Goal: Task Accomplishment & Management: Use online tool/utility

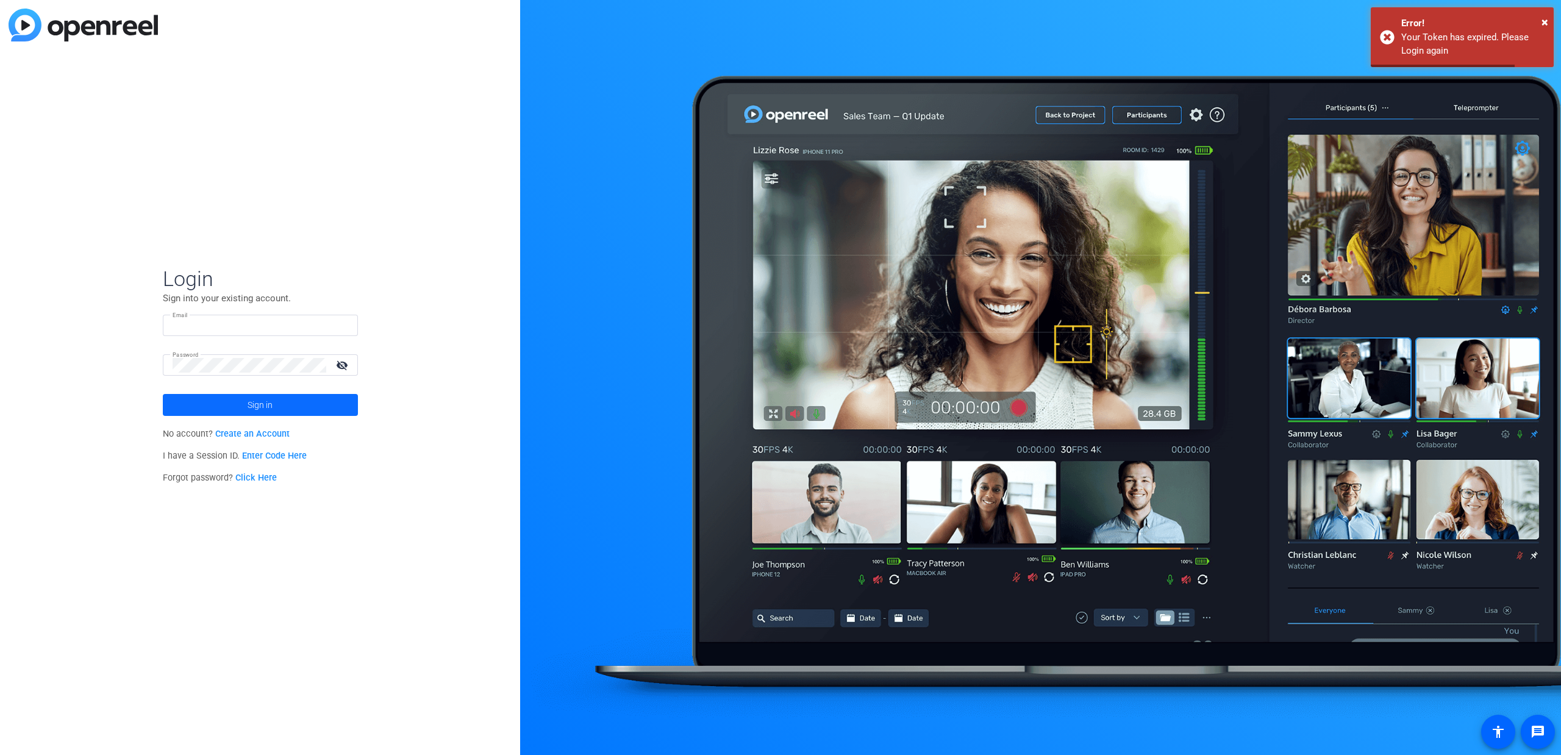
type input "matt.fischetti@henryschein.com"
click at [243, 401] on span at bounding box center [260, 404] width 195 height 29
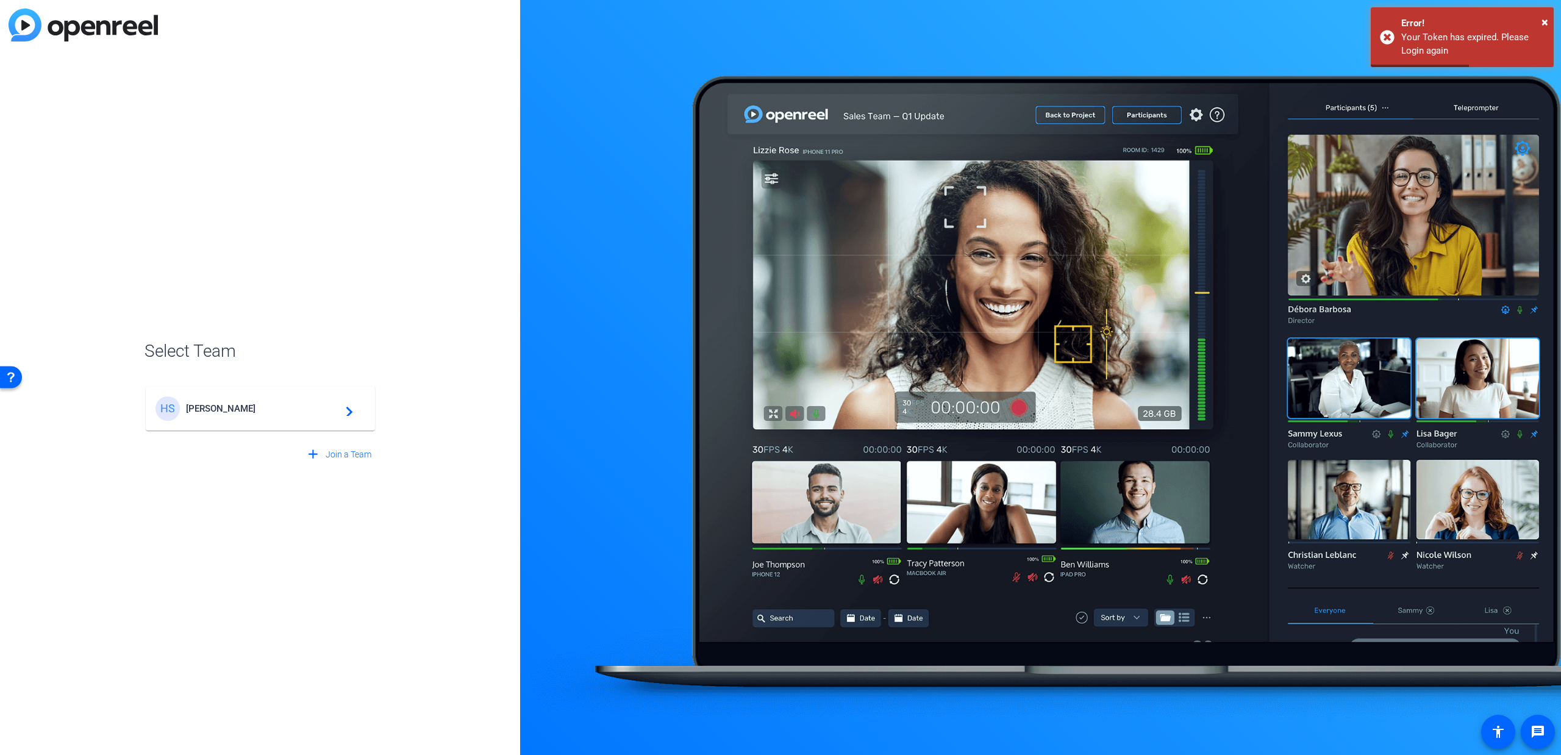
click at [217, 413] on span "Henry Schein" at bounding box center [262, 408] width 152 height 11
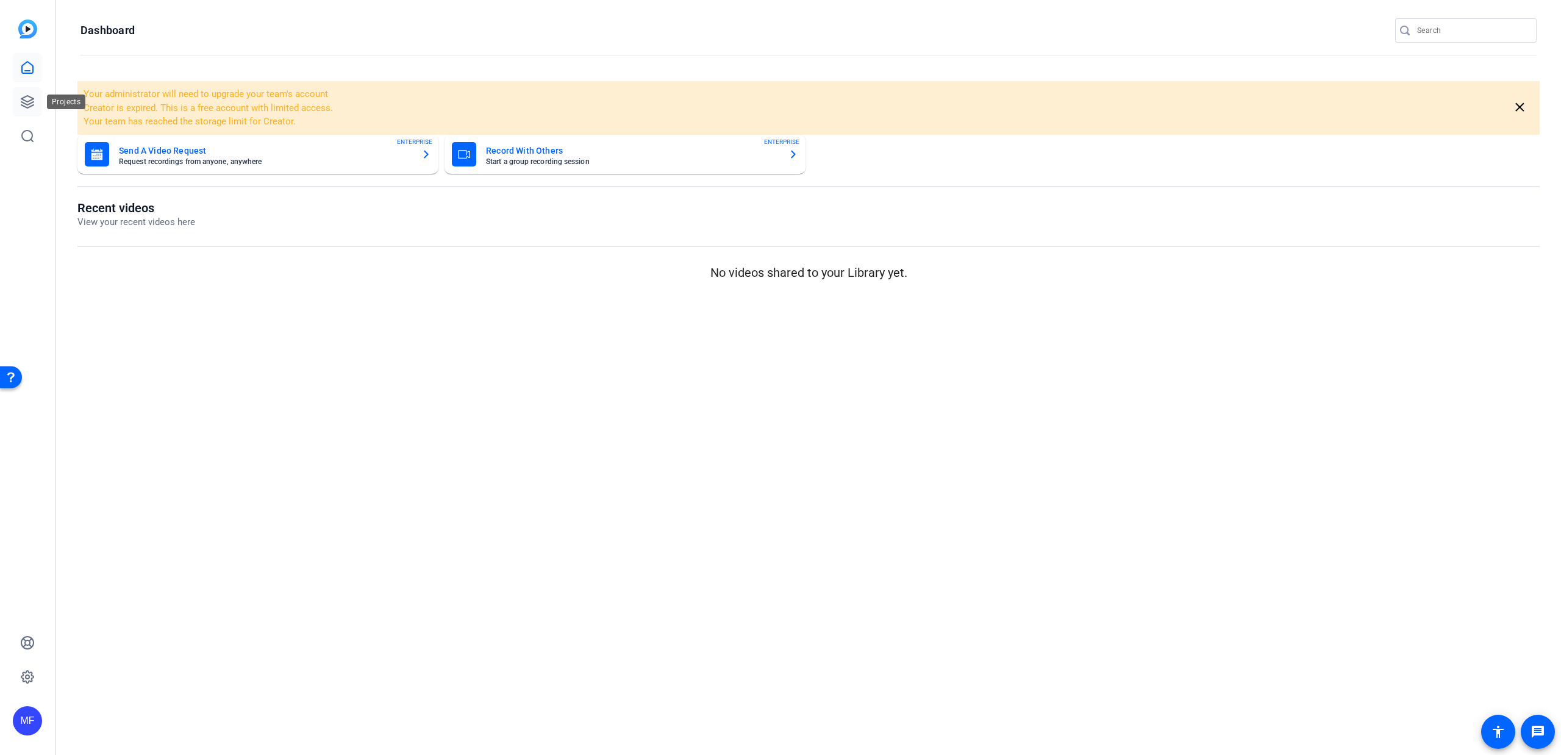
click at [29, 96] on icon at bounding box center [27, 102] width 15 height 15
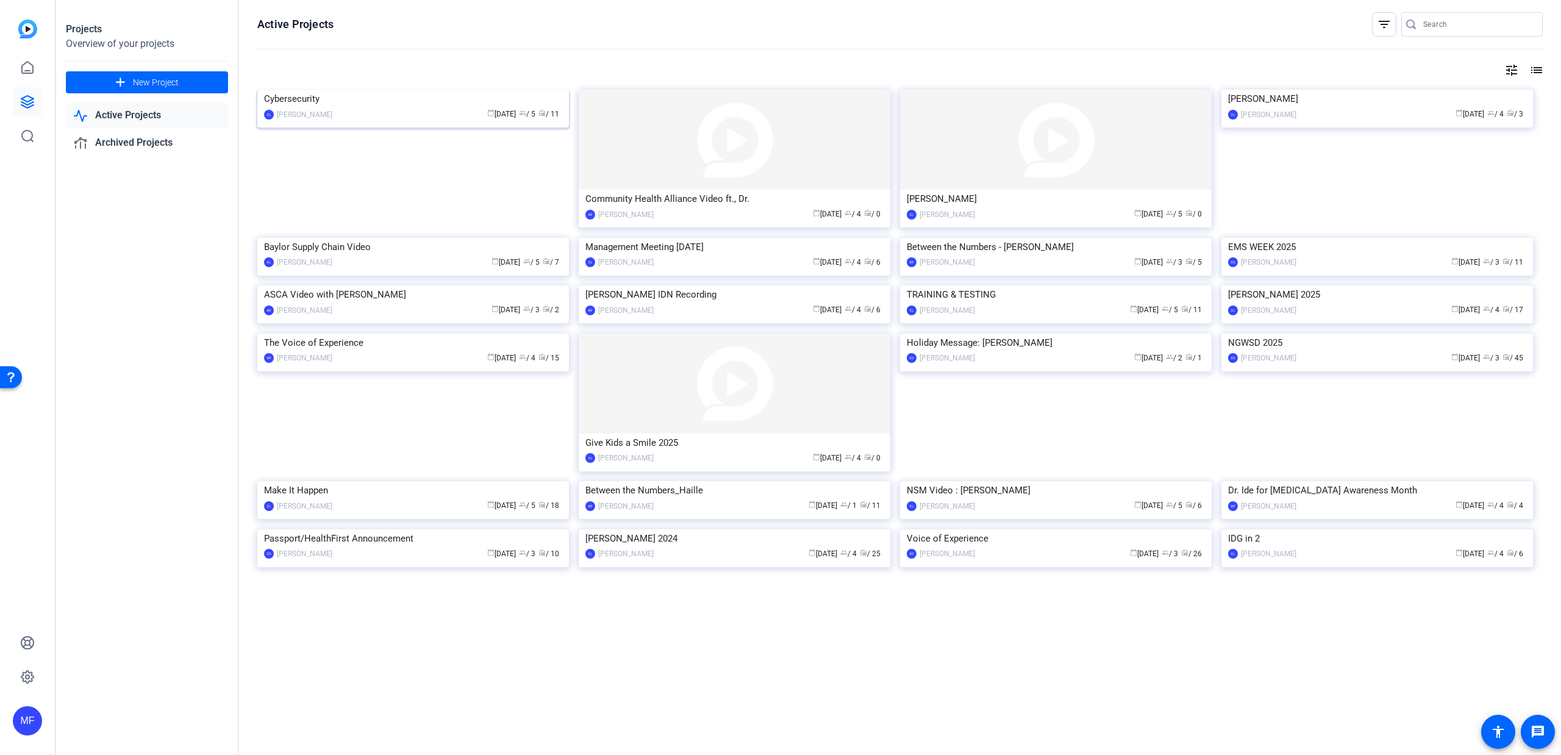
click at [428, 90] on img at bounding box center [413, 90] width 312 height 0
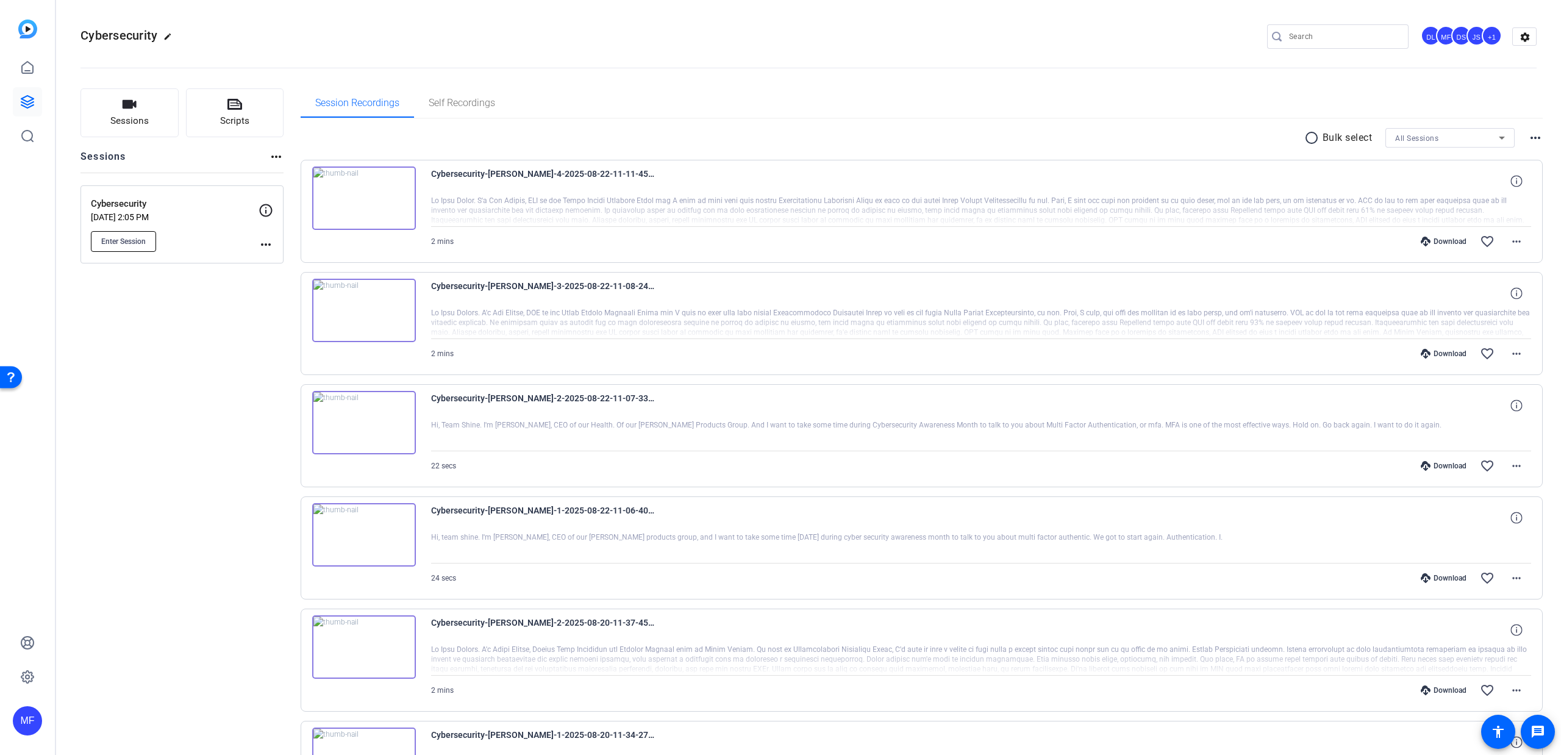
click at [125, 251] on button "Enter Session" at bounding box center [123, 241] width 65 height 21
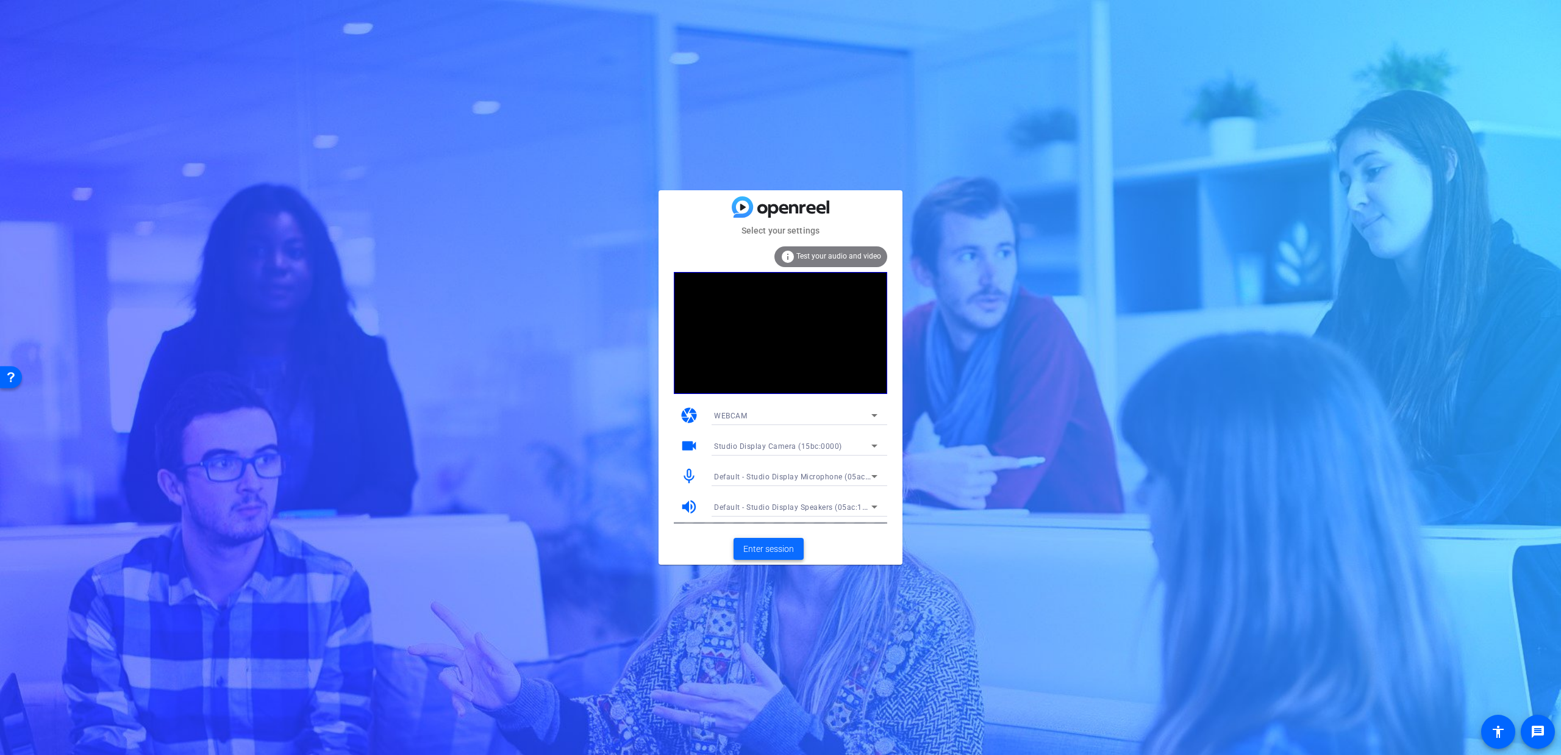
click at [770, 549] on span "Enter session" at bounding box center [769, 549] width 51 height 13
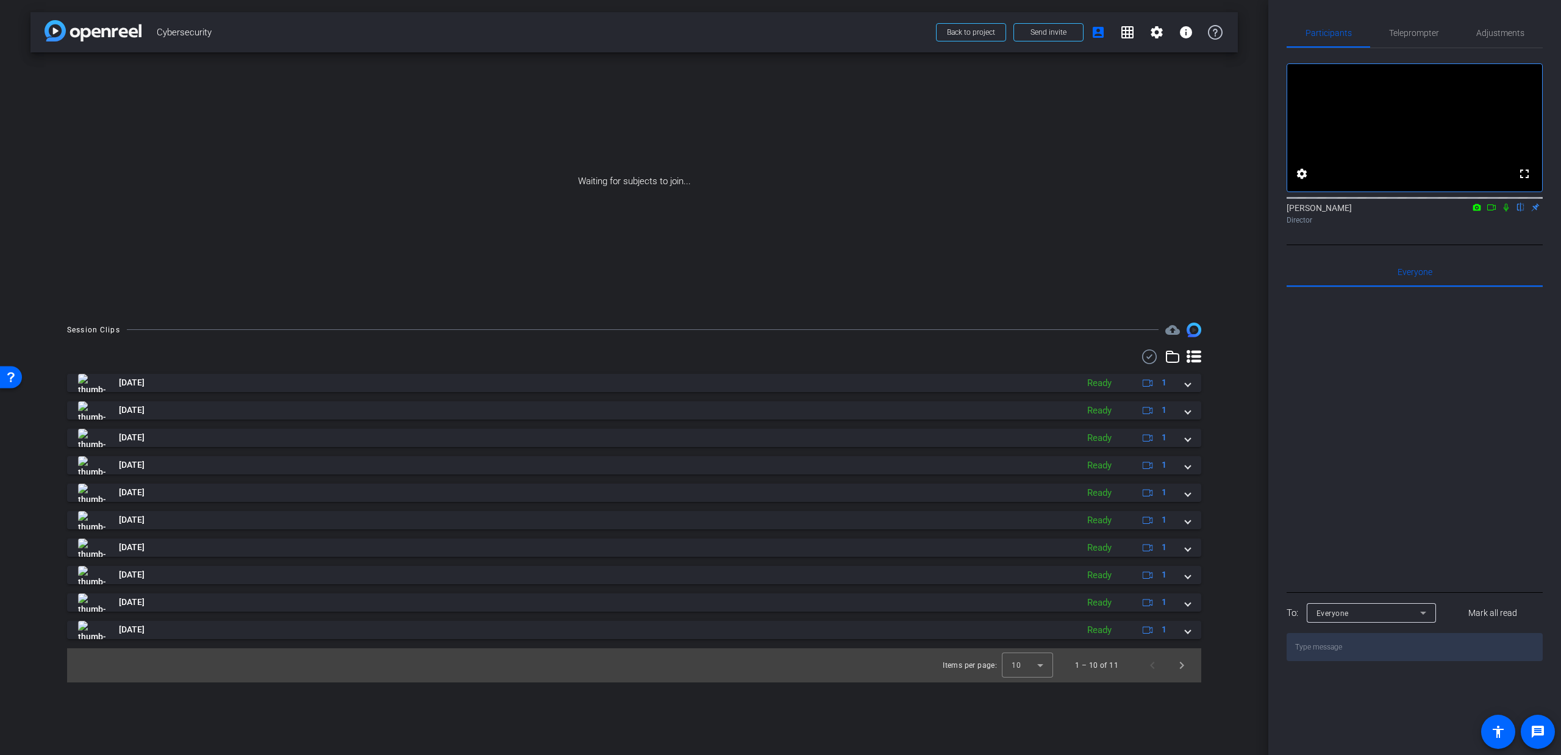
click at [1494, 210] on icon at bounding box center [1492, 207] width 9 height 6
click at [1518, 212] on icon at bounding box center [1521, 207] width 10 height 9
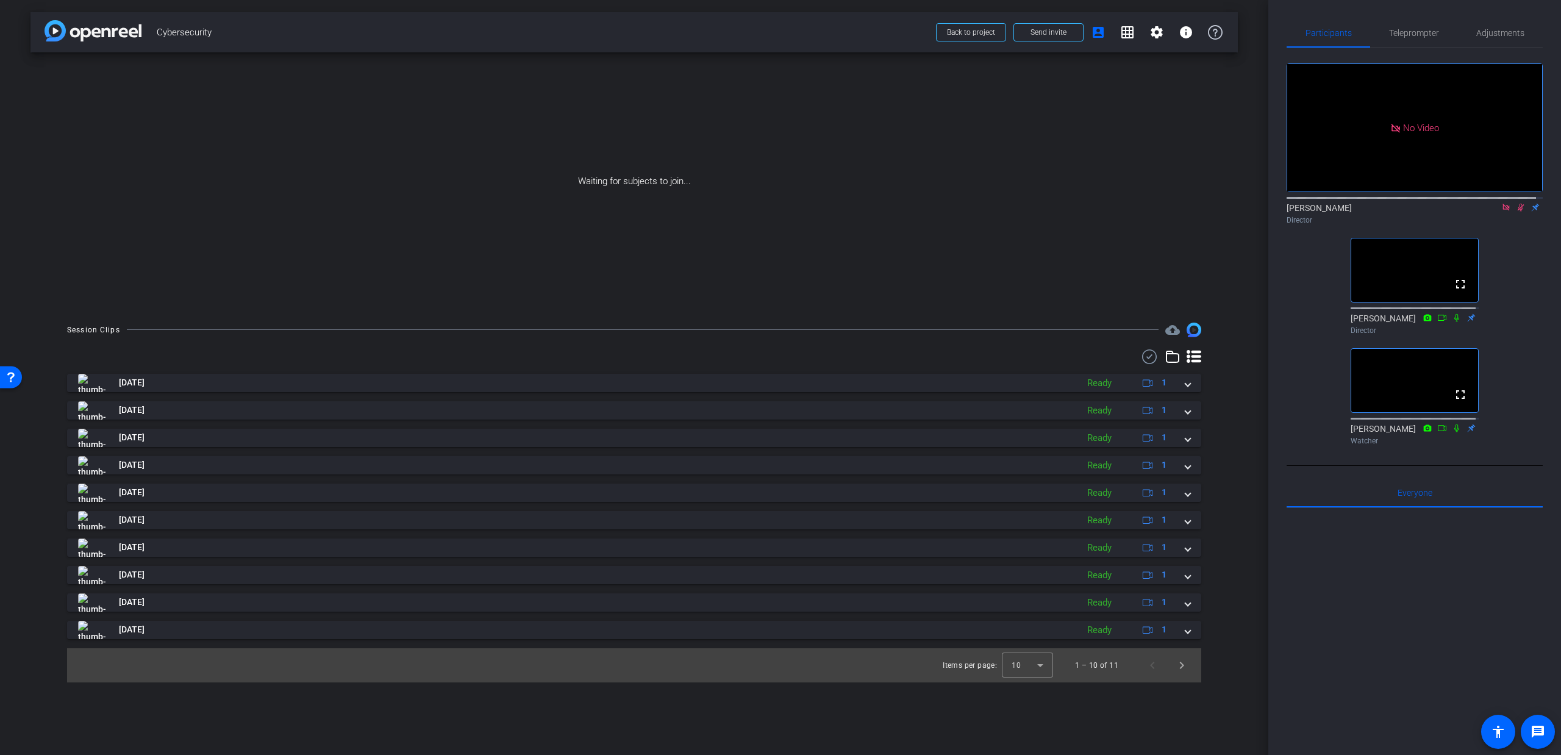
click at [1518, 212] on icon at bounding box center [1521, 208] width 7 height 8
click at [1502, 212] on icon at bounding box center [1507, 207] width 10 height 9
click at [1487, 212] on icon at bounding box center [1492, 207] width 10 height 9
click at [1503, 210] on icon at bounding box center [1506, 207] width 7 height 7
click at [1530, 249] on div "fullscreen settings Matt Fischetti flip Director fullscreen David Levitsky Dire…" at bounding box center [1415, 249] width 256 height 402
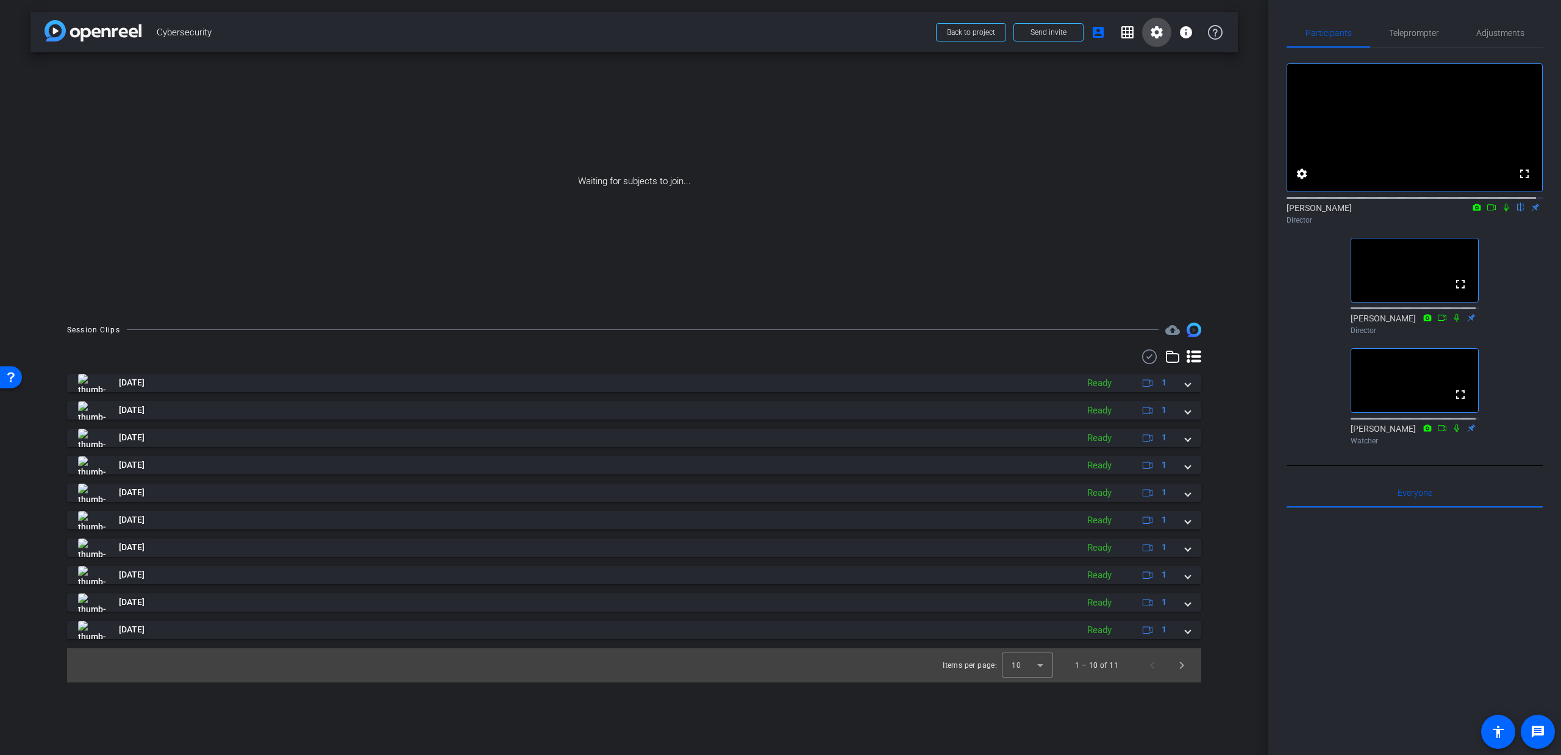
click at [1155, 41] on span at bounding box center [1156, 32] width 29 height 29
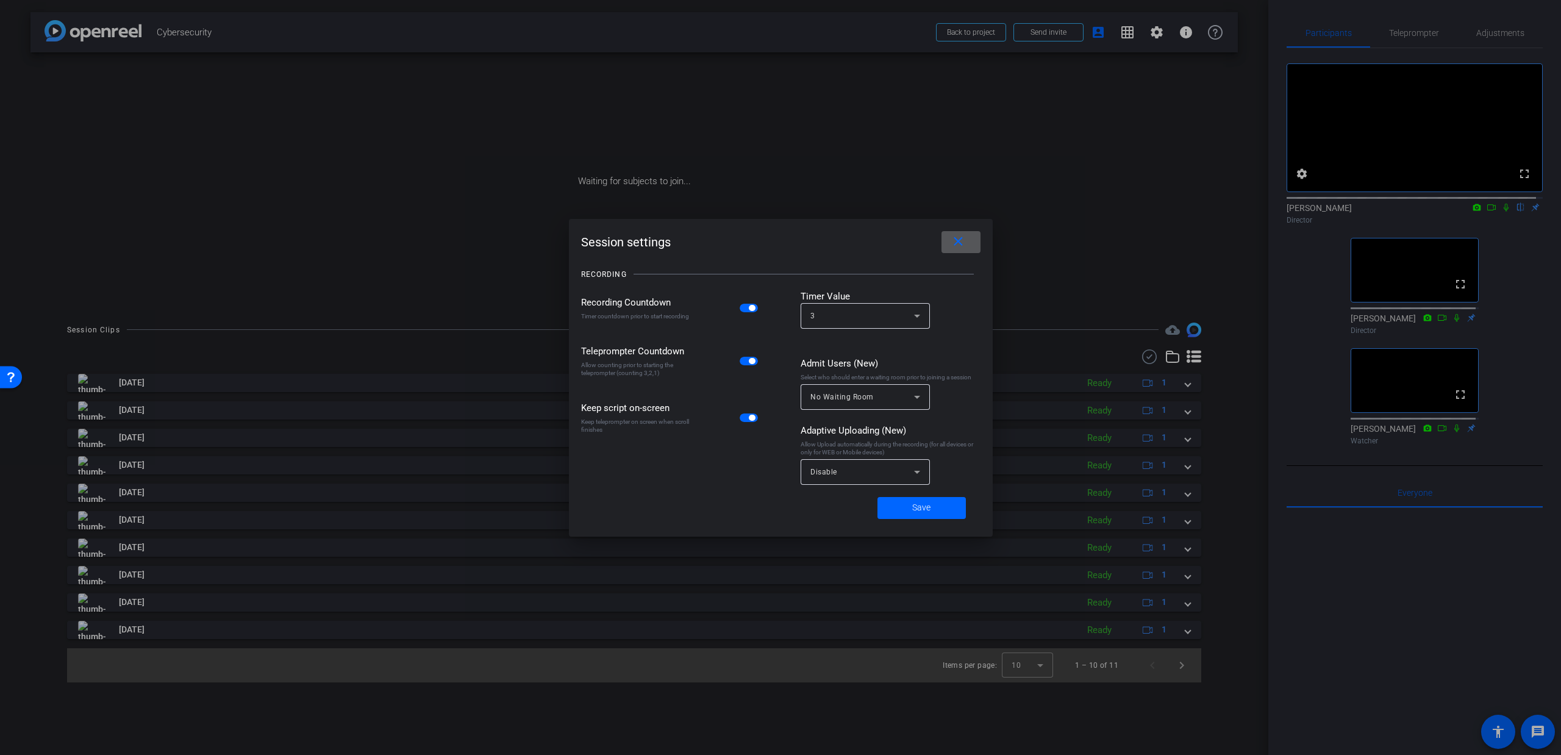
click at [967, 243] on span at bounding box center [961, 242] width 39 height 29
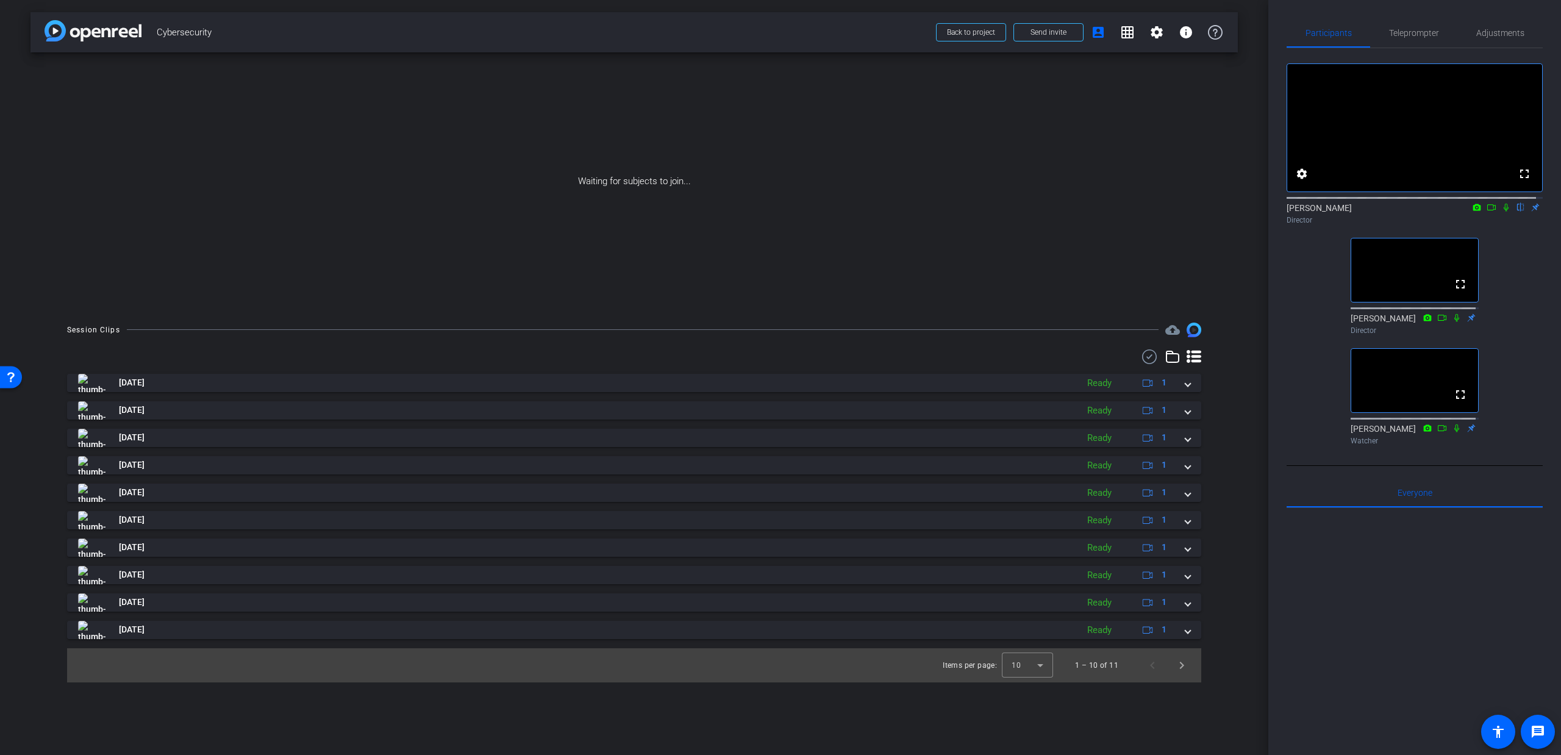
click at [1502, 212] on icon at bounding box center [1507, 207] width 10 height 9
click at [1503, 212] on icon at bounding box center [1507, 207] width 10 height 9
click at [1299, 181] on mat-icon "settings" at bounding box center [1302, 174] width 15 height 15
click at [1316, 333] on div at bounding box center [780, 377] width 1561 height 755
click at [1152, 37] on mat-icon "settings" at bounding box center [1157, 32] width 15 height 15
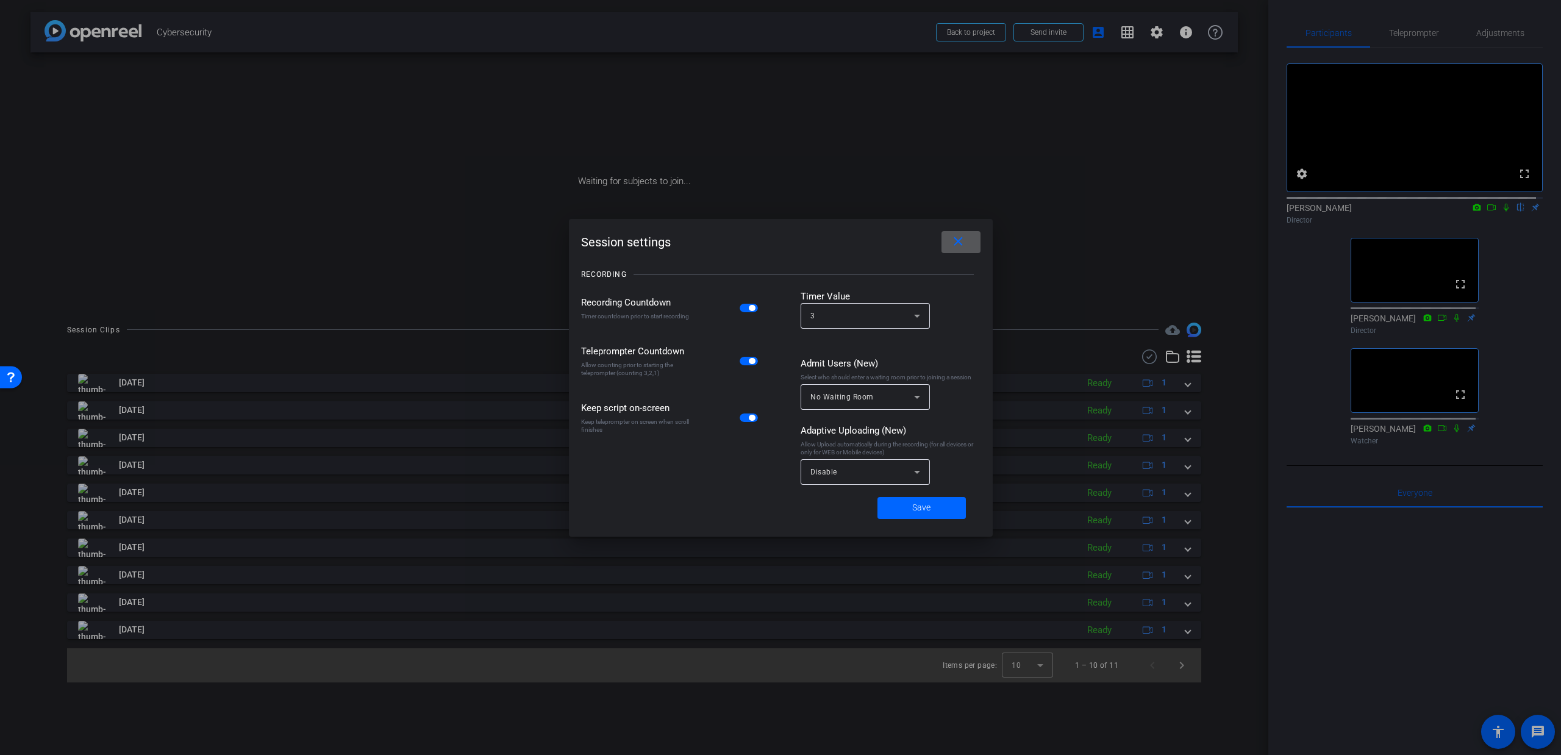
click at [967, 242] on span at bounding box center [961, 242] width 39 height 29
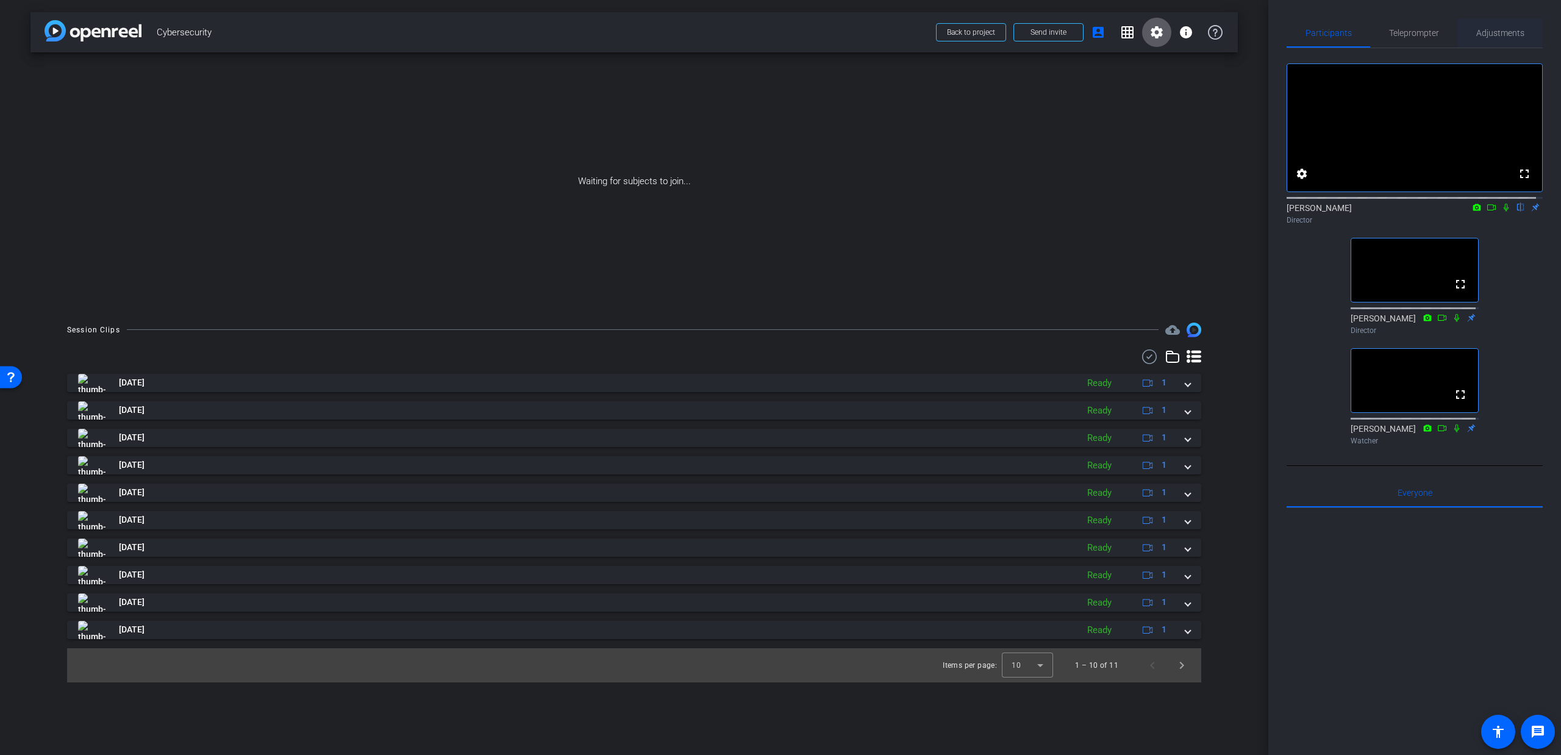
click at [1482, 37] on span "Adjustments" at bounding box center [1501, 33] width 48 height 9
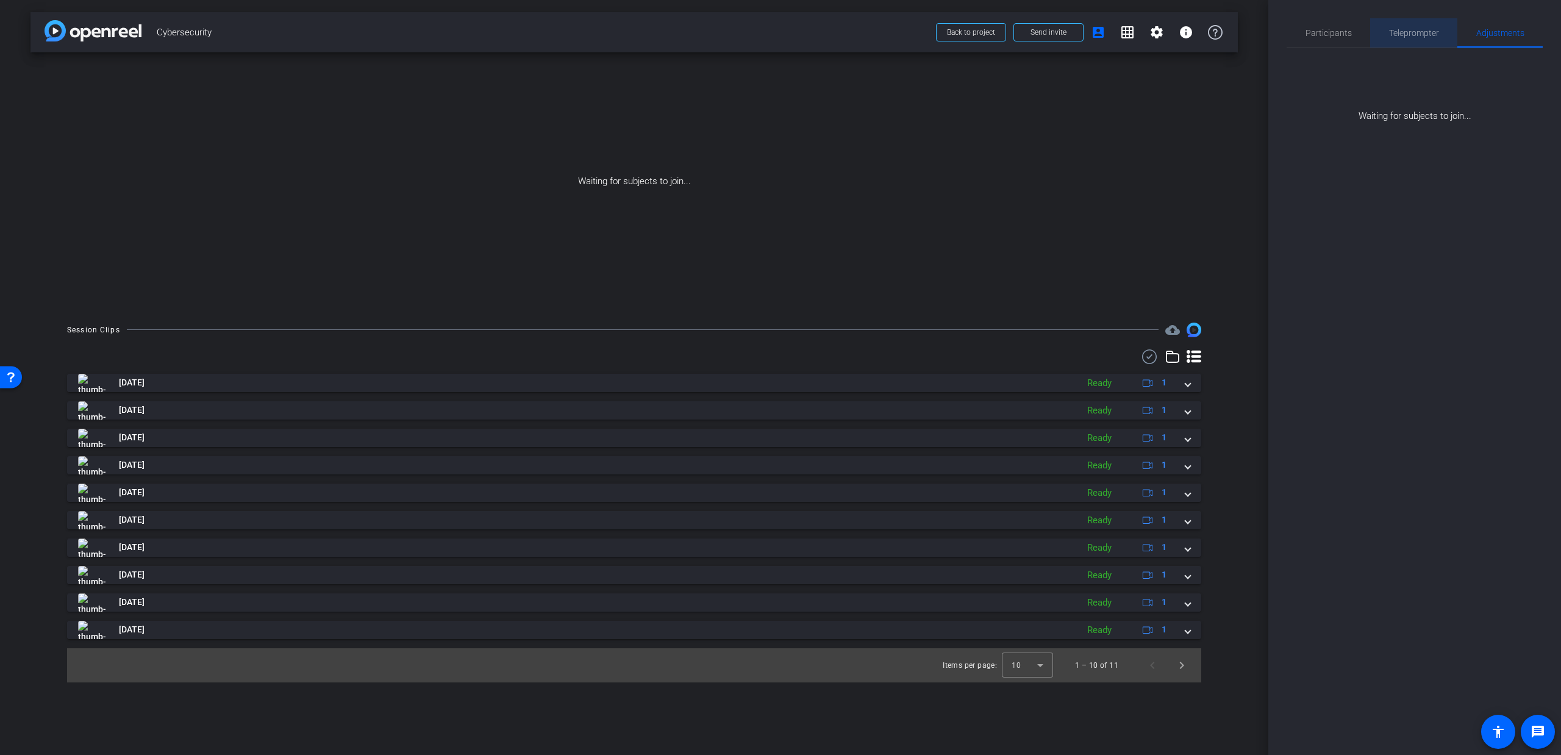
click at [1388, 21] on div "Teleprompter" at bounding box center [1414, 32] width 87 height 29
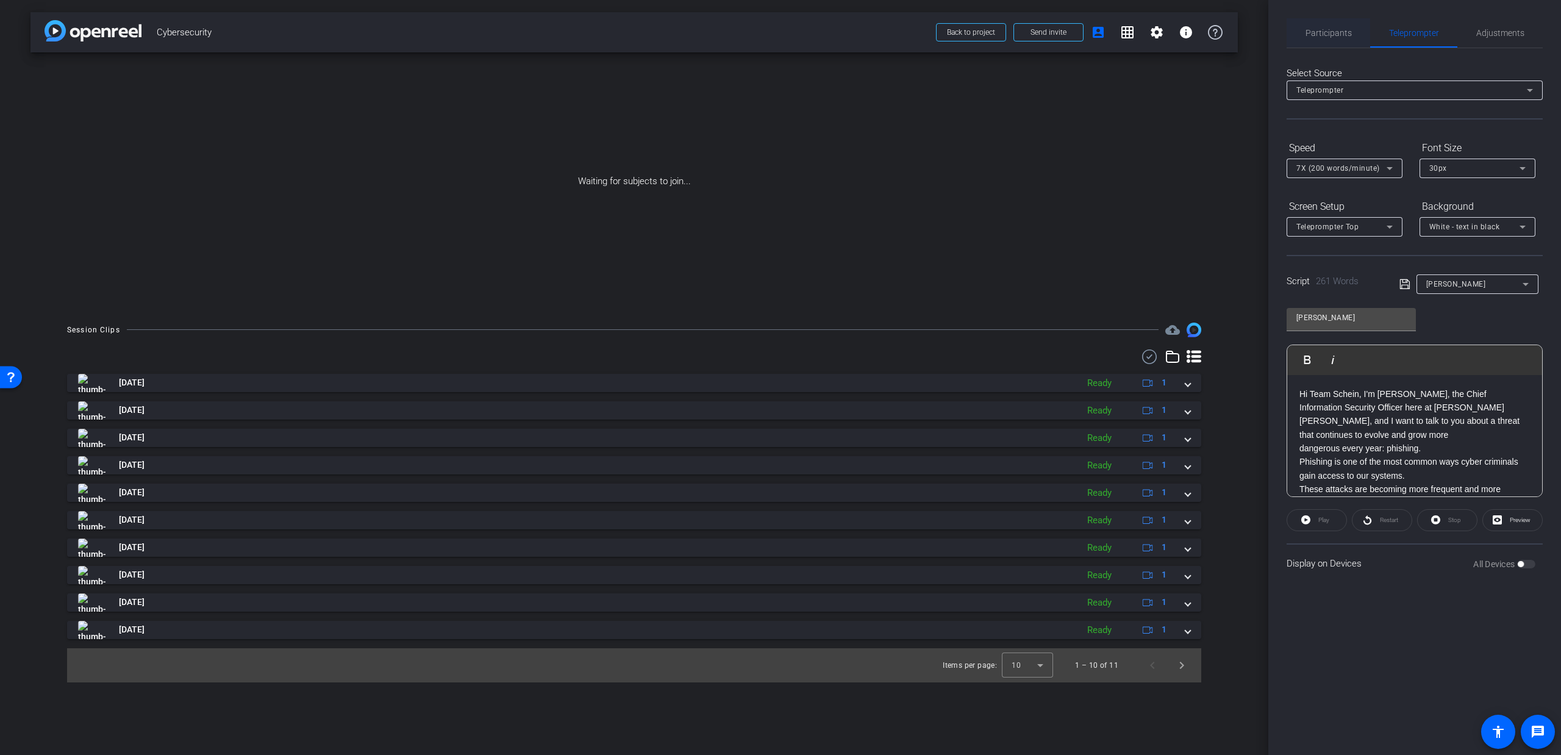
click at [1312, 34] on span "Participants" at bounding box center [1329, 33] width 46 height 9
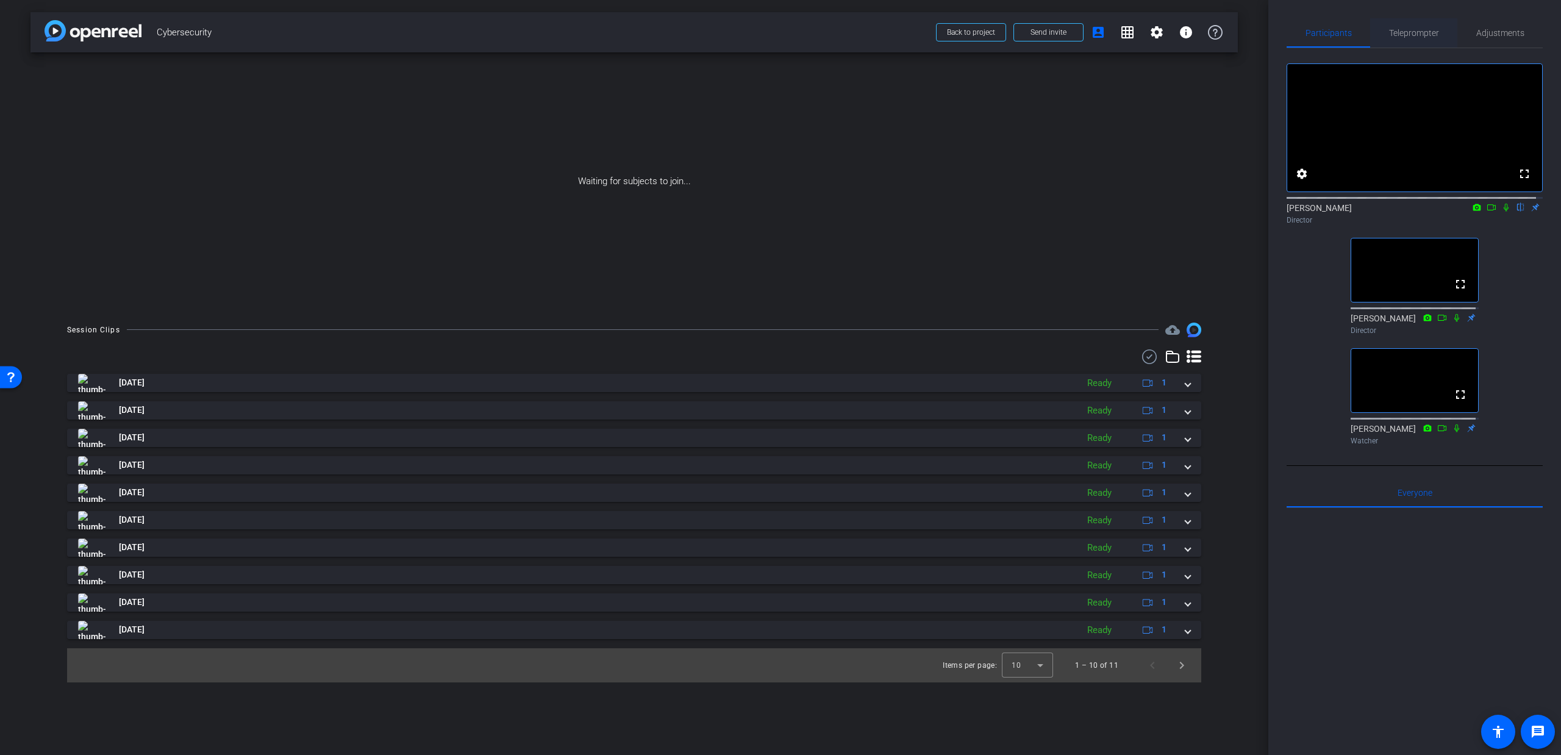
click at [1403, 29] on span "Teleprompter" at bounding box center [1414, 33] width 50 height 9
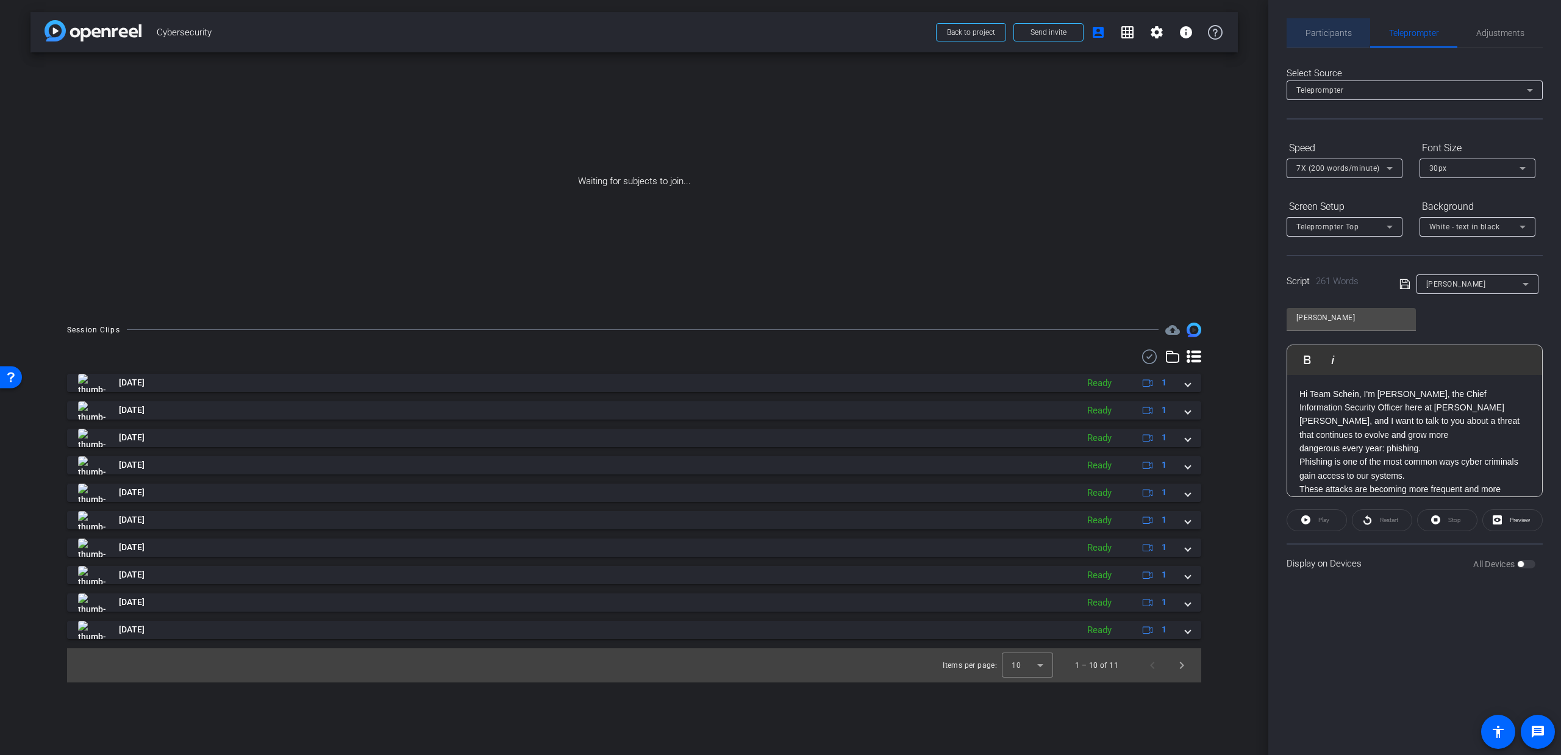
click at [1303, 30] on div "Participants" at bounding box center [1329, 32] width 84 height 29
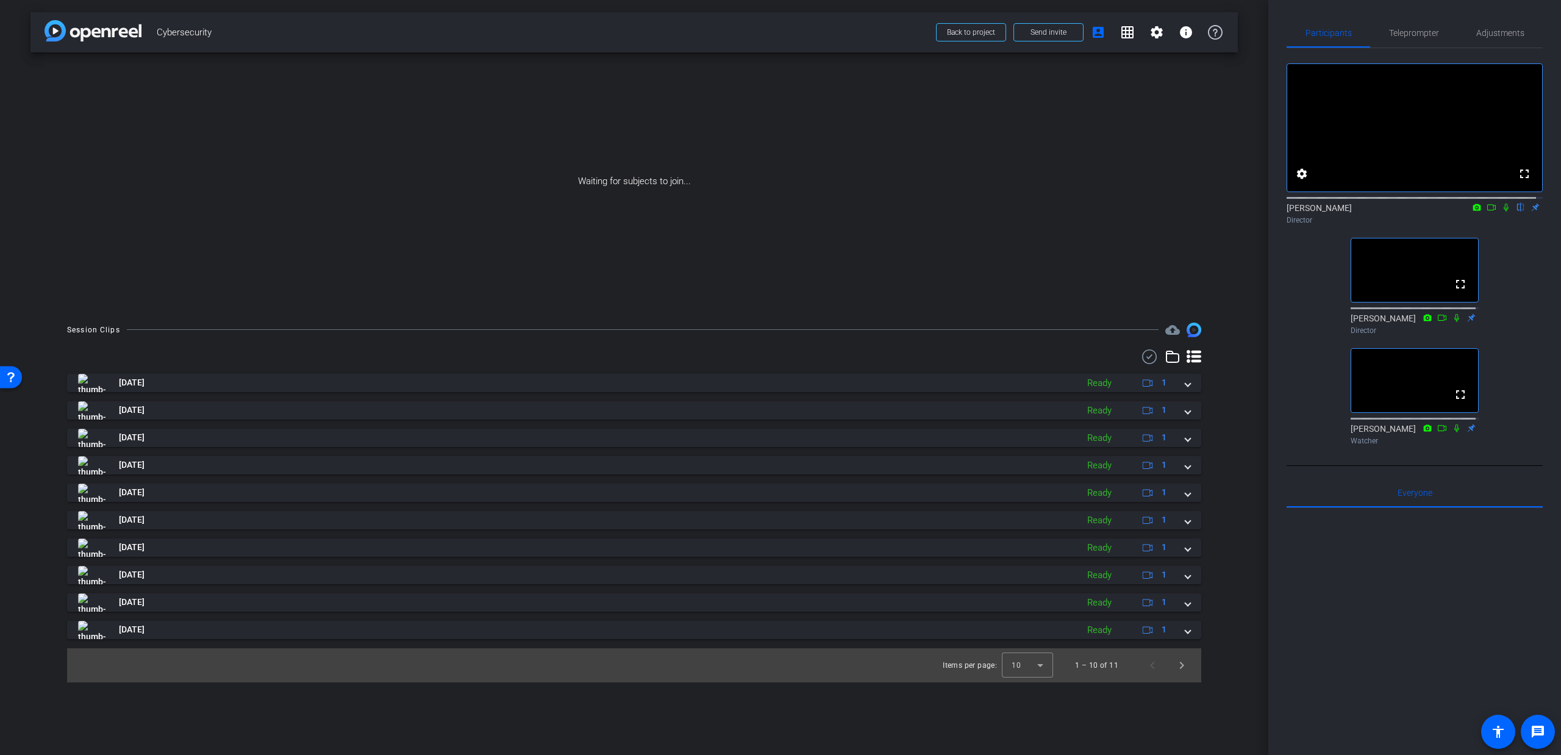
click at [1504, 212] on icon at bounding box center [1506, 208] width 5 height 8
click at [976, 145] on div "Waiting for subjects to join..." at bounding box center [634, 181] width 1208 height 258
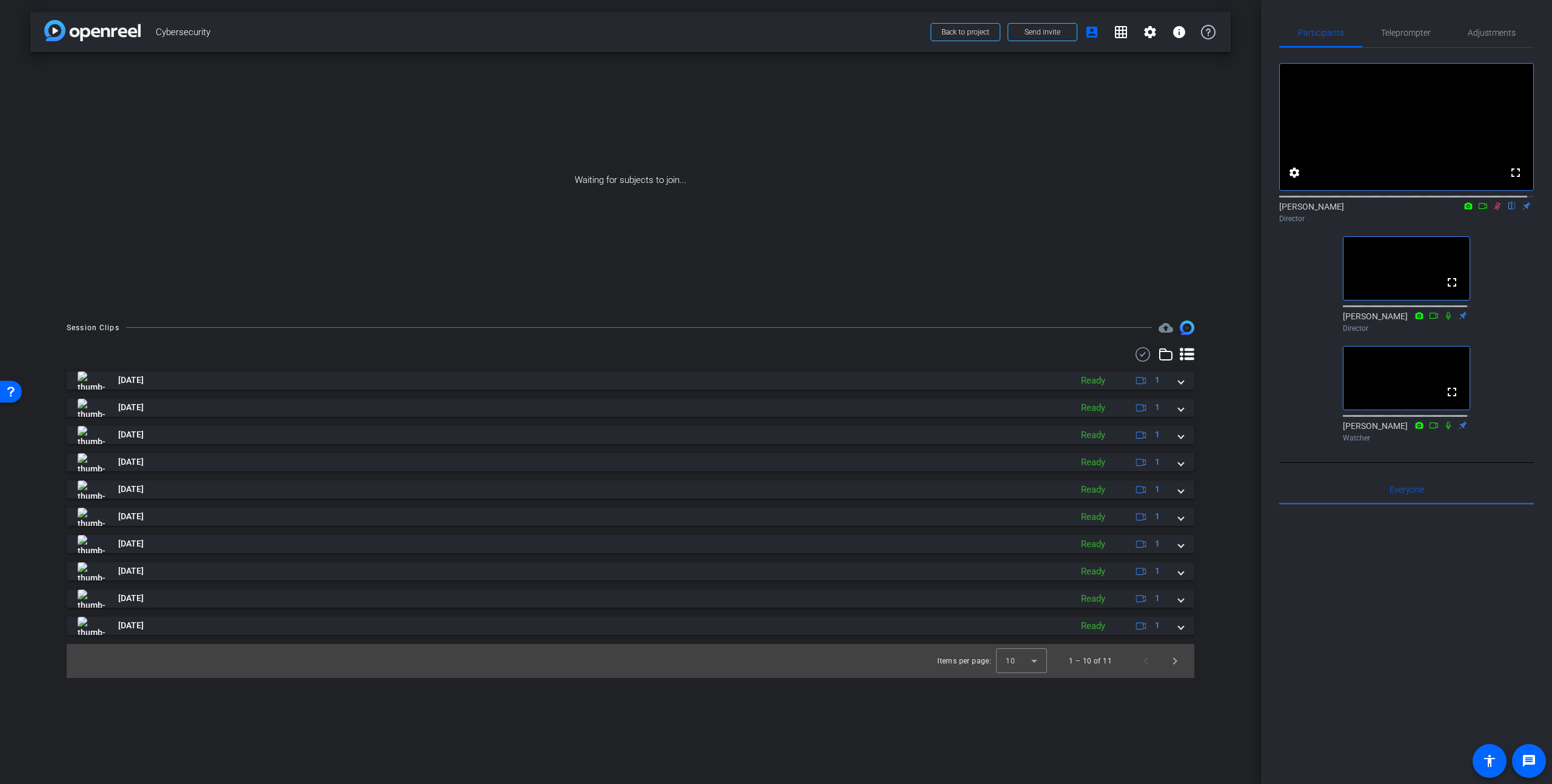
click at [1494, 211] on icon at bounding box center [1497, 207] width 7 height 8
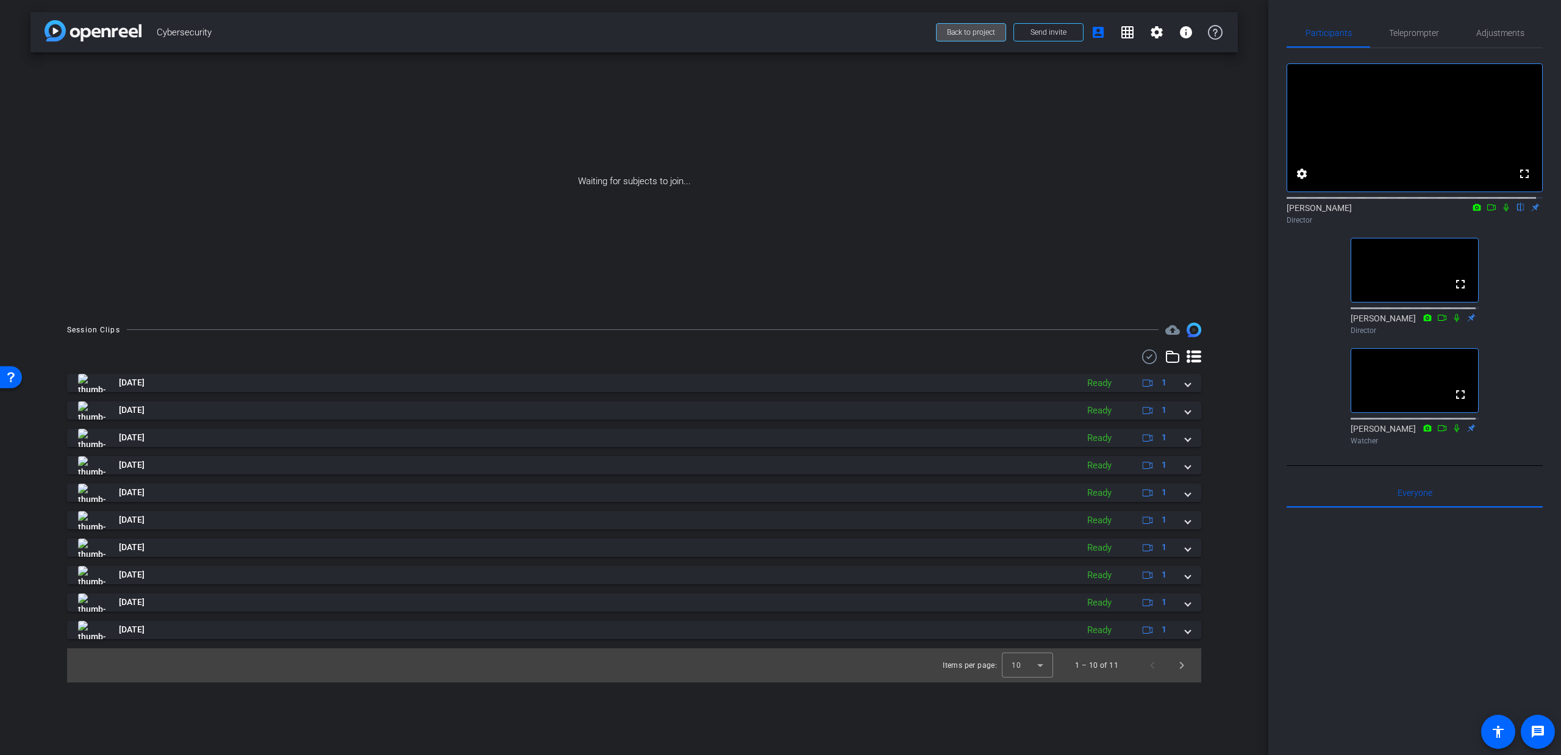
click at [1006, 30] on button "Back to project" at bounding box center [971, 32] width 70 height 18
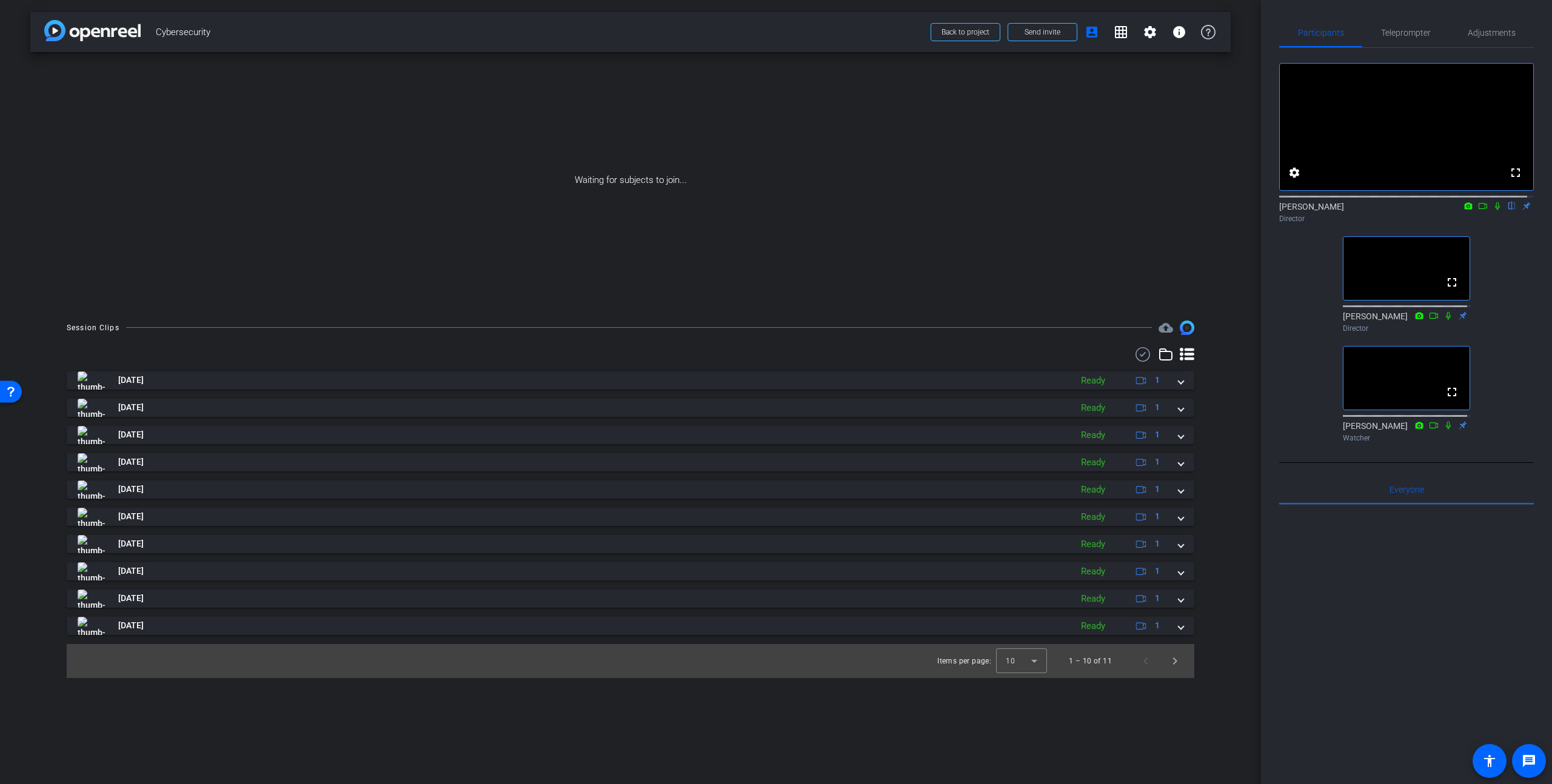
click at [1495, 211] on icon at bounding box center [1497, 207] width 5 height 8
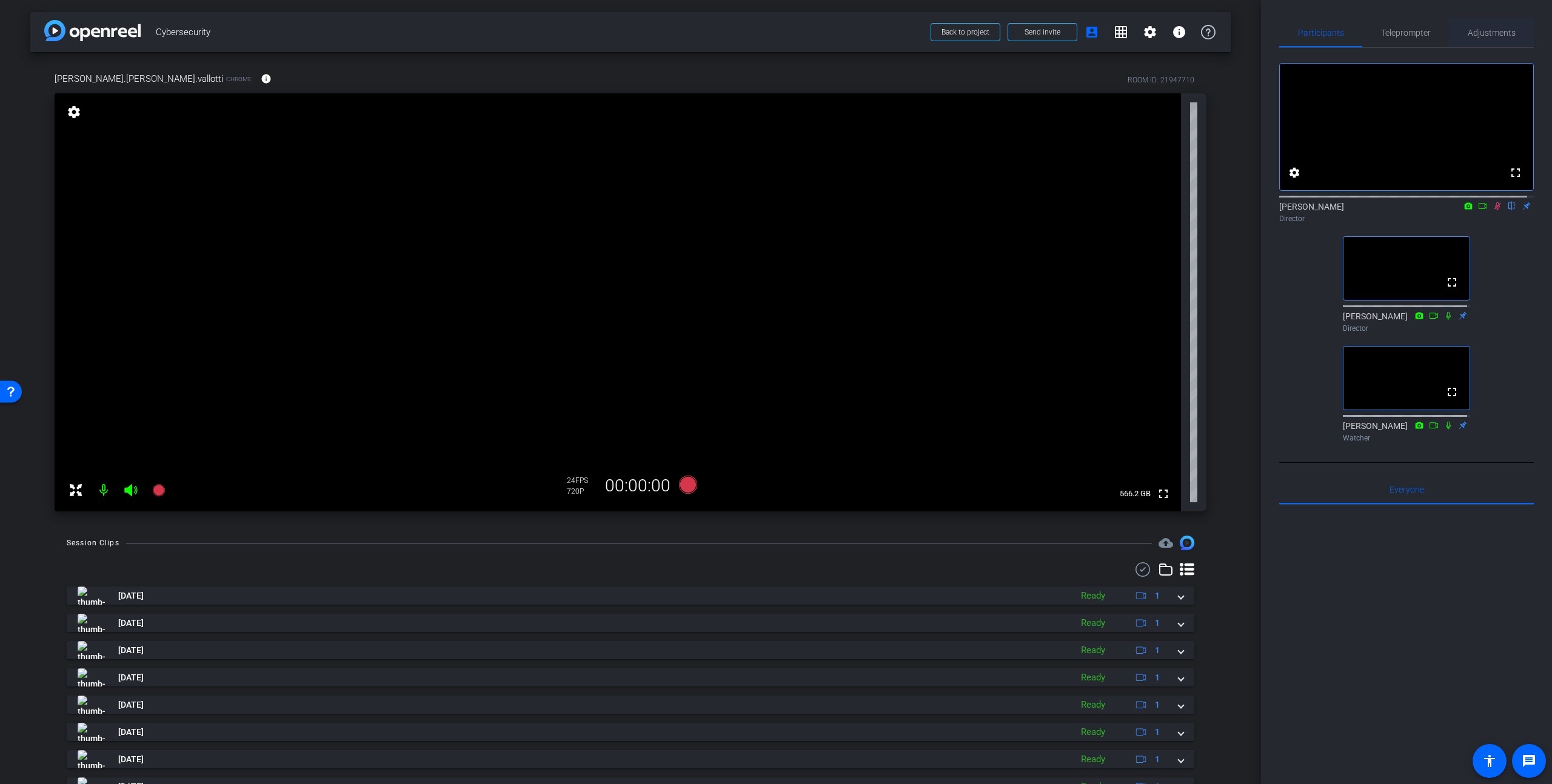
click at [1470, 33] on span "Adjustments" at bounding box center [1492, 33] width 48 height 9
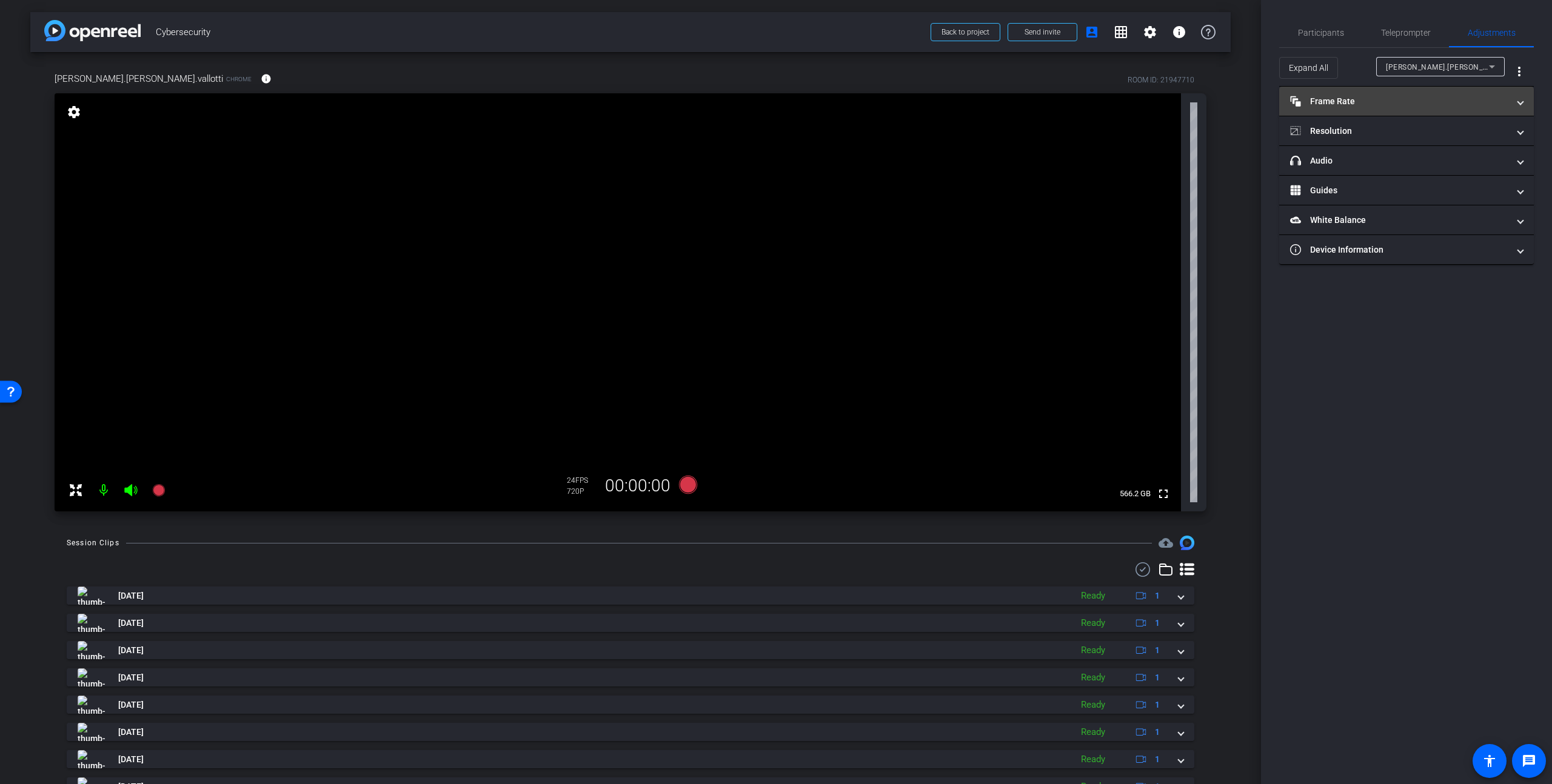
click at [1364, 108] on mat-expansion-panel-header "Frame Rate Frame Rate" at bounding box center [1407, 100] width 255 height 29
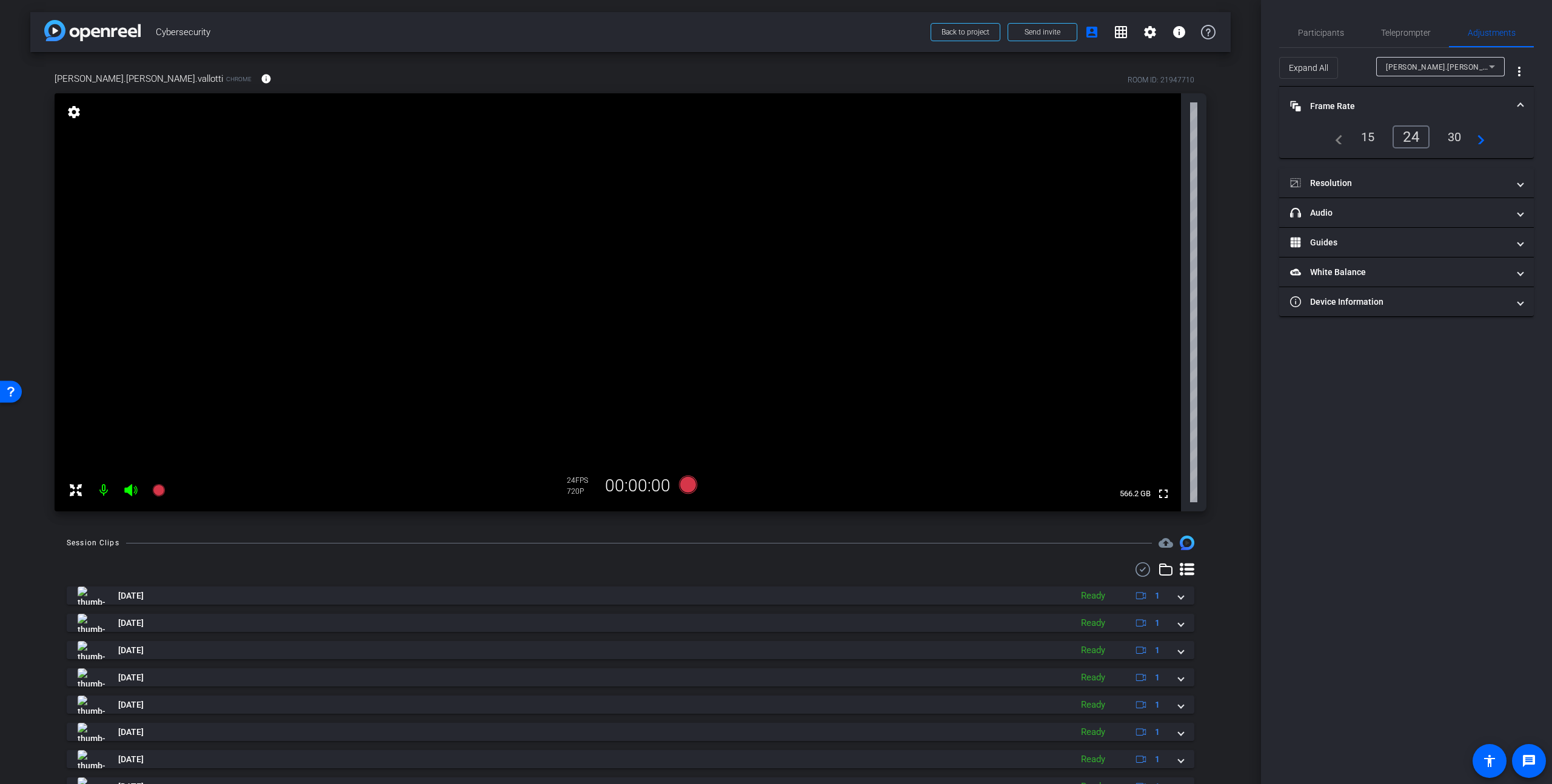
click at [1453, 132] on div "30" at bounding box center [1455, 136] width 32 height 21
click at [1381, 191] on mat-expansion-panel-header "Resolution" at bounding box center [1407, 183] width 255 height 29
click at [1422, 222] on div "1080" at bounding box center [1418, 219] width 46 height 21
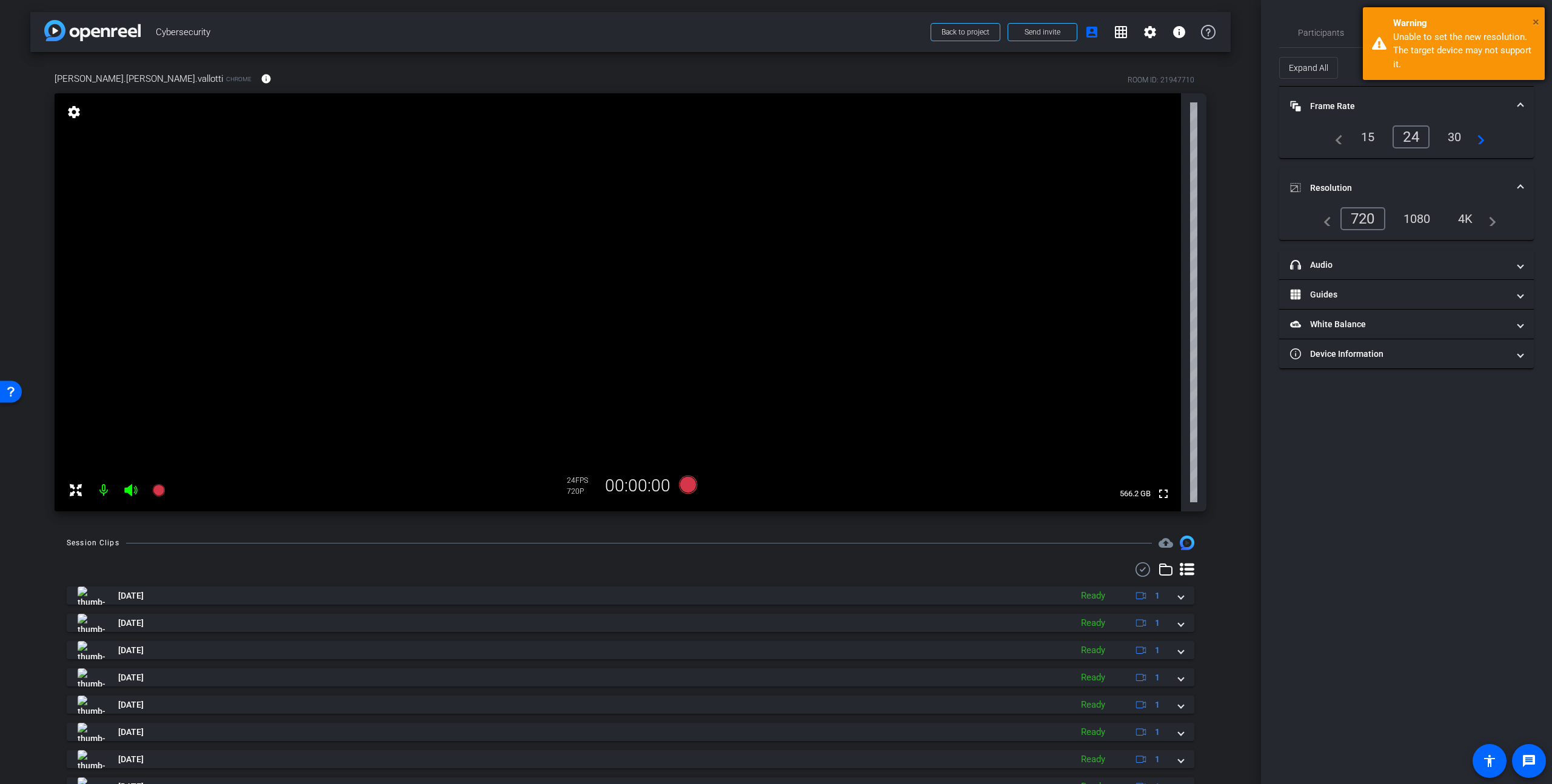
click at [1534, 23] on span "×" at bounding box center [1536, 22] width 7 height 15
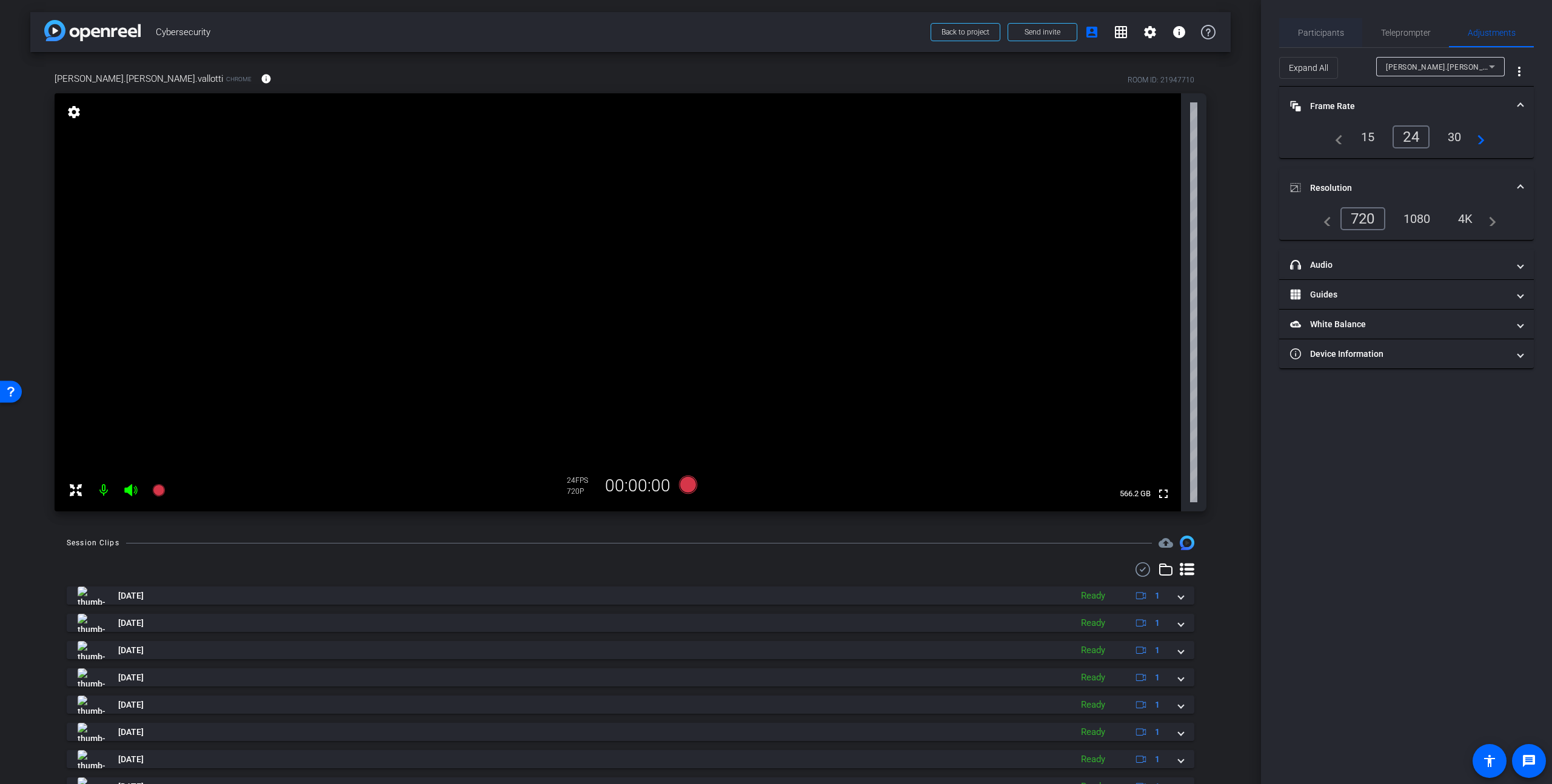
click at [1307, 35] on span "Participants" at bounding box center [1321, 33] width 46 height 9
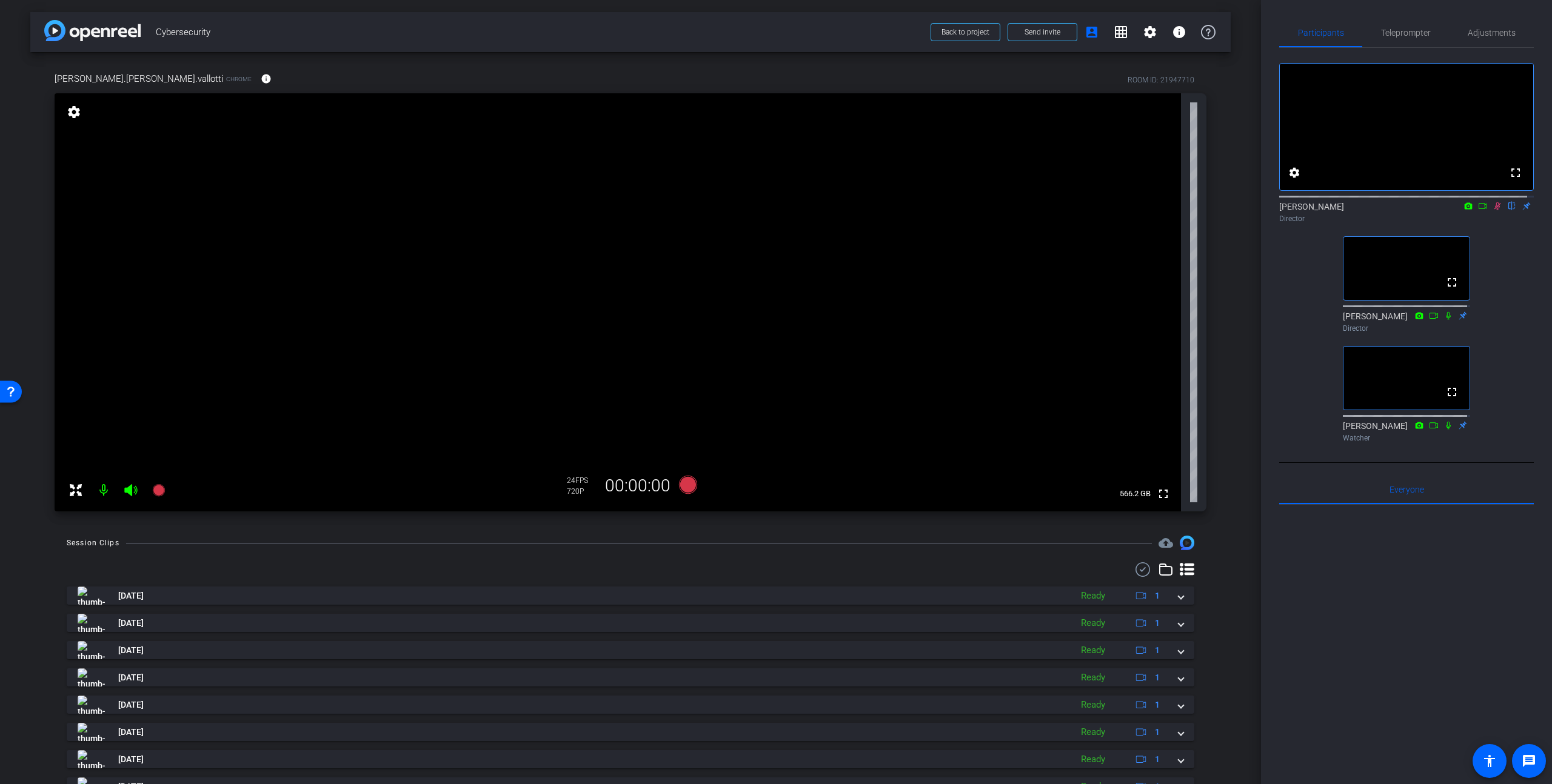
click at [1494, 211] on icon at bounding box center [1497, 207] width 7 height 8
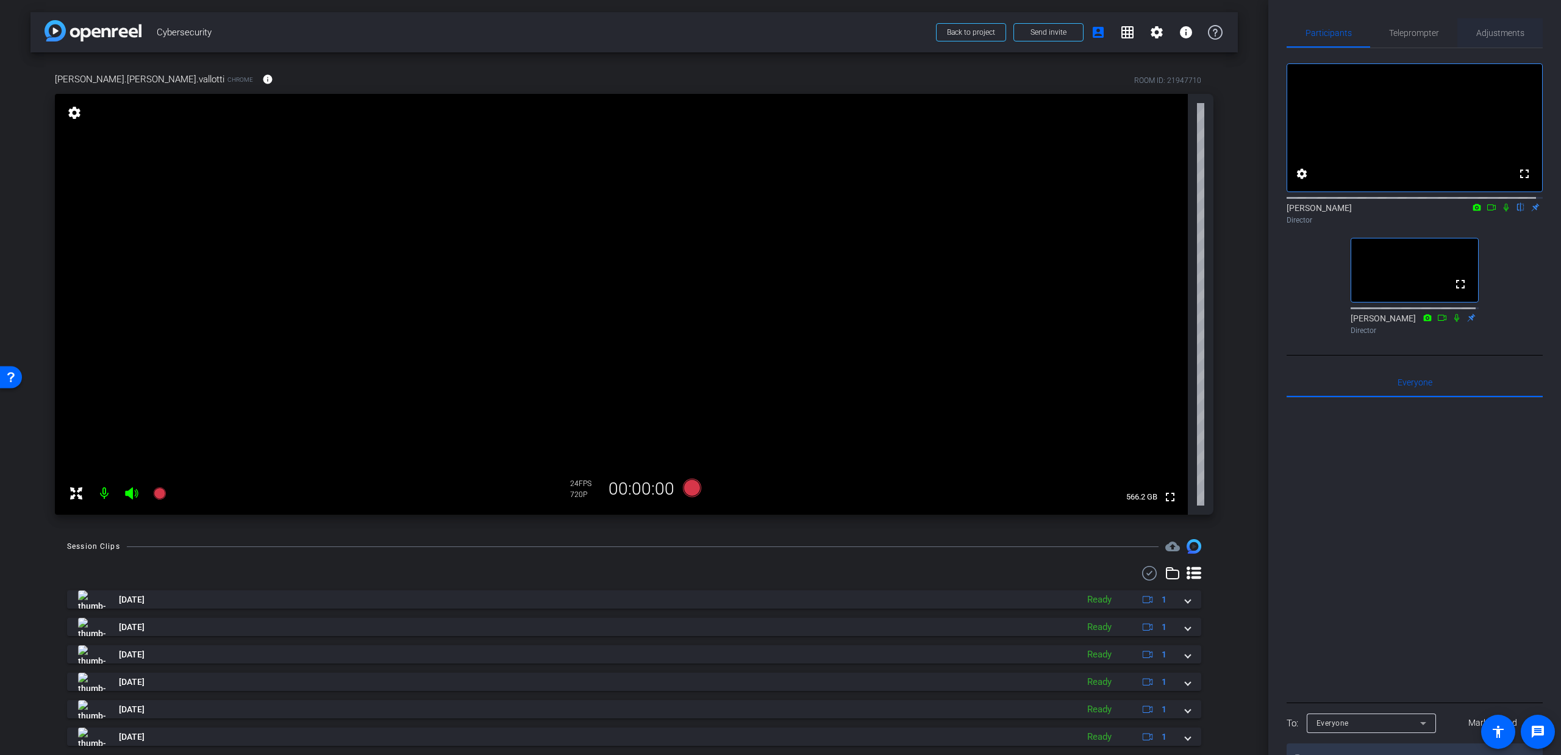
click at [1491, 31] on span "Adjustments" at bounding box center [1501, 33] width 48 height 9
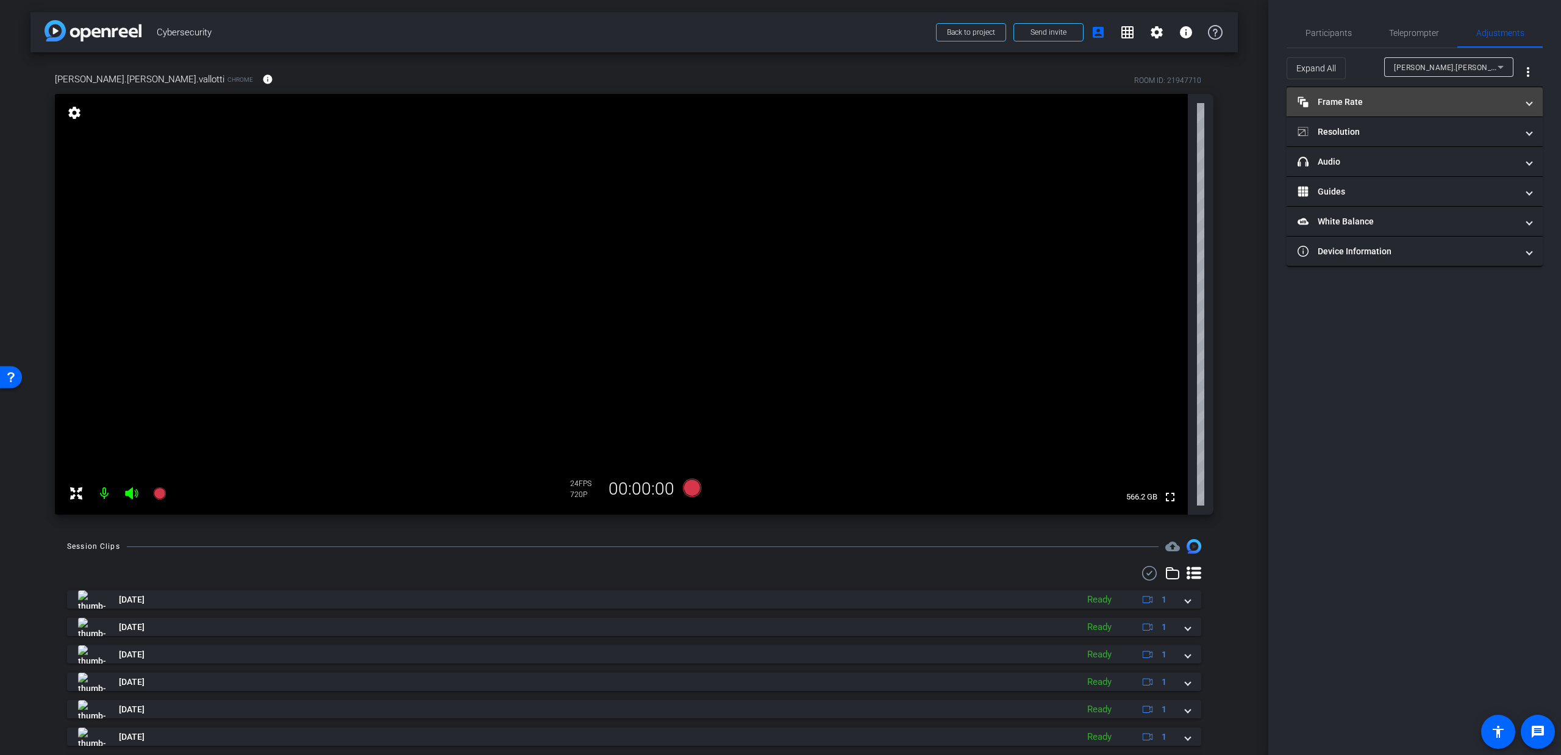
click at [1391, 104] on mat-panel-title "Frame Rate Frame Rate" at bounding box center [1408, 102] width 220 height 13
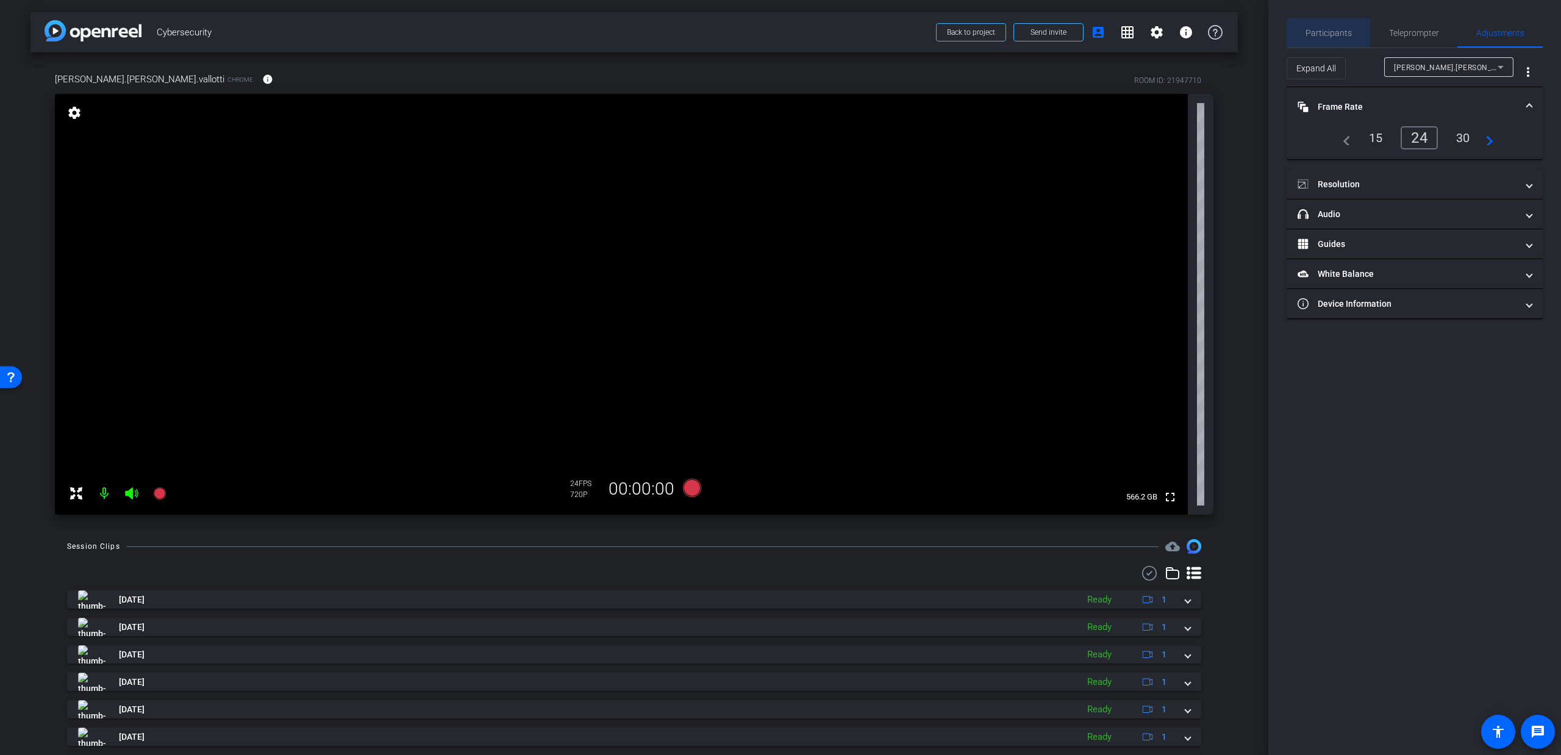
click at [1322, 33] on span "Participants" at bounding box center [1329, 33] width 46 height 9
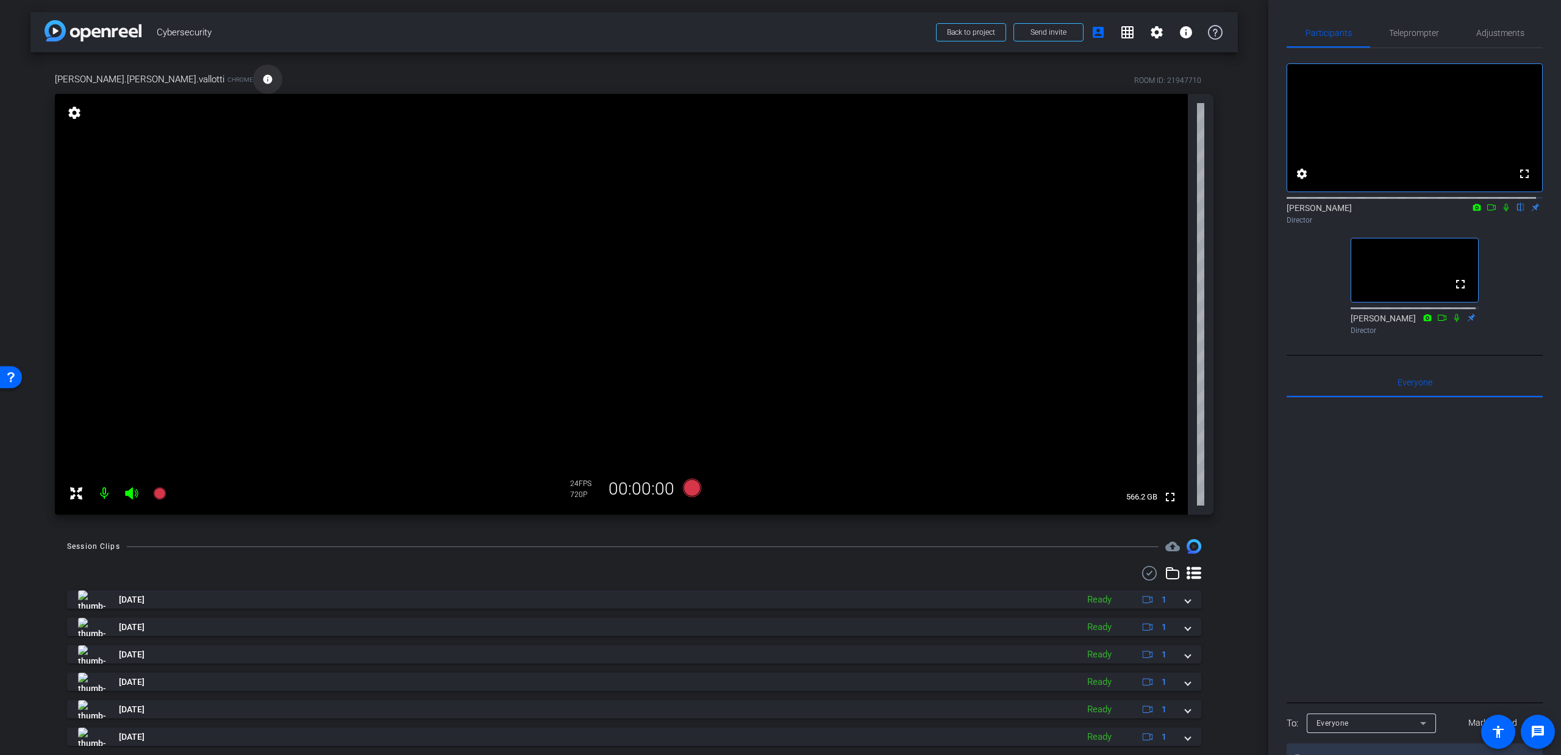
click at [262, 79] on mat-icon "info" at bounding box center [267, 79] width 11 height 11
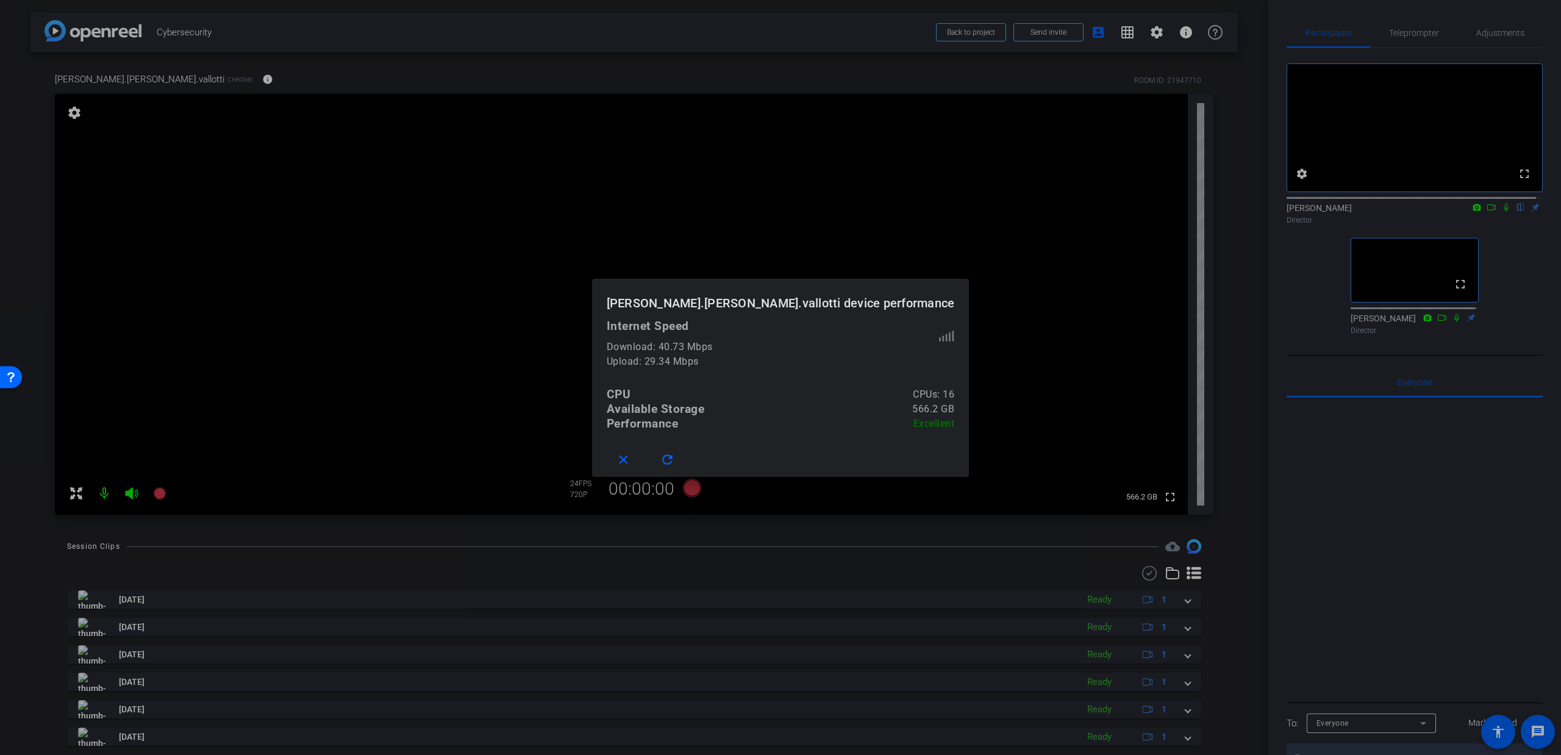
click at [553, 167] on div at bounding box center [780, 377] width 1561 height 755
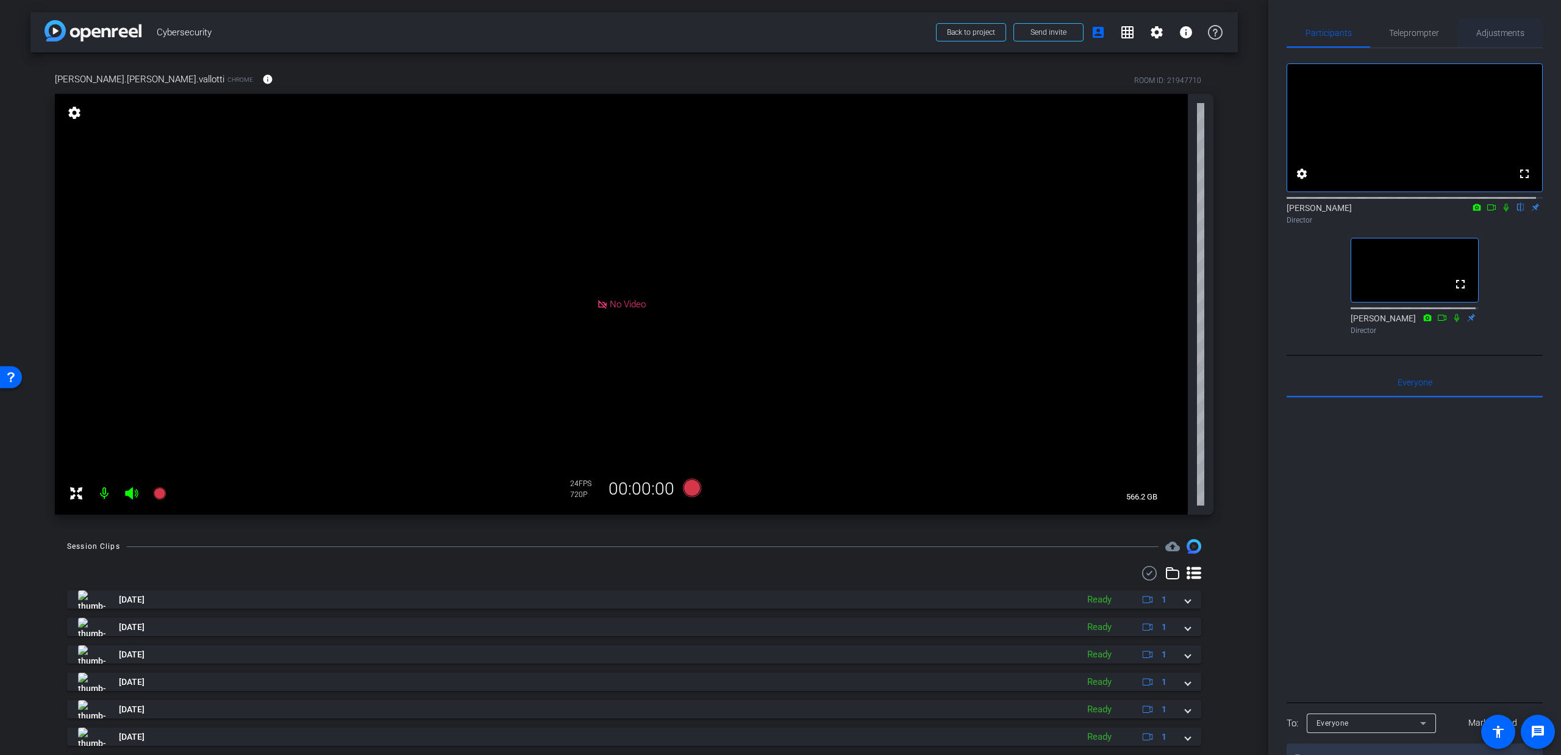
click at [1460, 42] on div "Adjustments" at bounding box center [1500, 32] width 85 height 29
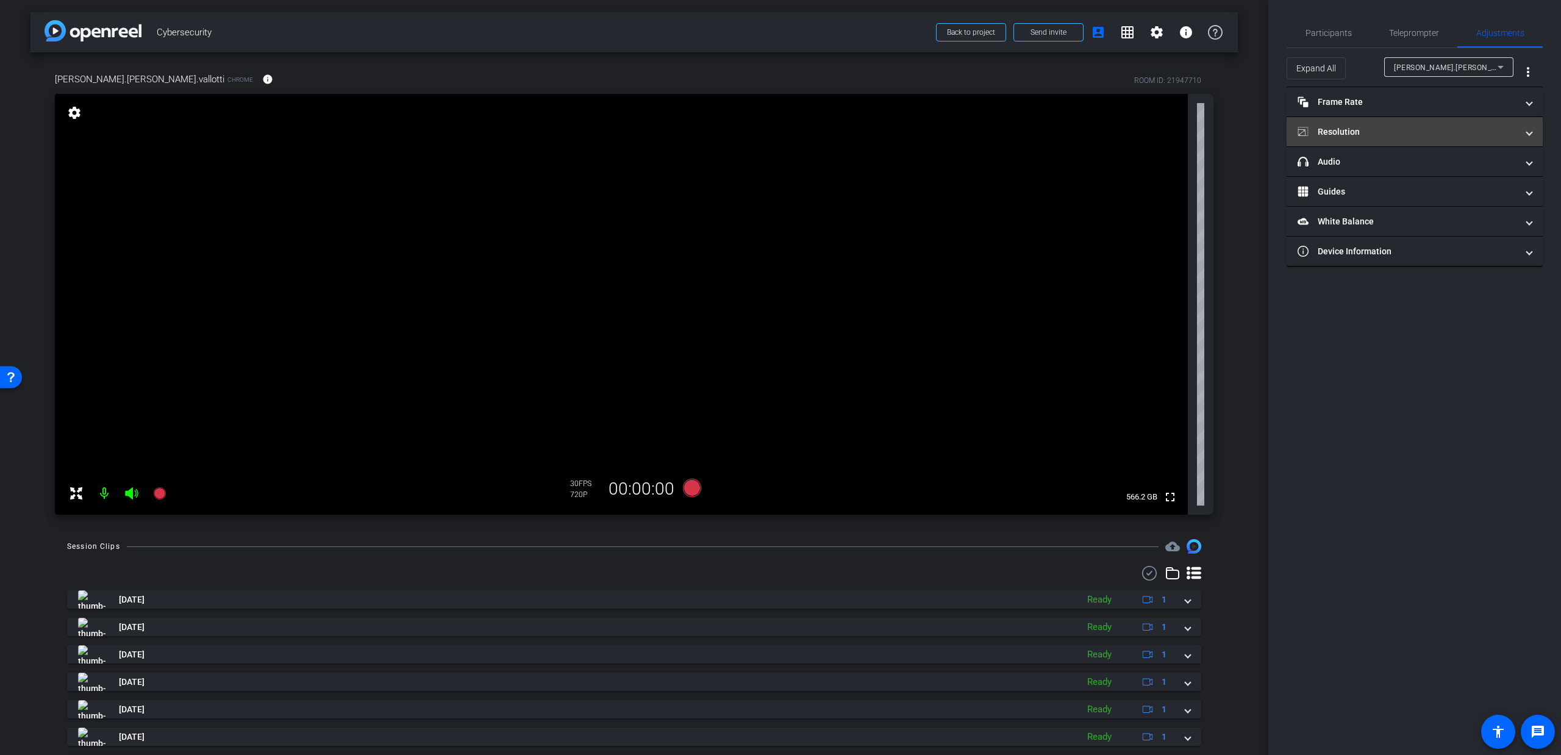
click at [1413, 136] on mat-panel-title "Resolution" at bounding box center [1408, 132] width 220 height 13
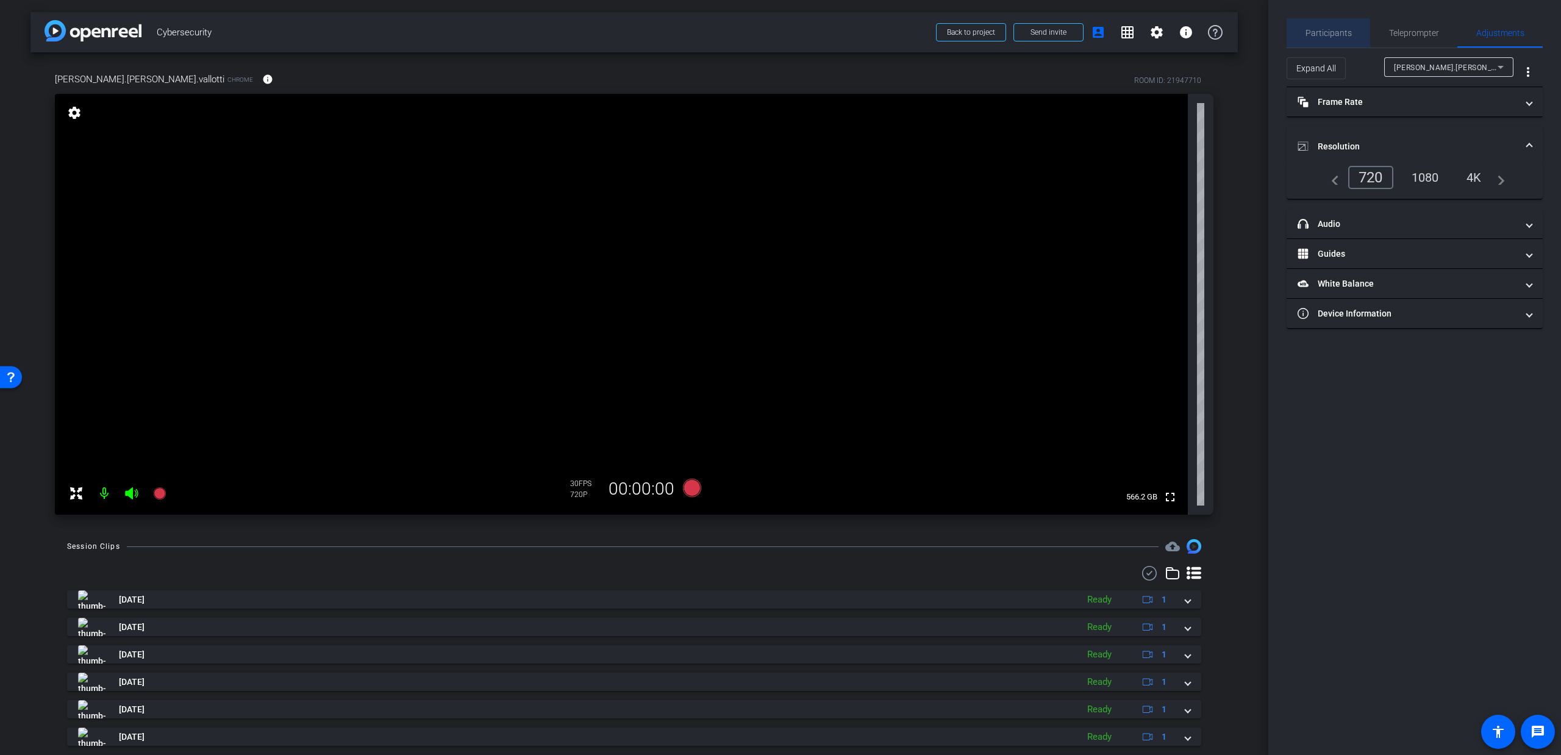
click at [1306, 42] on span "Participants" at bounding box center [1329, 32] width 46 height 29
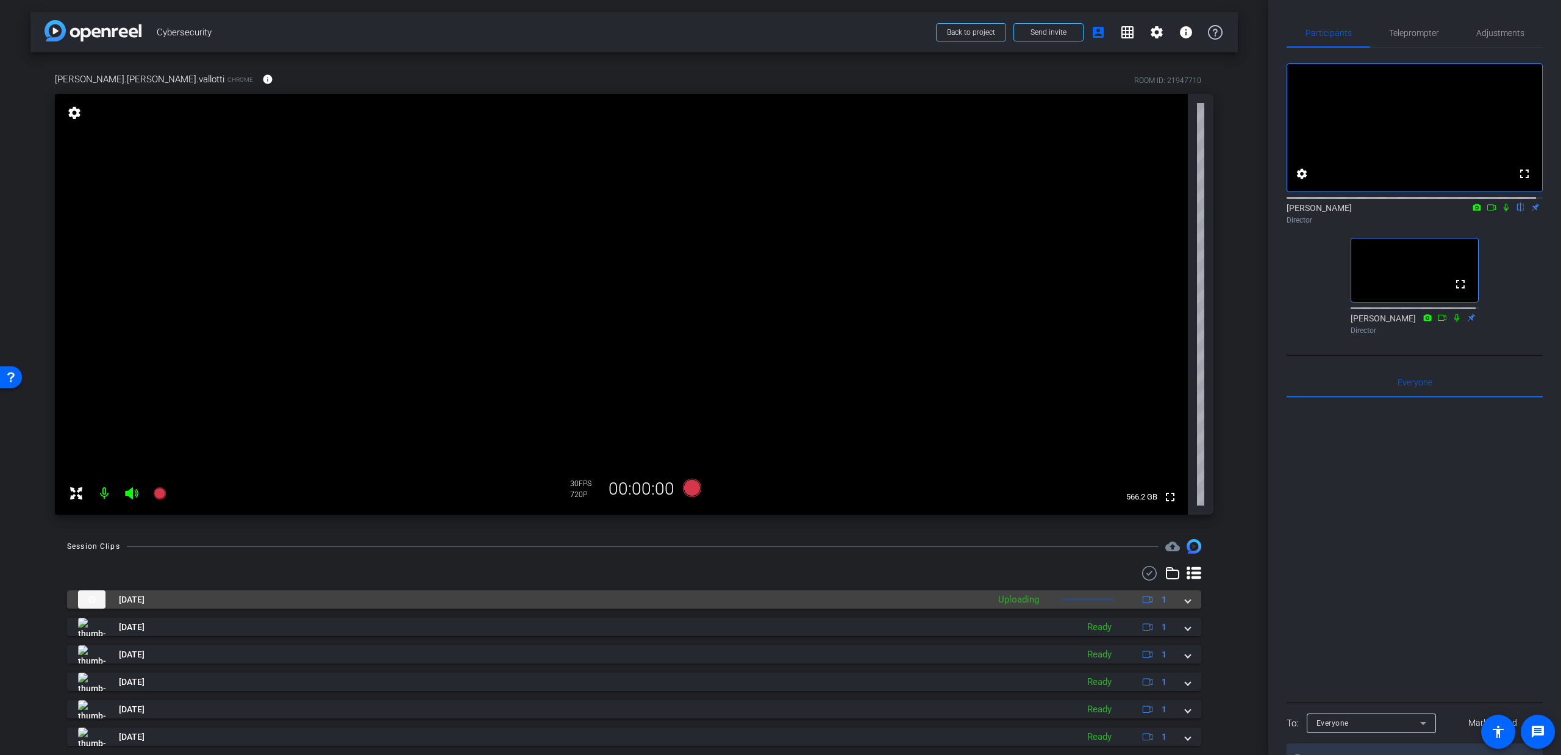
click at [1167, 604] on mat-panel-description "Uploading 1" at bounding box center [1084, 599] width 184 height 18
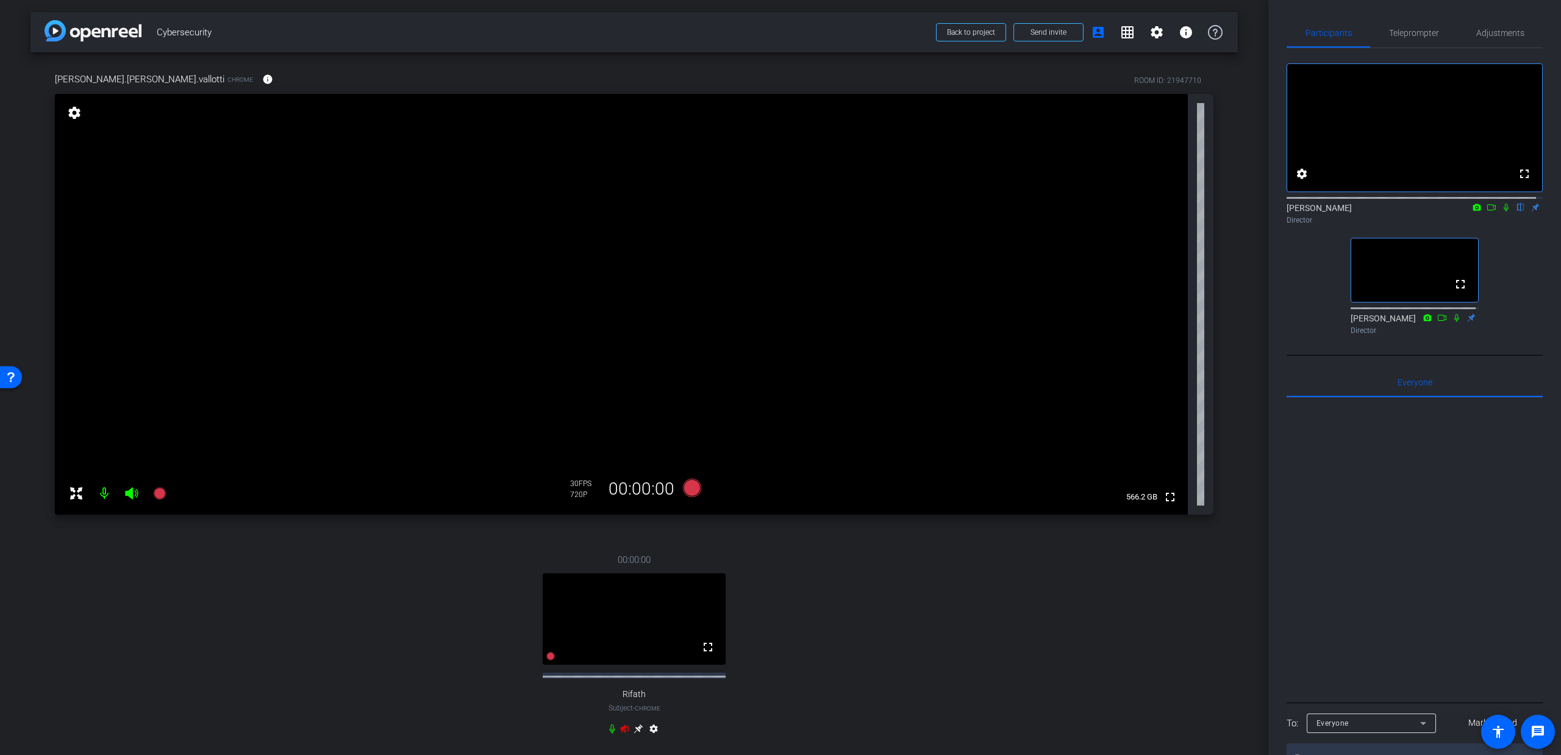
click at [1075, 647] on div "00:00:00 fullscreen Rifath Subject - Chrome settings" at bounding box center [634, 646] width 1159 height 226
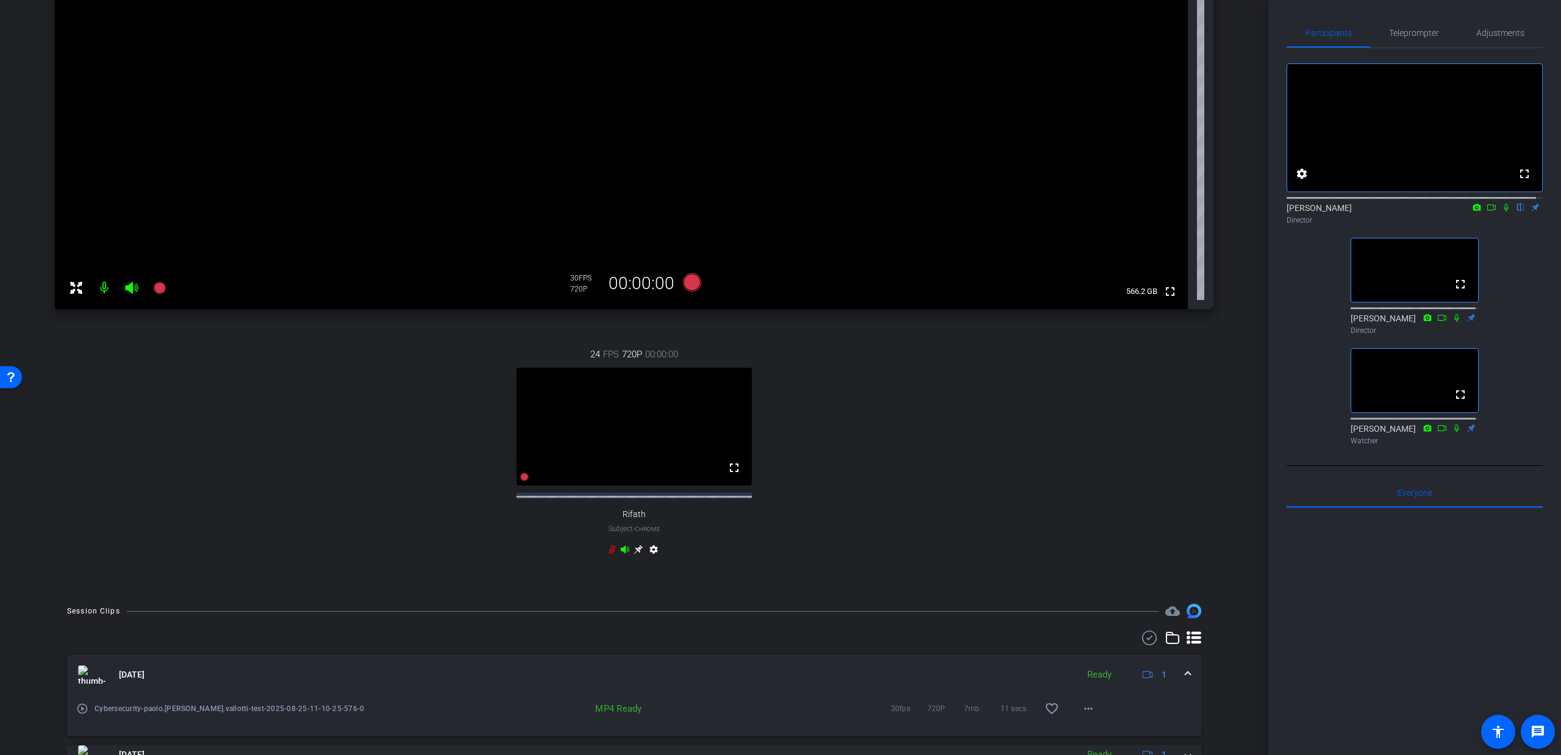
scroll to position [295, 0]
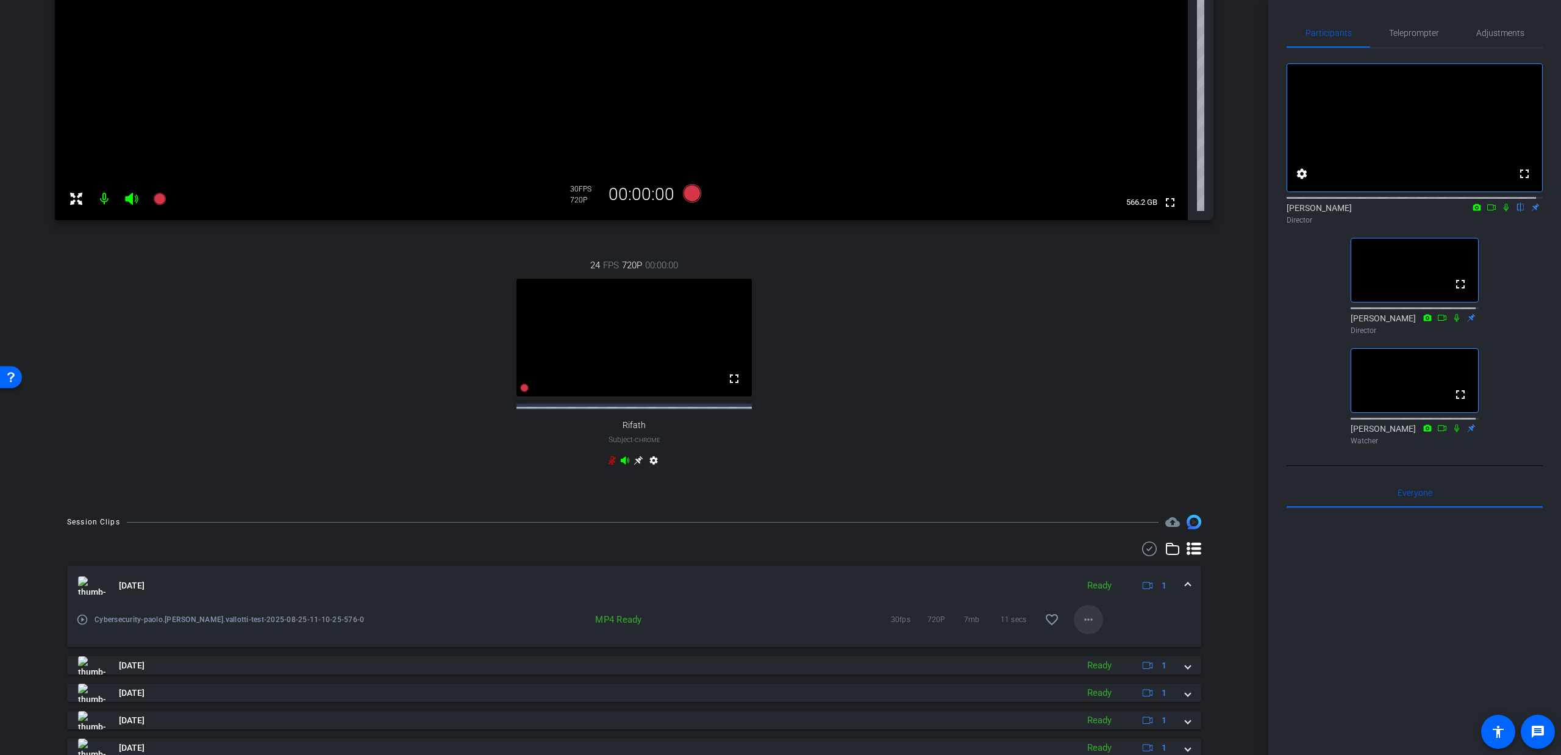
click at [1085, 627] on mat-icon "more_horiz" at bounding box center [1088, 619] width 15 height 15
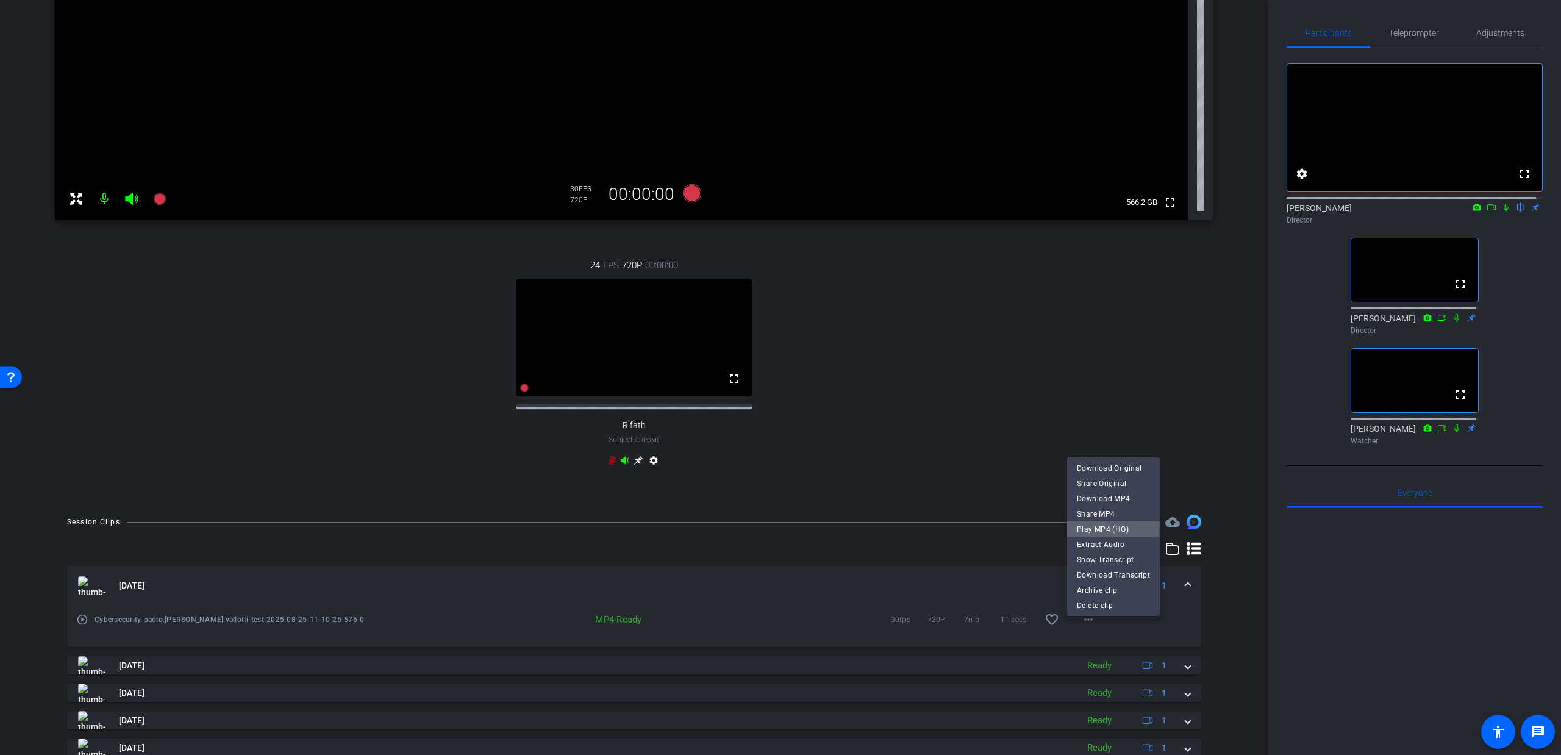
click at [1097, 532] on span "Play MP4 (HQ)" at bounding box center [1113, 529] width 73 height 15
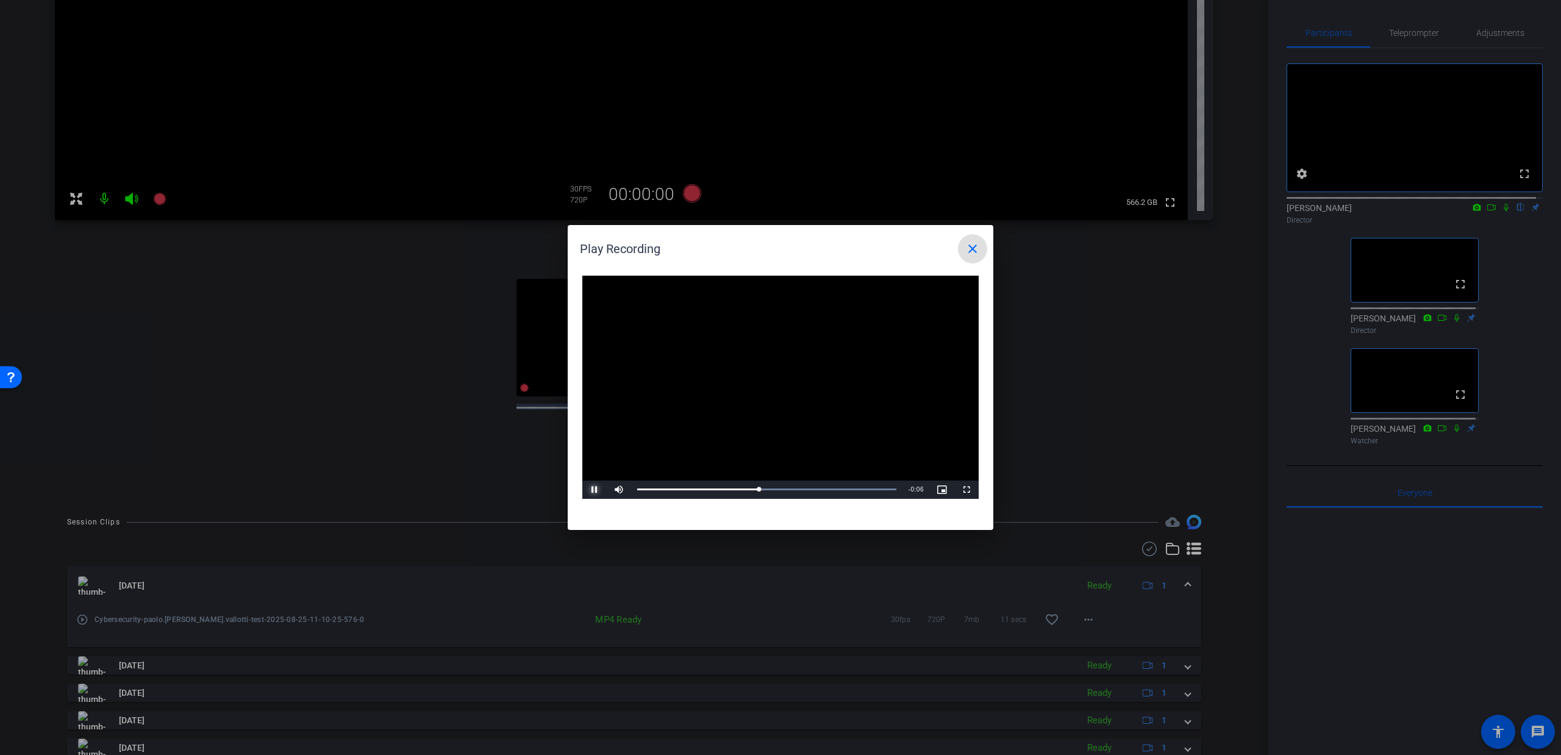
click at [595, 490] on span "Video Player" at bounding box center [594, 490] width 24 height 0
click at [969, 250] on mat-icon "close" at bounding box center [973, 249] width 15 height 15
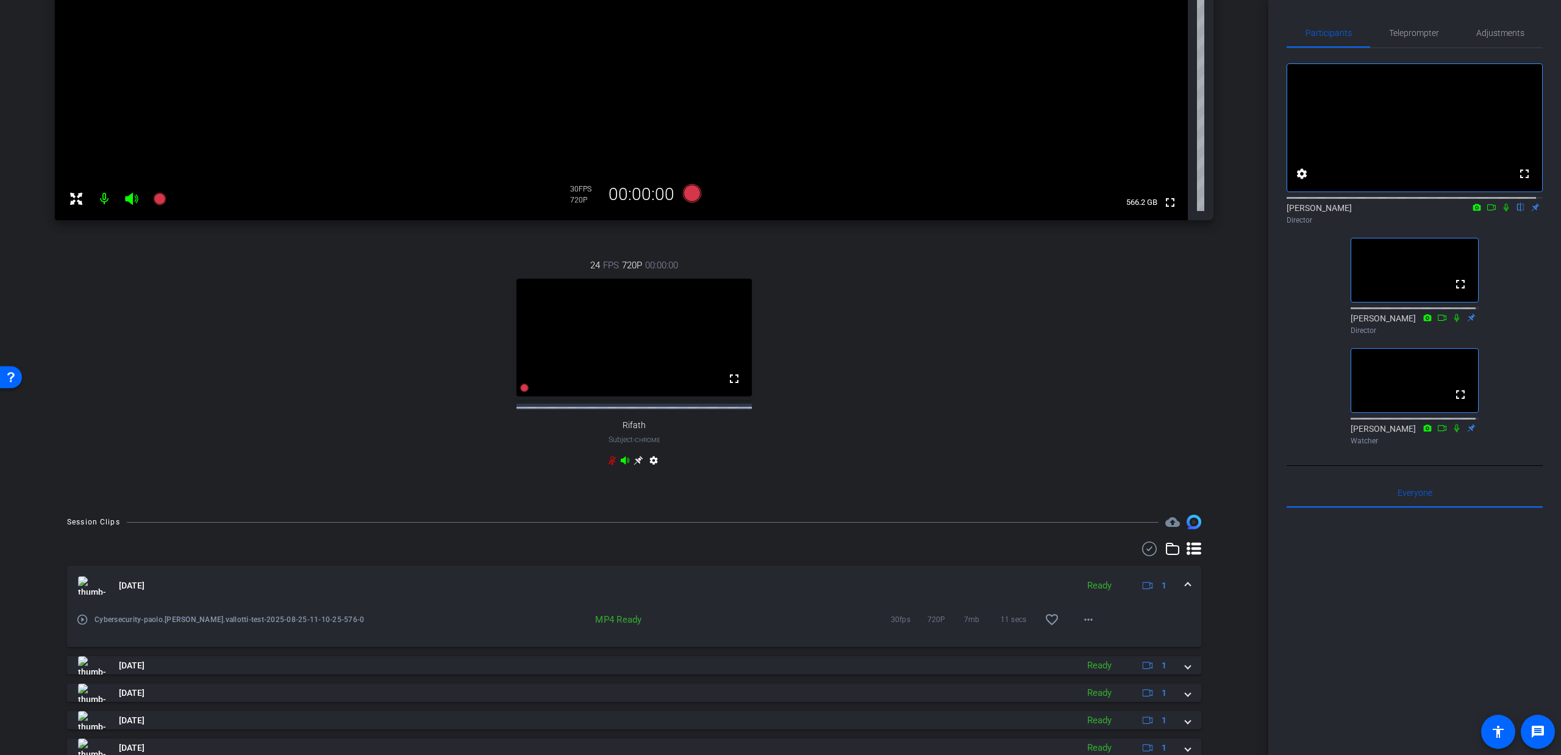
click at [648, 470] on mat-icon "settings" at bounding box center [654, 463] width 15 height 15
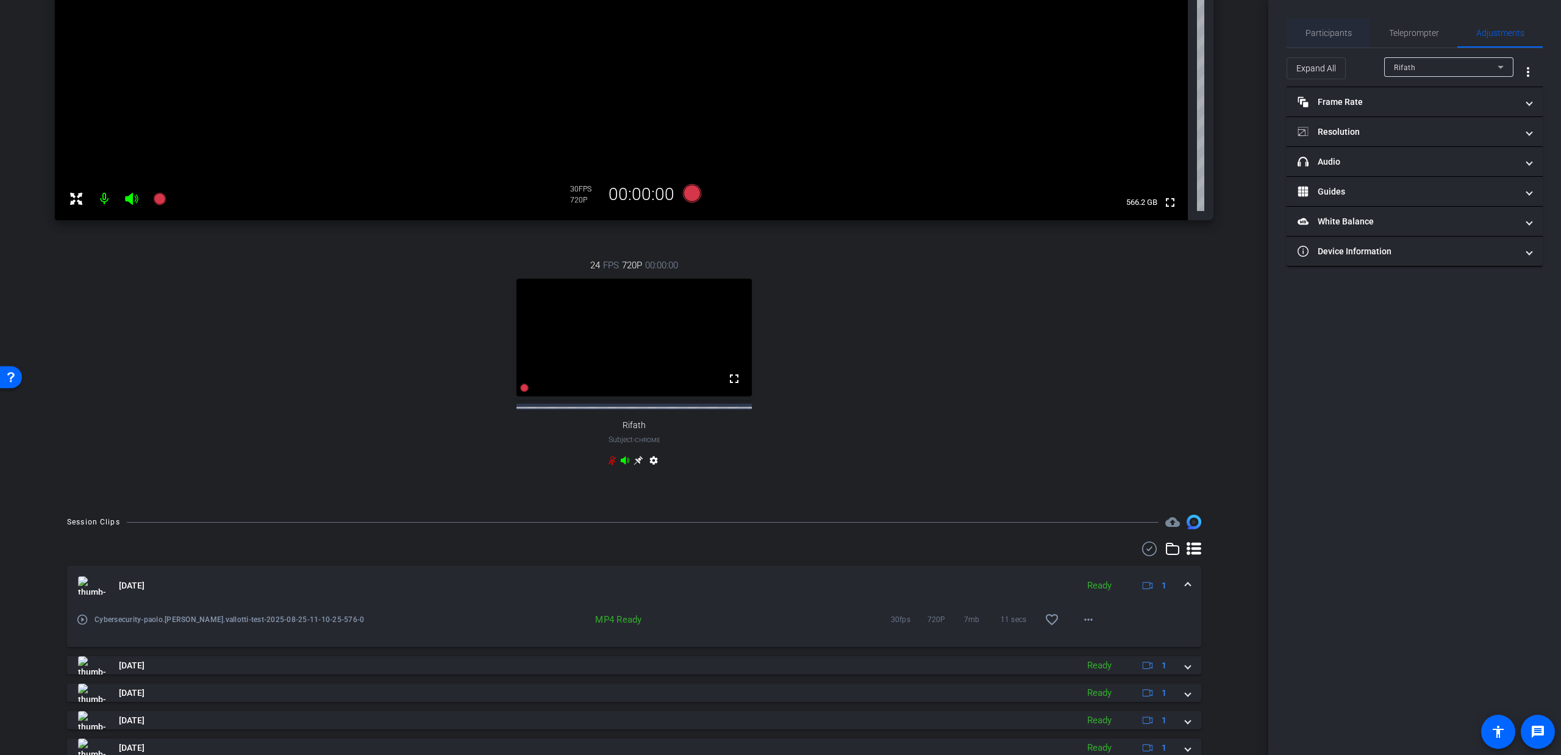
click at [1352, 26] on div "Participants" at bounding box center [1329, 32] width 84 height 29
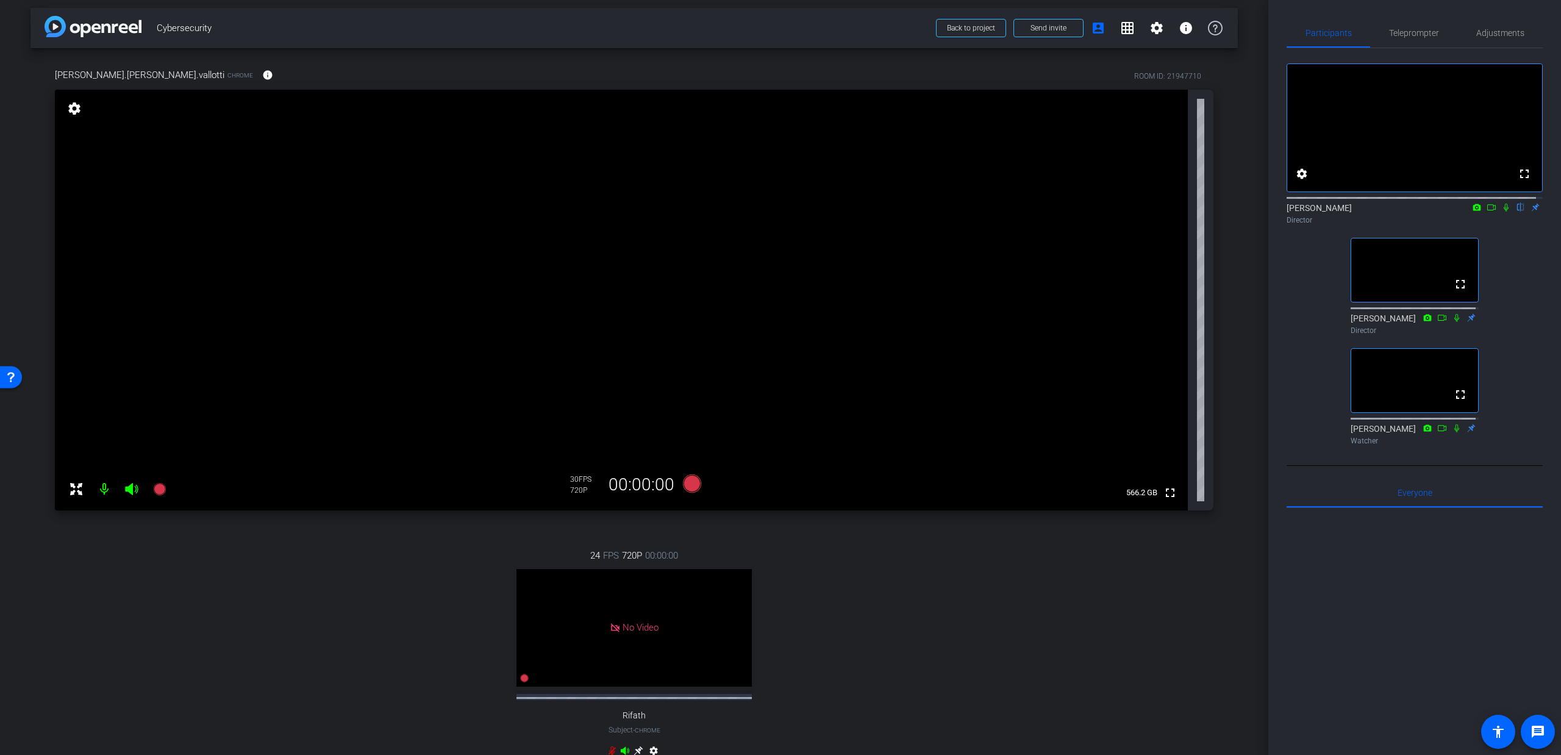
scroll to position [13, 0]
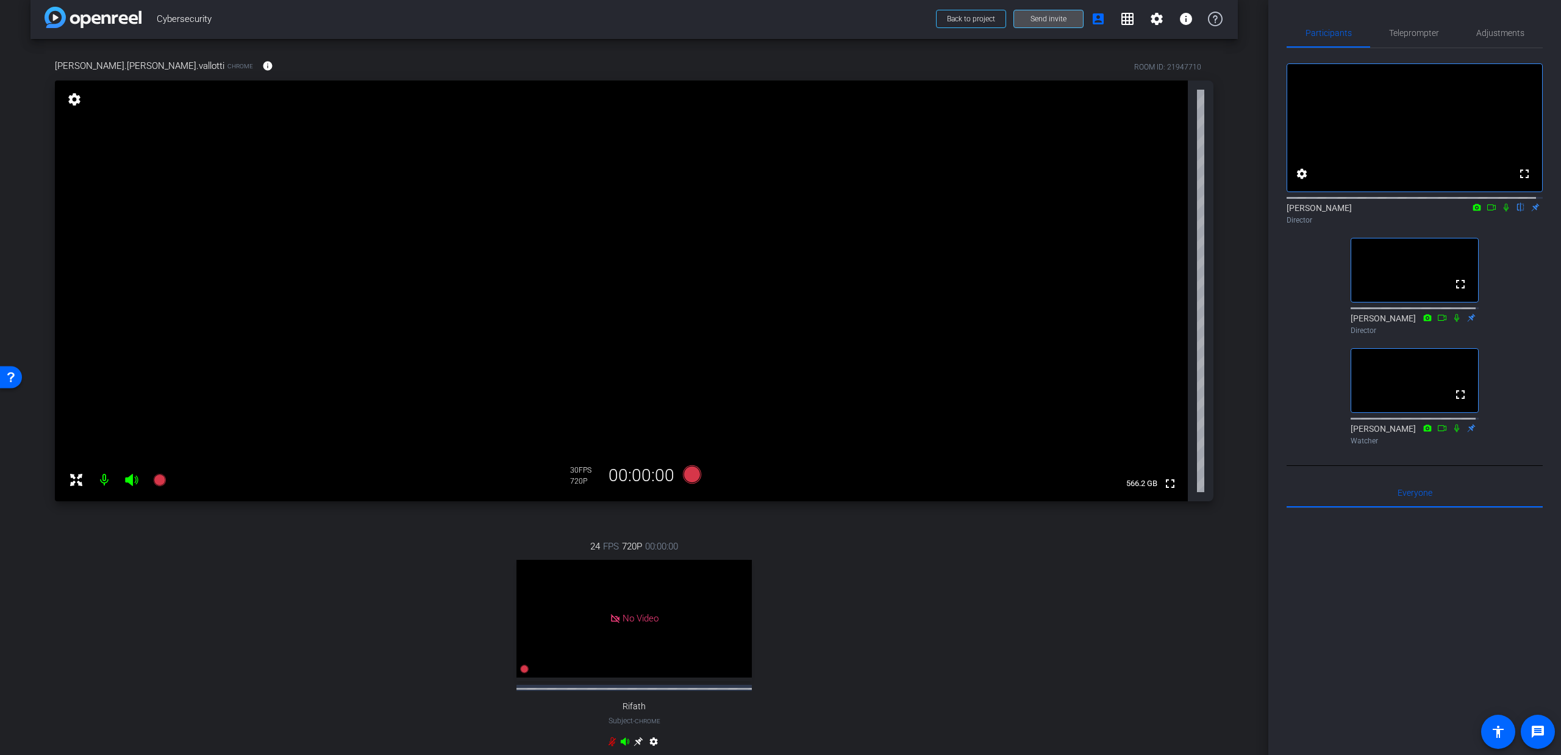
click at [1014, 16] on span at bounding box center [1048, 18] width 69 height 29
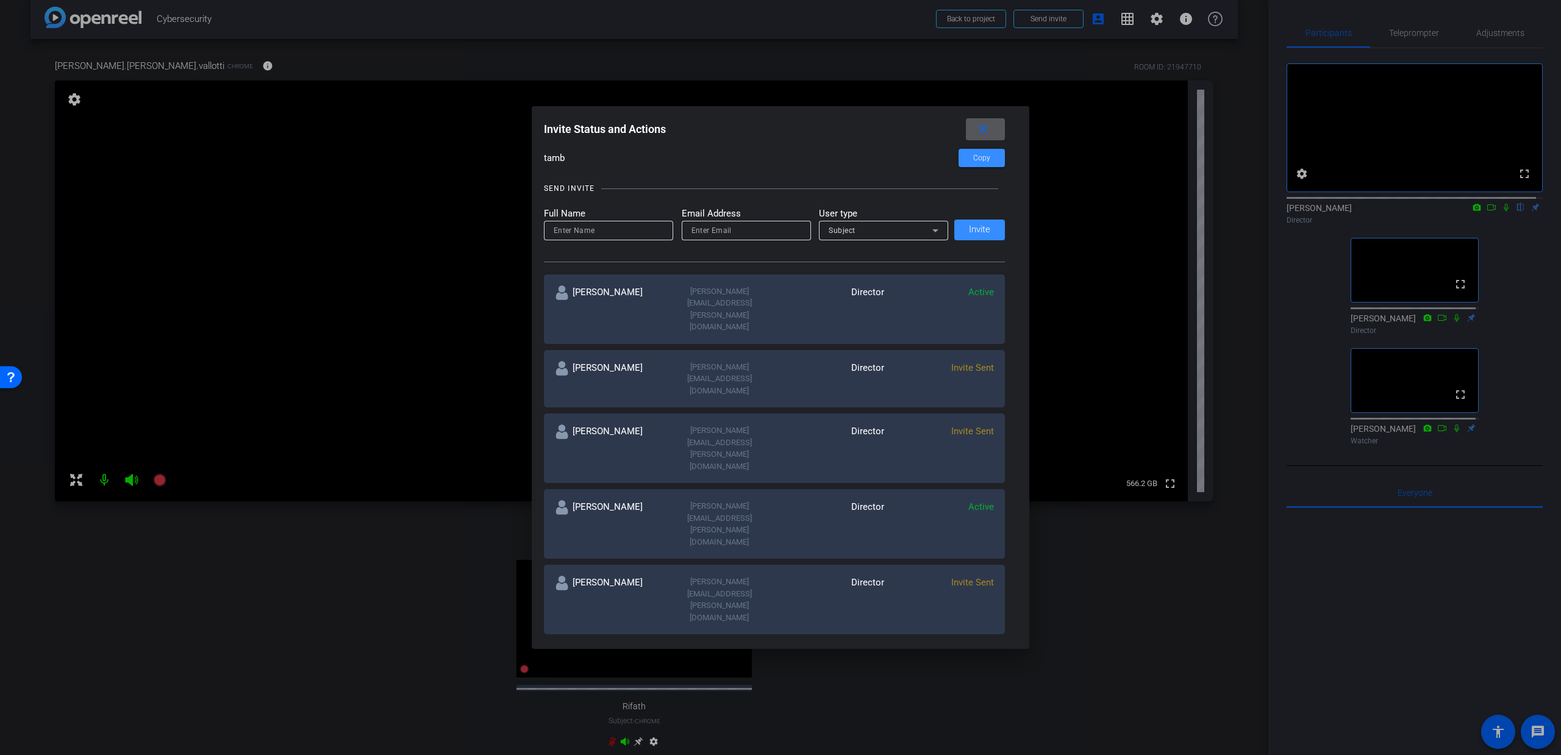
scroll to position [97, 0]
click at [579, 231] on input at bounding box center [609, 231] width 110 height 15
paste input "Rifath"
paste input "Hanif"
type input "Rifath Hanif"
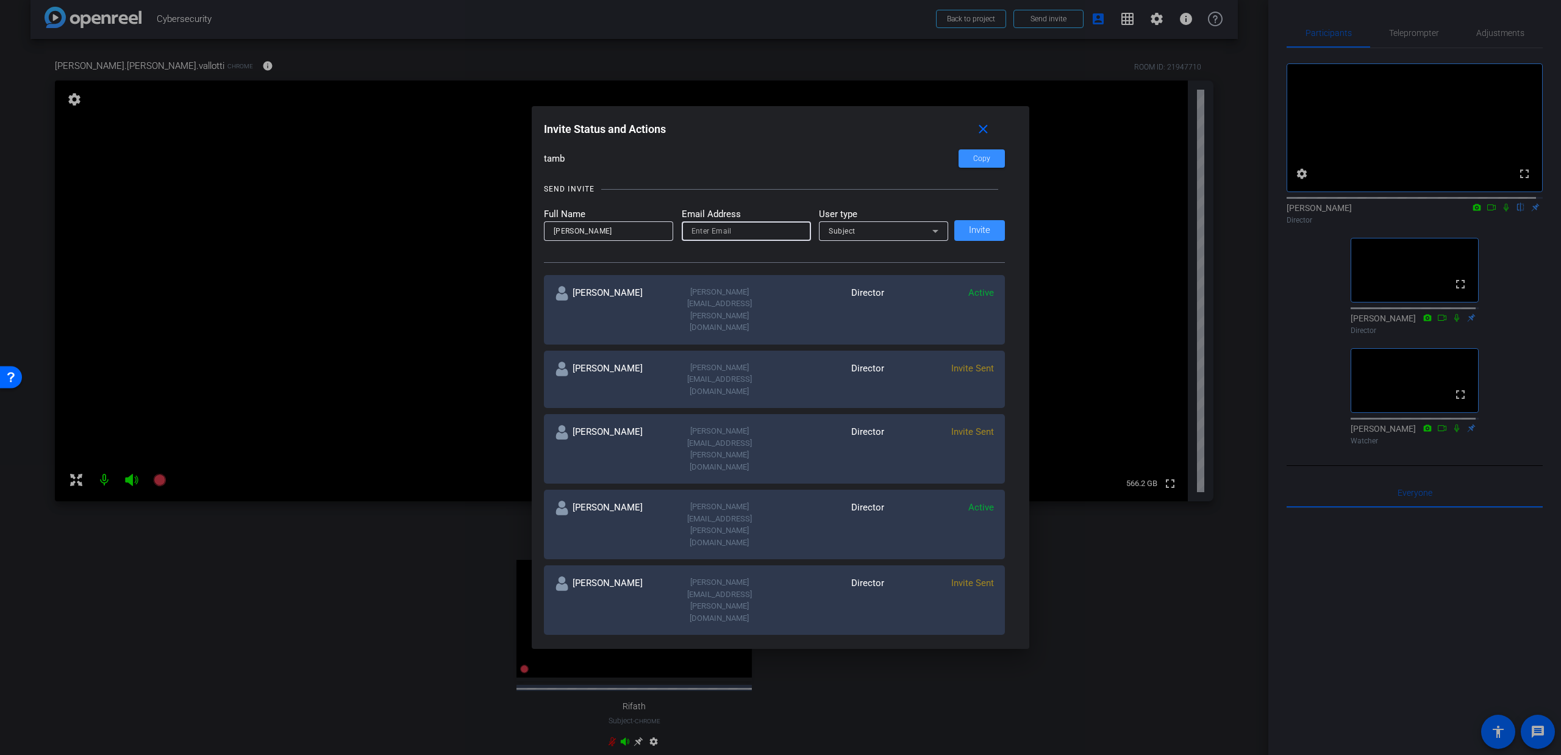
click at [733, 230] on input "email" at bounding box center [747, 231] width 110 height 15
click at [986, 129] on mat-icon "close" at bounding box center [983, 129] width 15 height 15
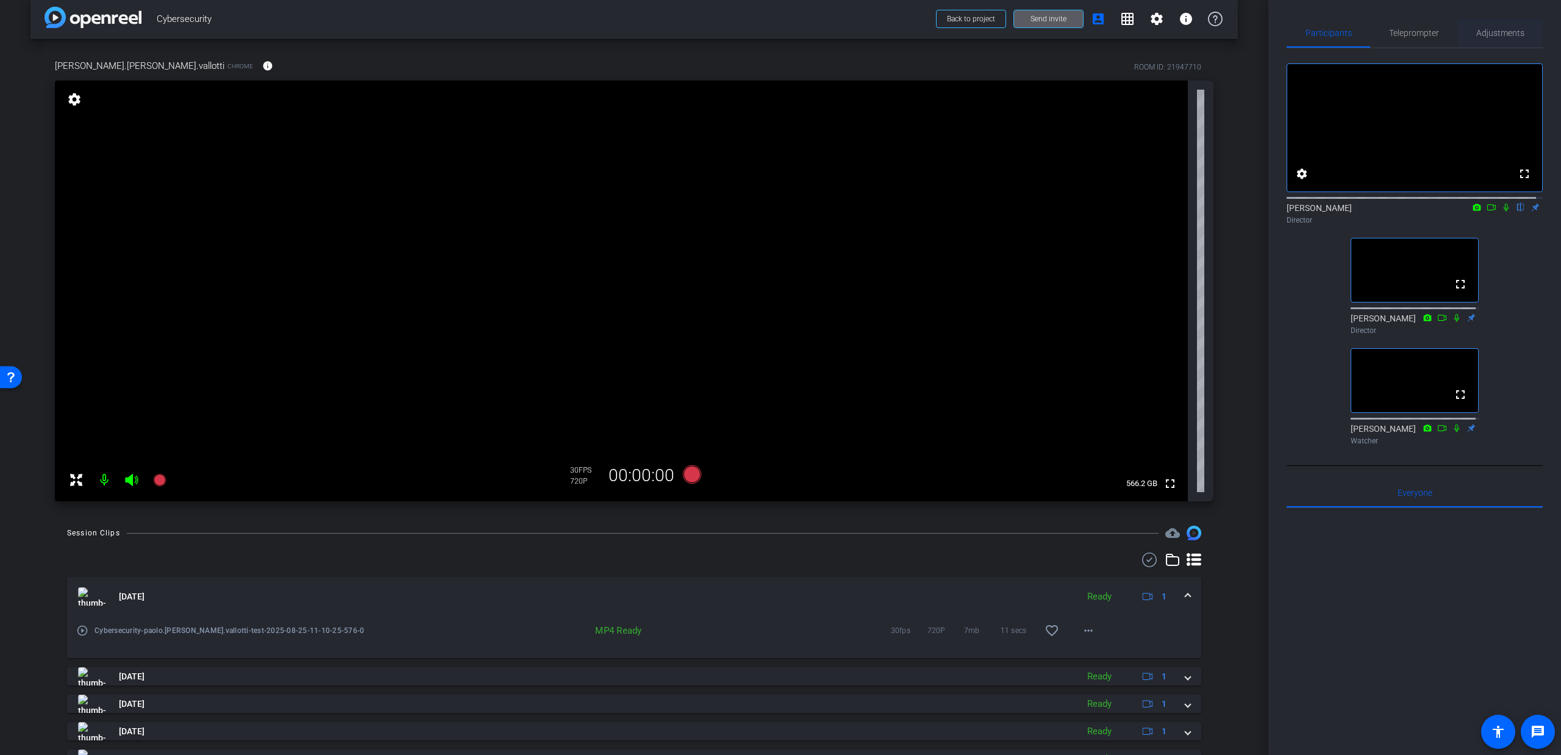
click at [1477, 34] on span "Adjustments" at bounding box center [1501, 33] width 48 height 9
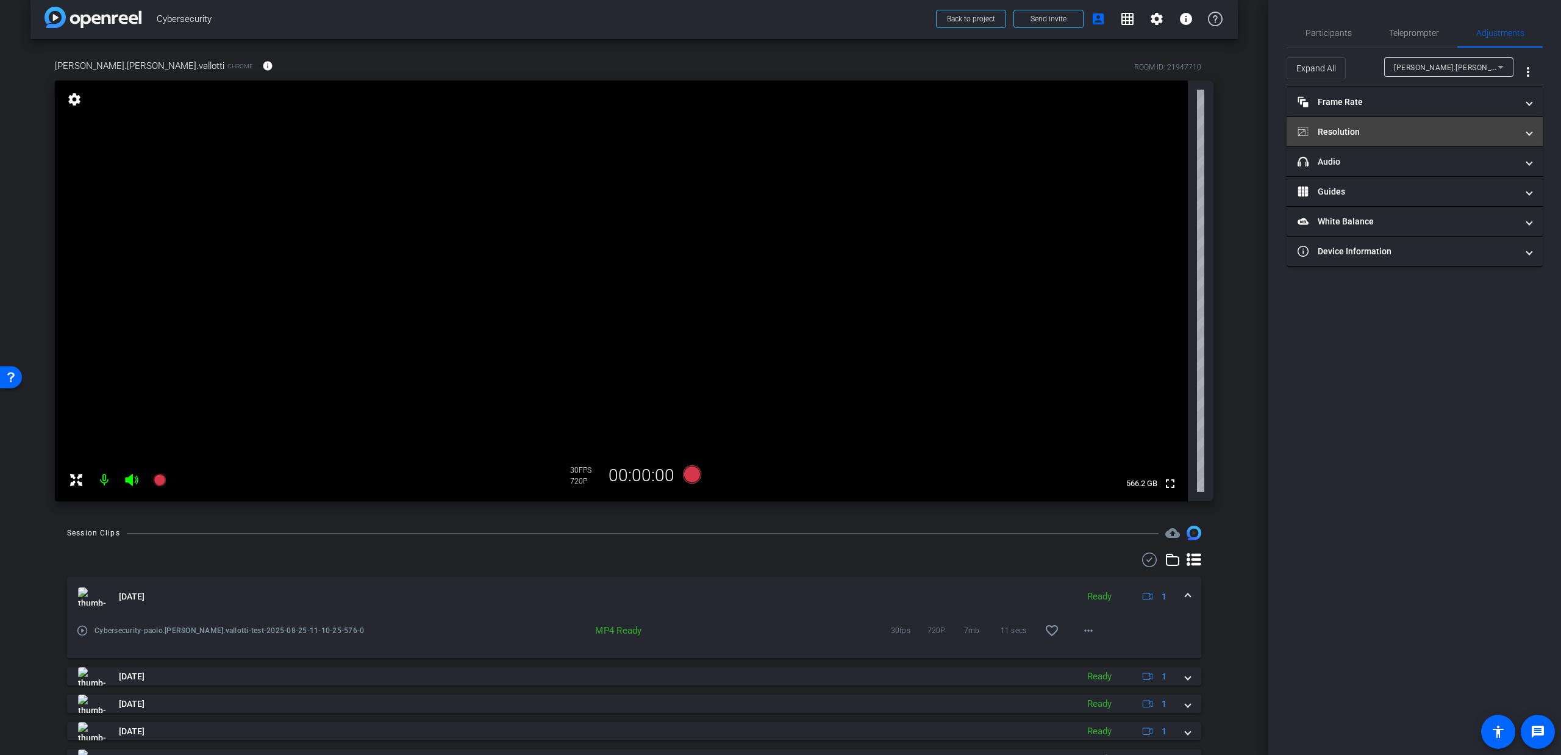
click at [1375, 136] on mat-panel-title "Resolution" at bounding box center [1408, 132] width 220 height 13
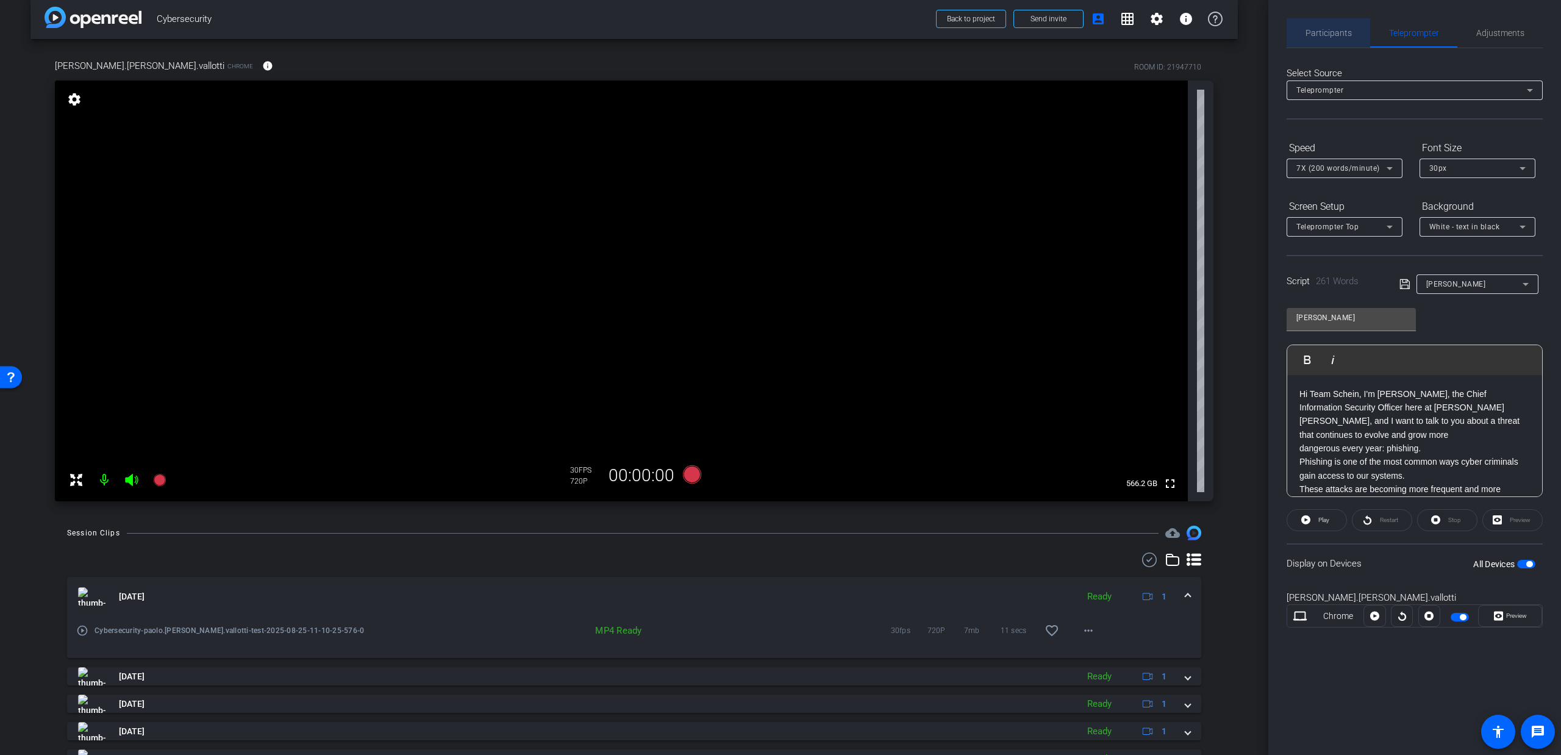
click at [1343, 29] on span "Participants" at bounding box center [1329, 33] width 46 height 9
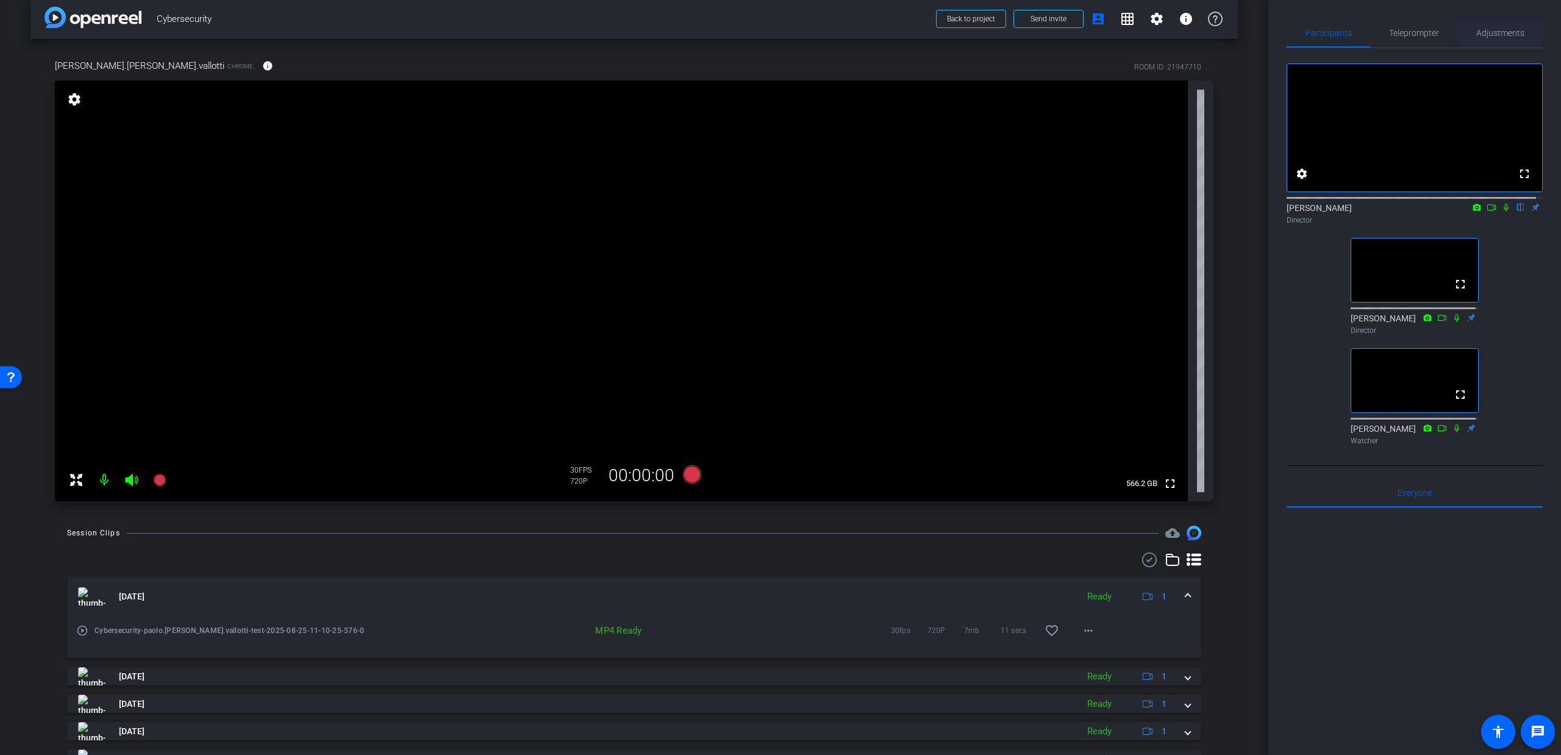
click at [1485, 33] on span "Adjustments" at bounding box center [1501, 33] width 48 height 9
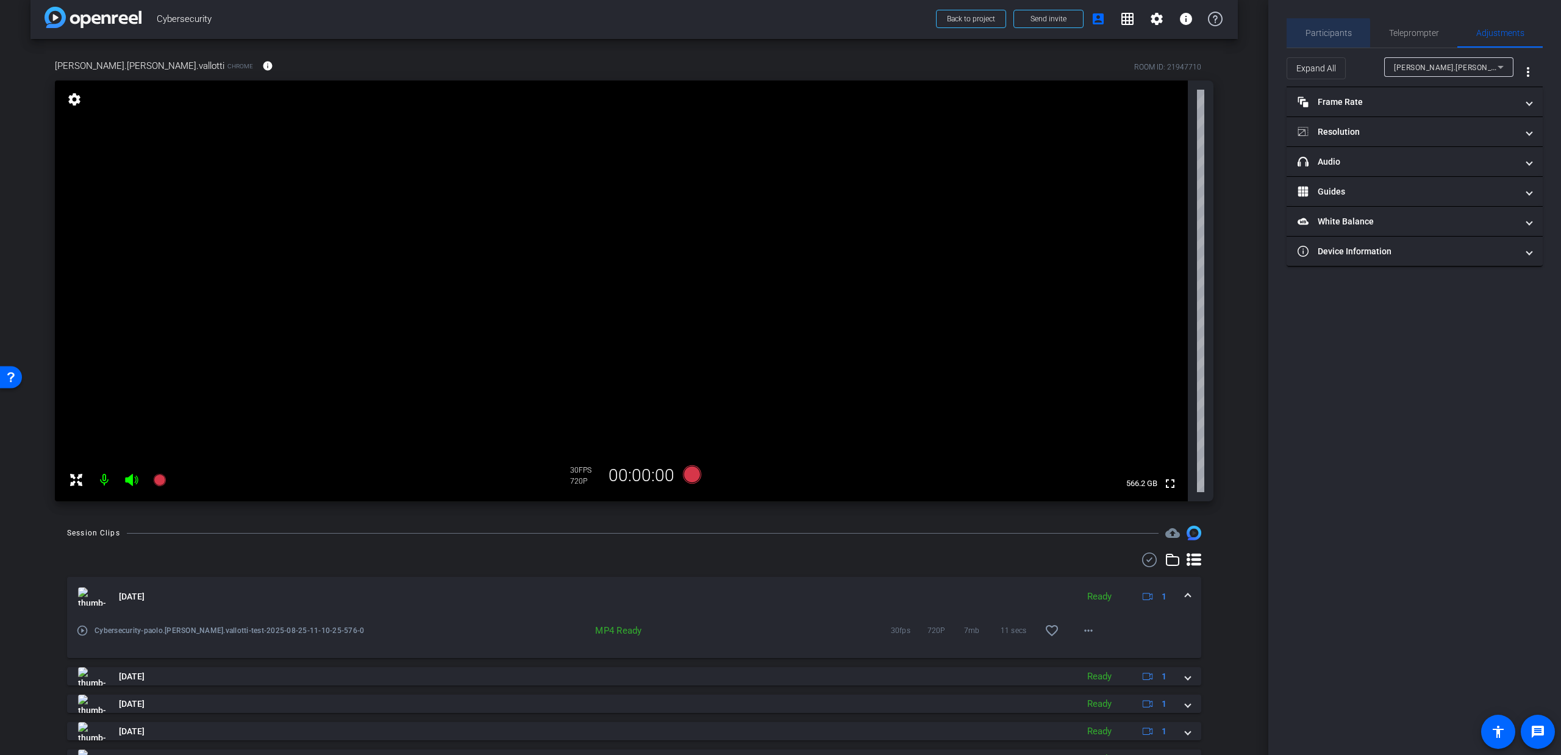
click at [1325, 34] on span "Participants" at bounding box center [1329, 33] width 46 height 9
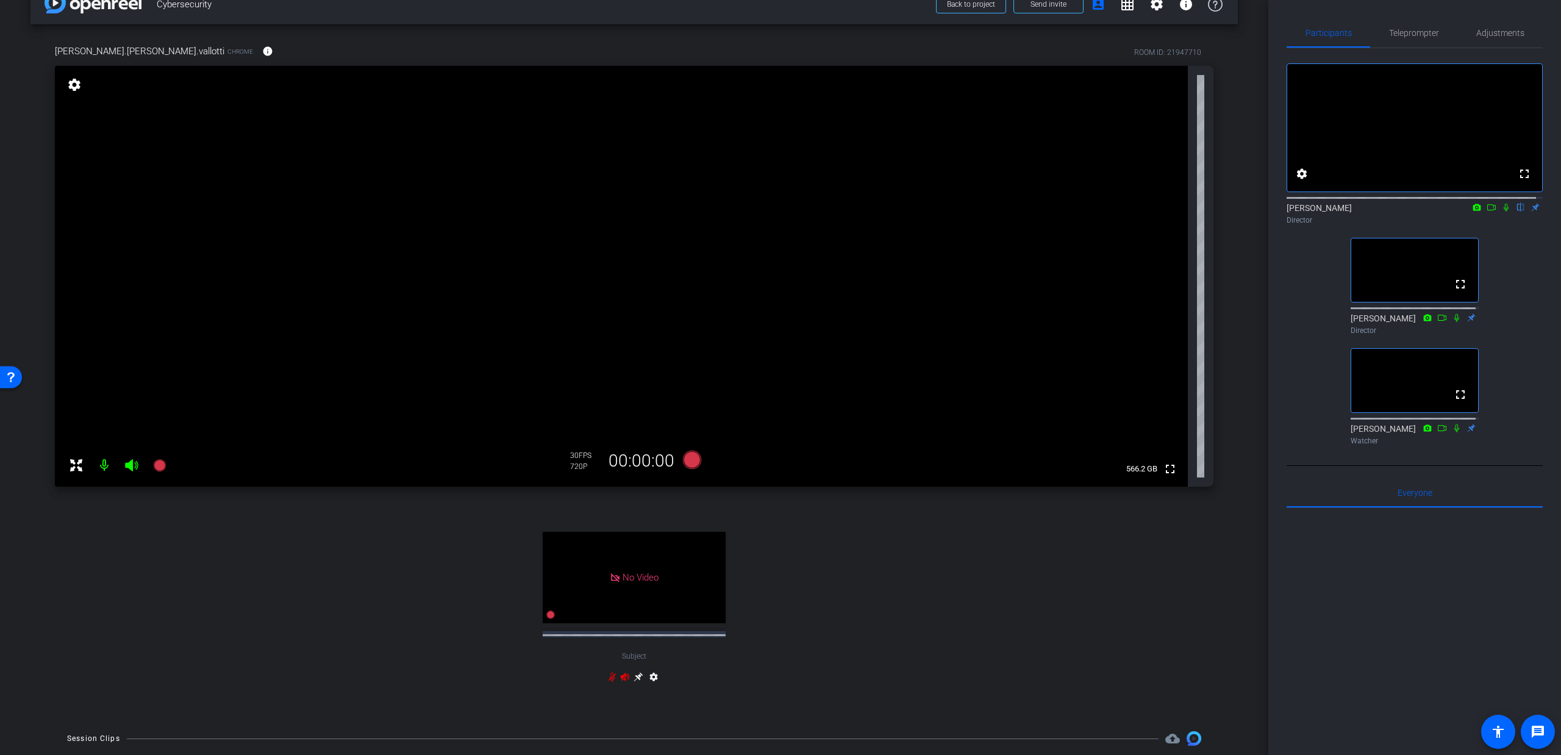
scroll to position [0, 0]
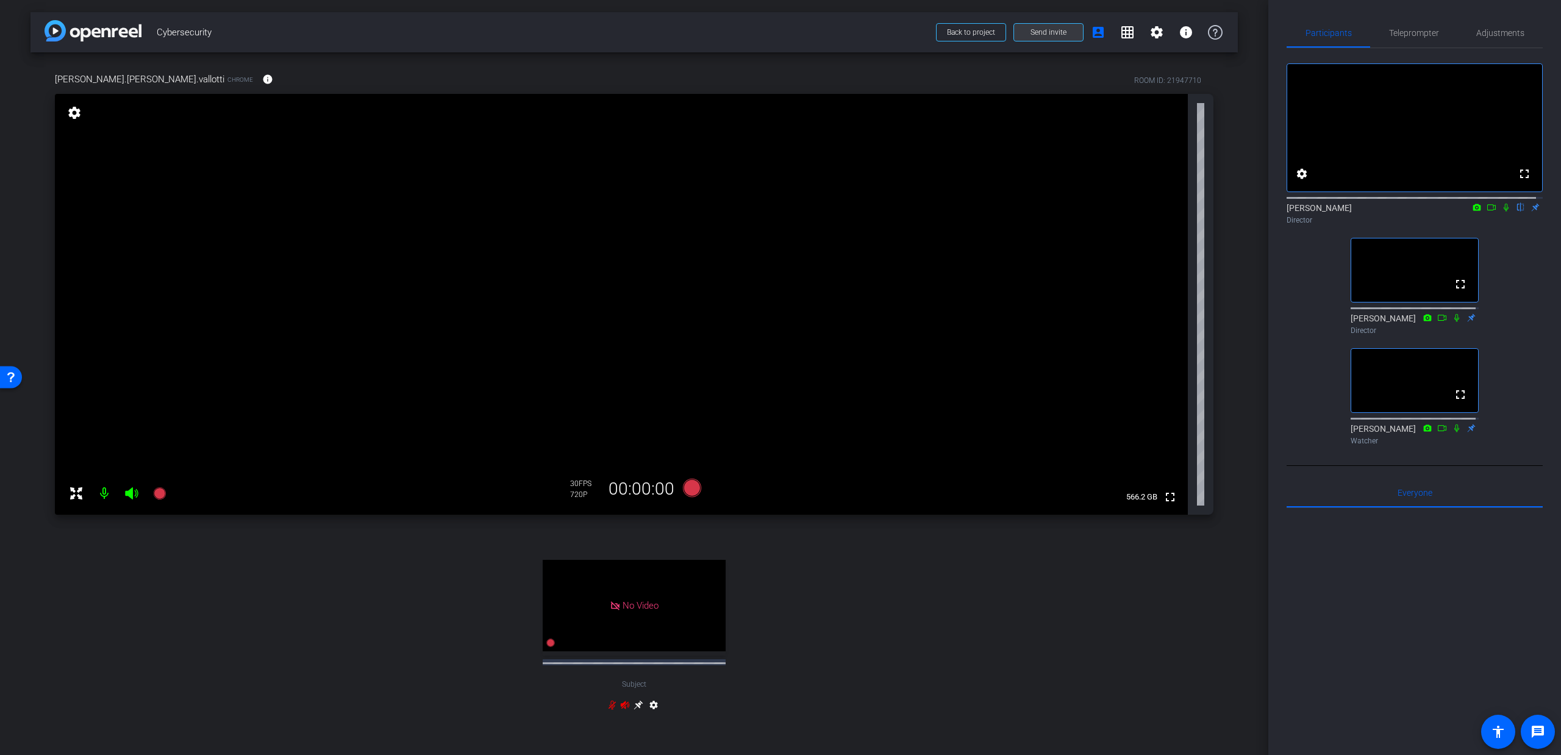
click at [1061, 37] on span at bounding box center [1048, 32] width 69 height 29
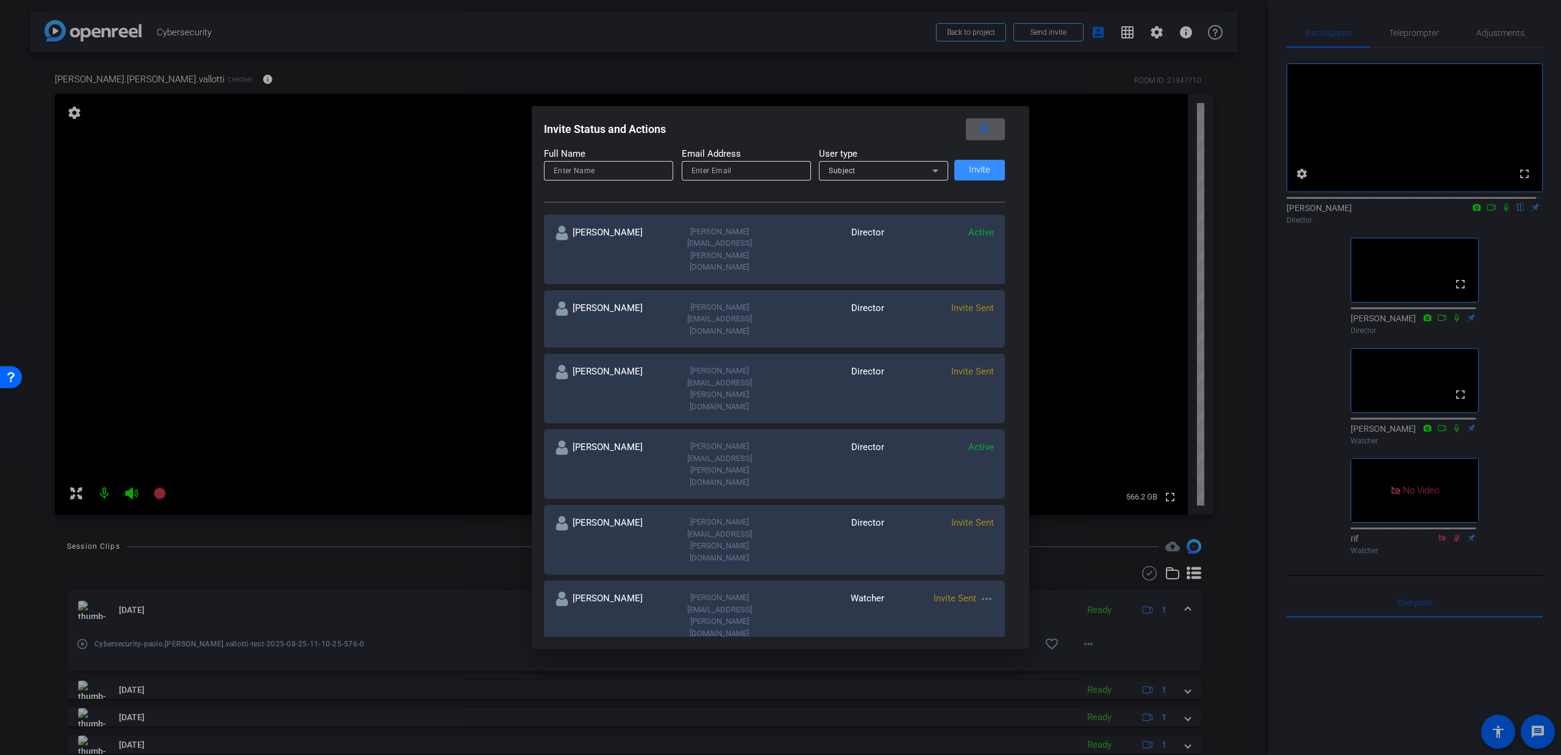
scroll to position [159, 0]
click at [982, 742] on mat-icon "more_horiz" at bounding box center [987, 749] width 15 height 15
click at [1240, 500] on div at bounding box center [780, 377] width 1561 height 755
click at [989, 133] on mat-icon "close" at bounding box center [983, 129] width 15 height 15
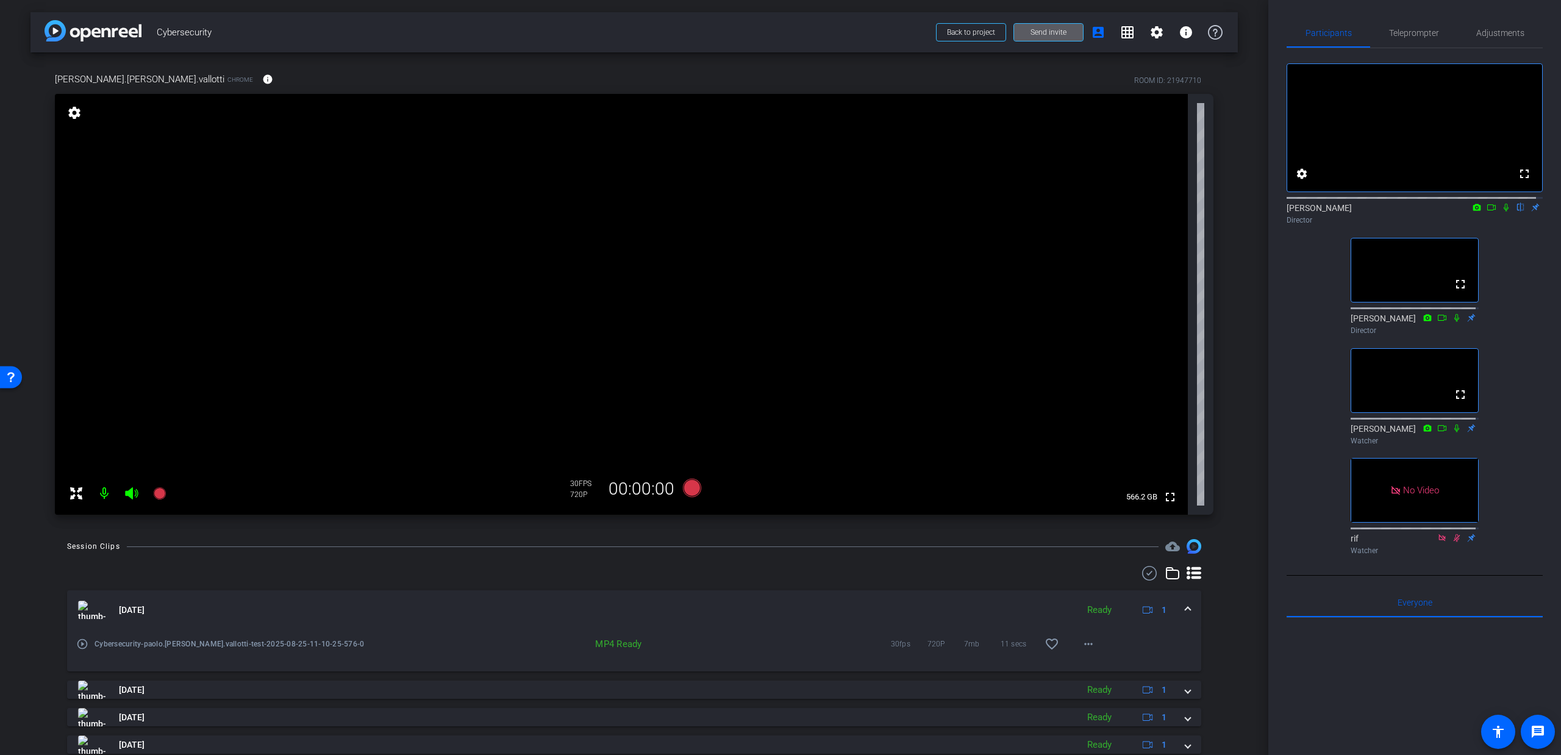
click at [1502, 212] on icon at bounding box center [1507, 207] width 10 height 9
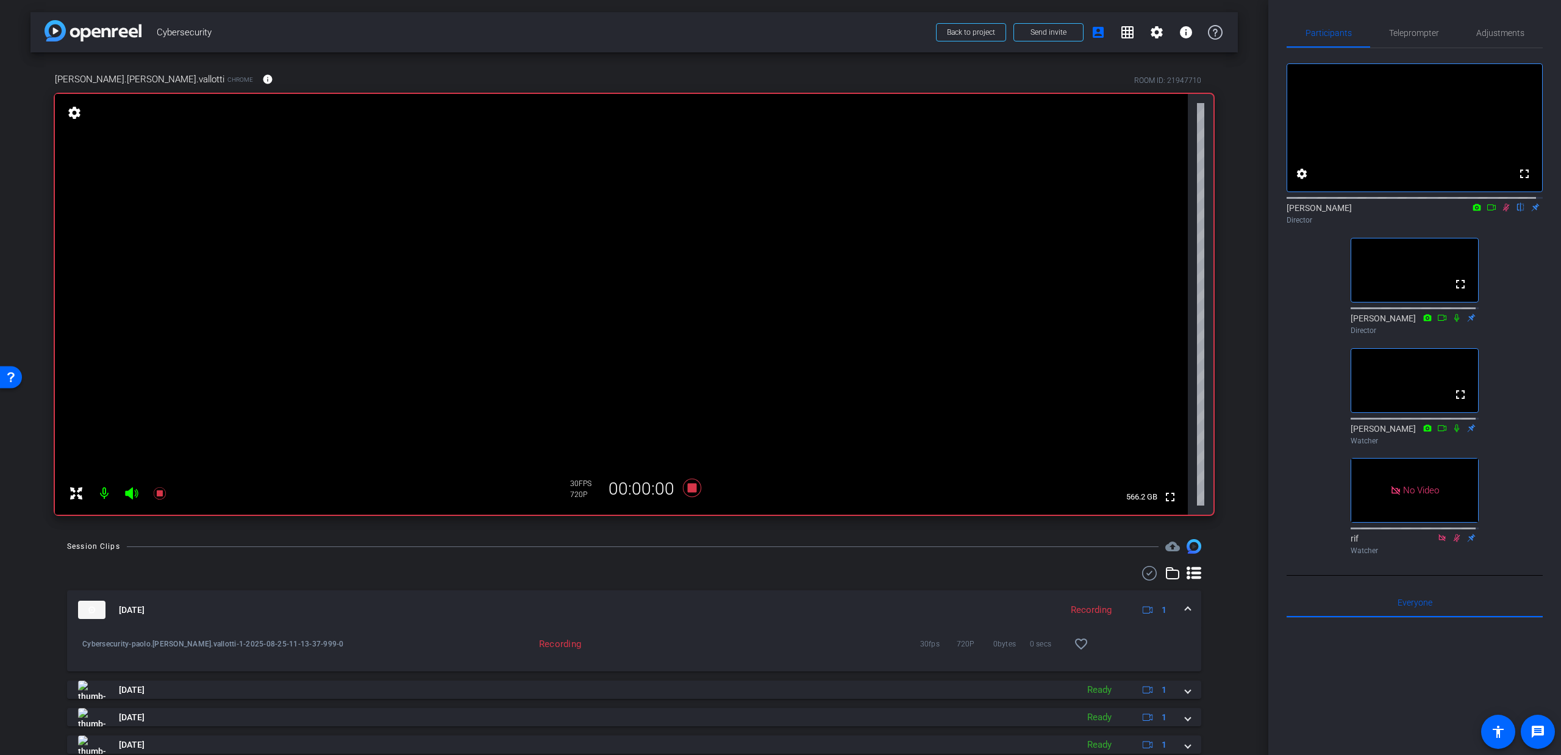
click at [133, 490] on icon at bounding box center [131, 493] width 15 height 15
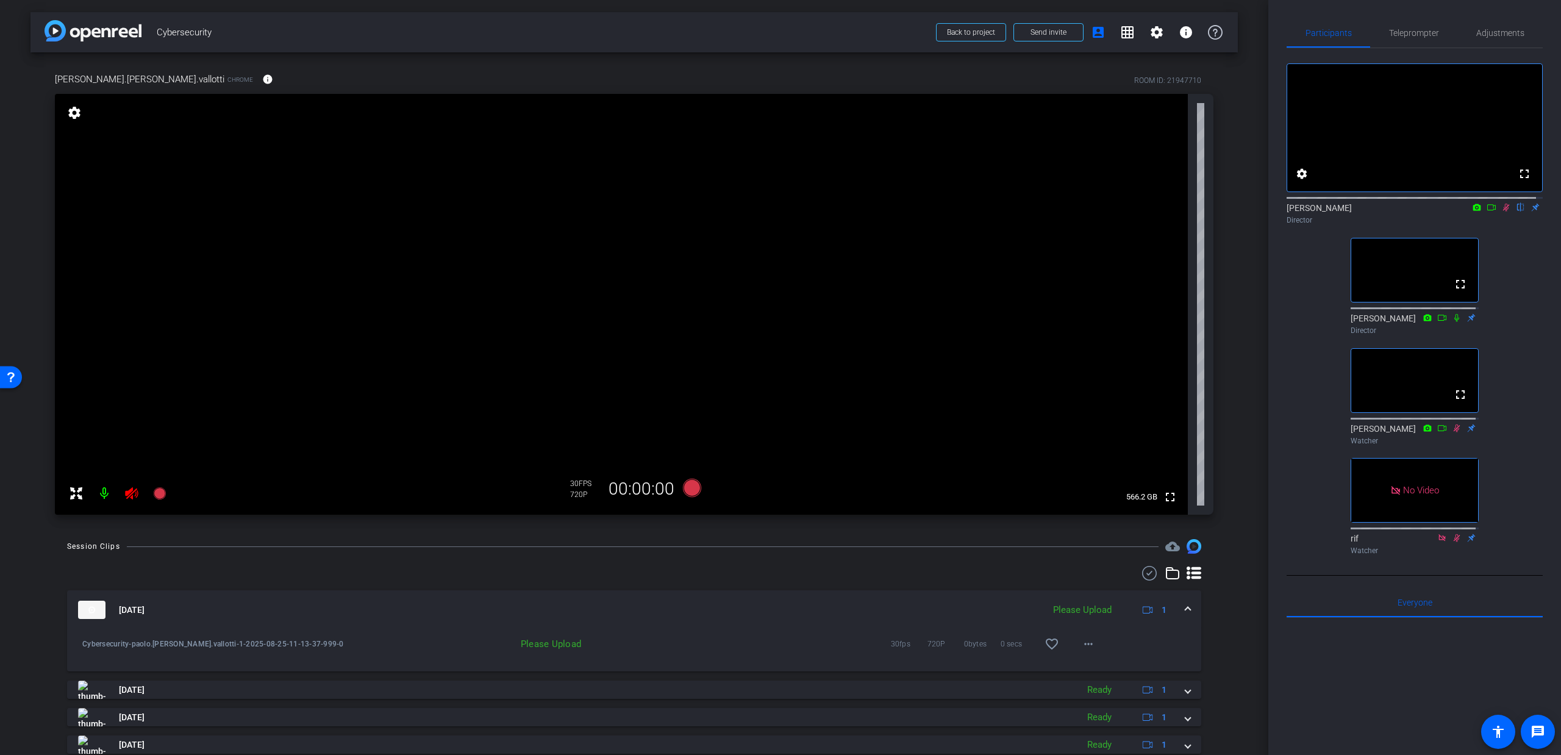
click at [130, 495] on icon at bounding box center [131, 493] width 13 height 12
click at [1084, 642] on mat-icon "more_horiz" at bounding box center [1088, 644] width 15 height 15
click at [1111, 665] on span "Upload" at bounding box center [1101, 669] width 49 height 15
click at [1502, 212] on icon at bounding box center [1507, 207] width 10 height 9
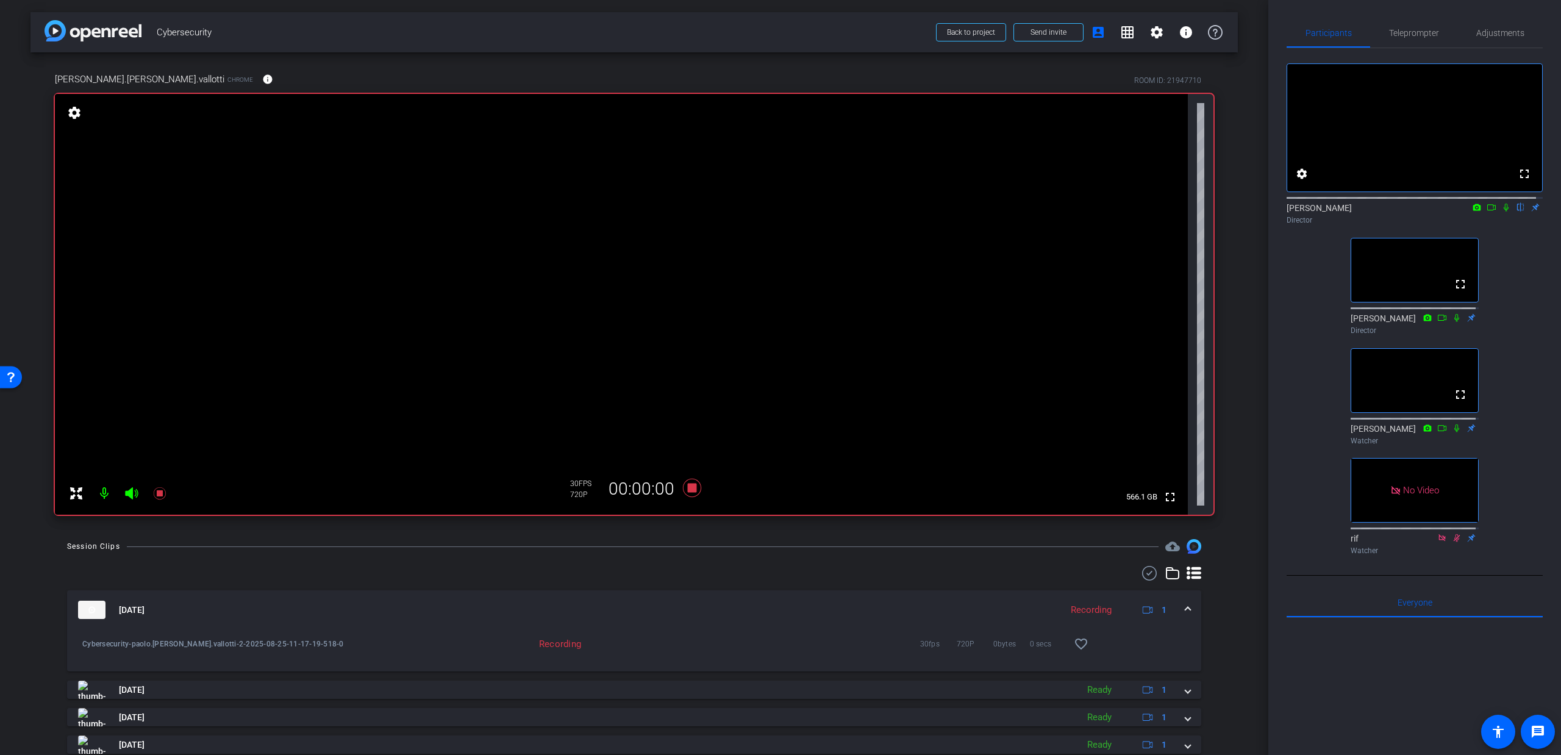
click at [135, 493] on icon at bounding box center [131, 493] width 15 height 15
click at [1504, 212] on icon at bounding box center [1506, 208] width 5 height 8
click at [1503, 212] on icon at bounding box center [1506, 208] width 7 height 8
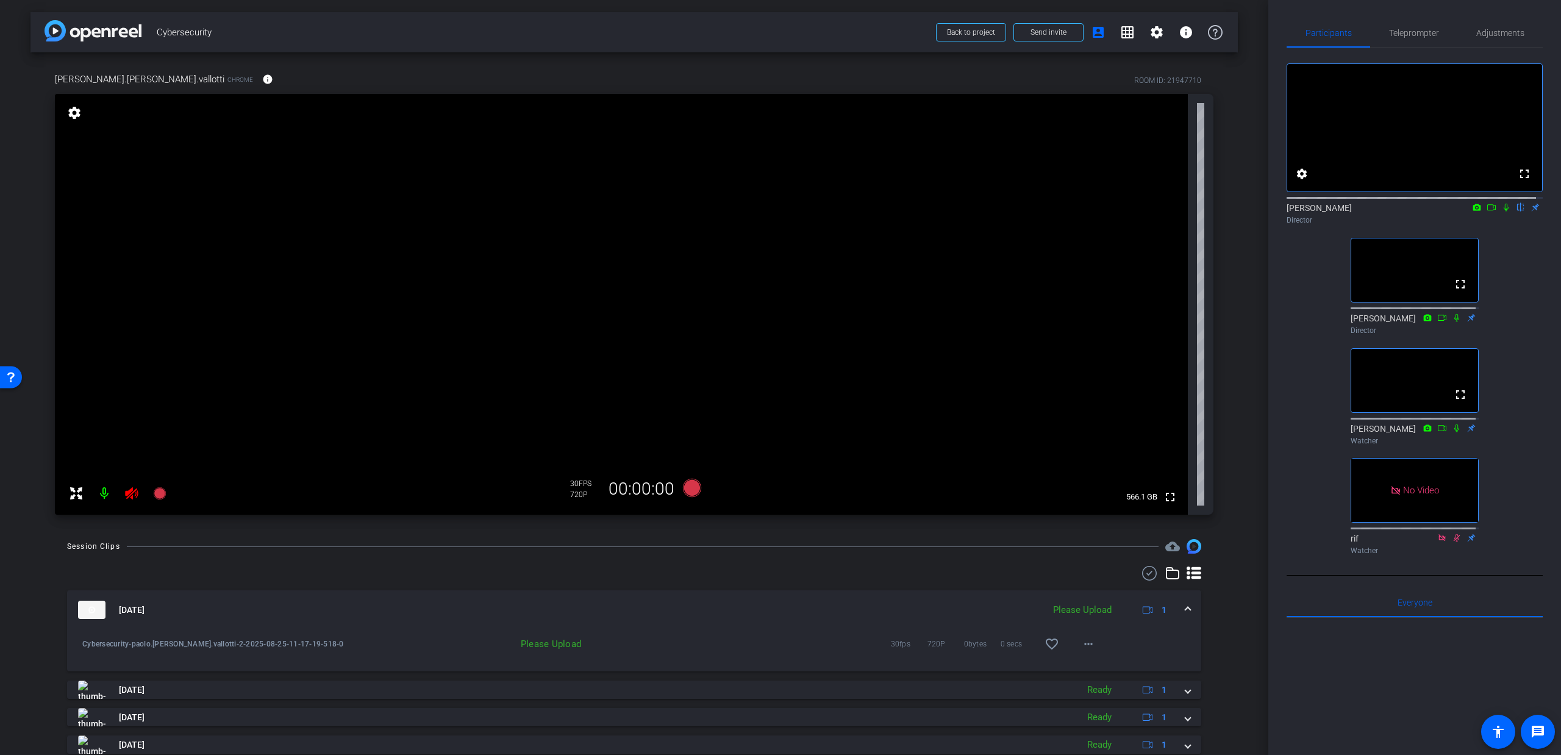
click at [133, 498] on icon at bounding box center [131, 493] width 15 height 15
click at [1092, 645] on span at bounding box center [1088, 643] width 29 height 29
click at [1116, 670] on span "Upload" at bounding box center [1101, 669] width 49 height 15
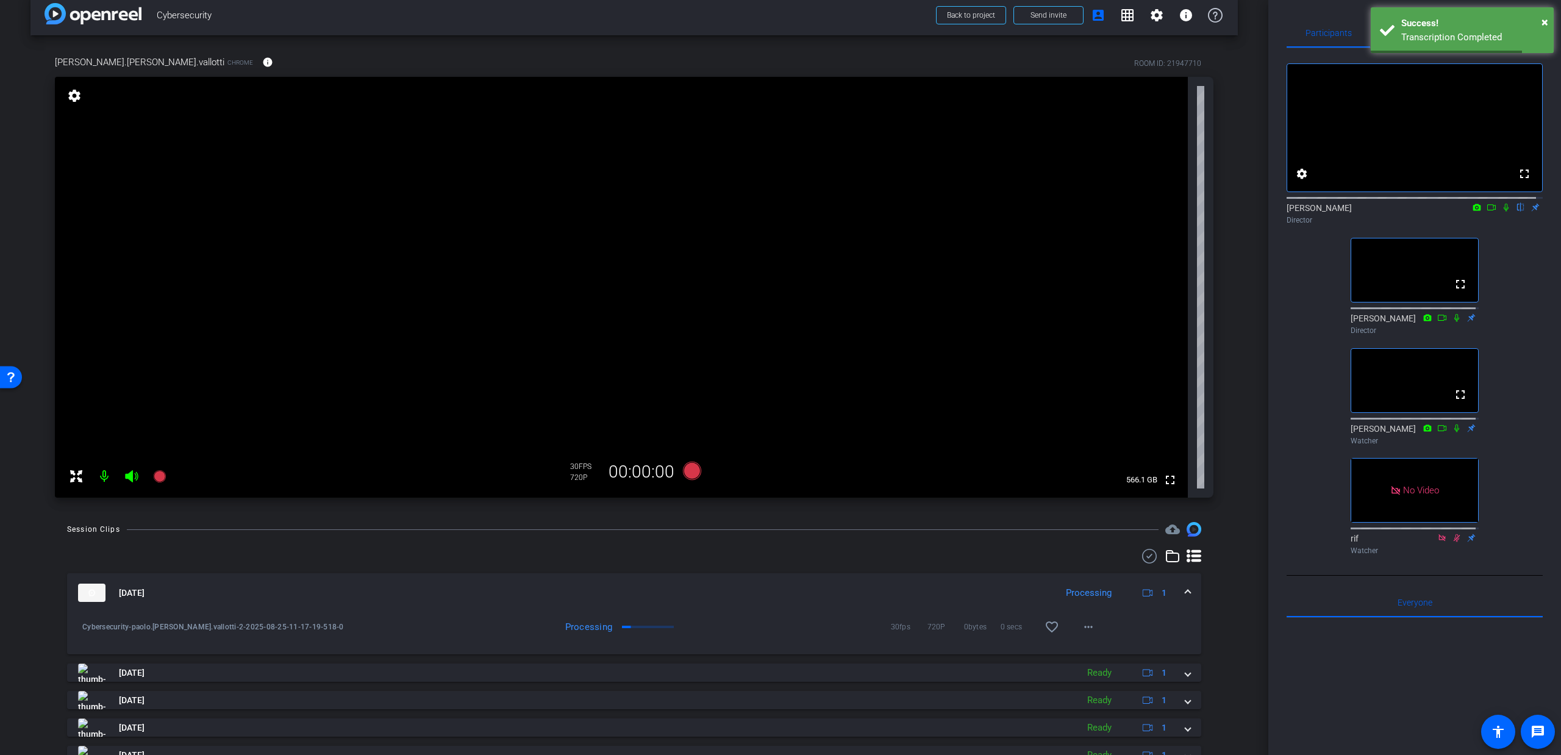
scroll to position [0, 0]
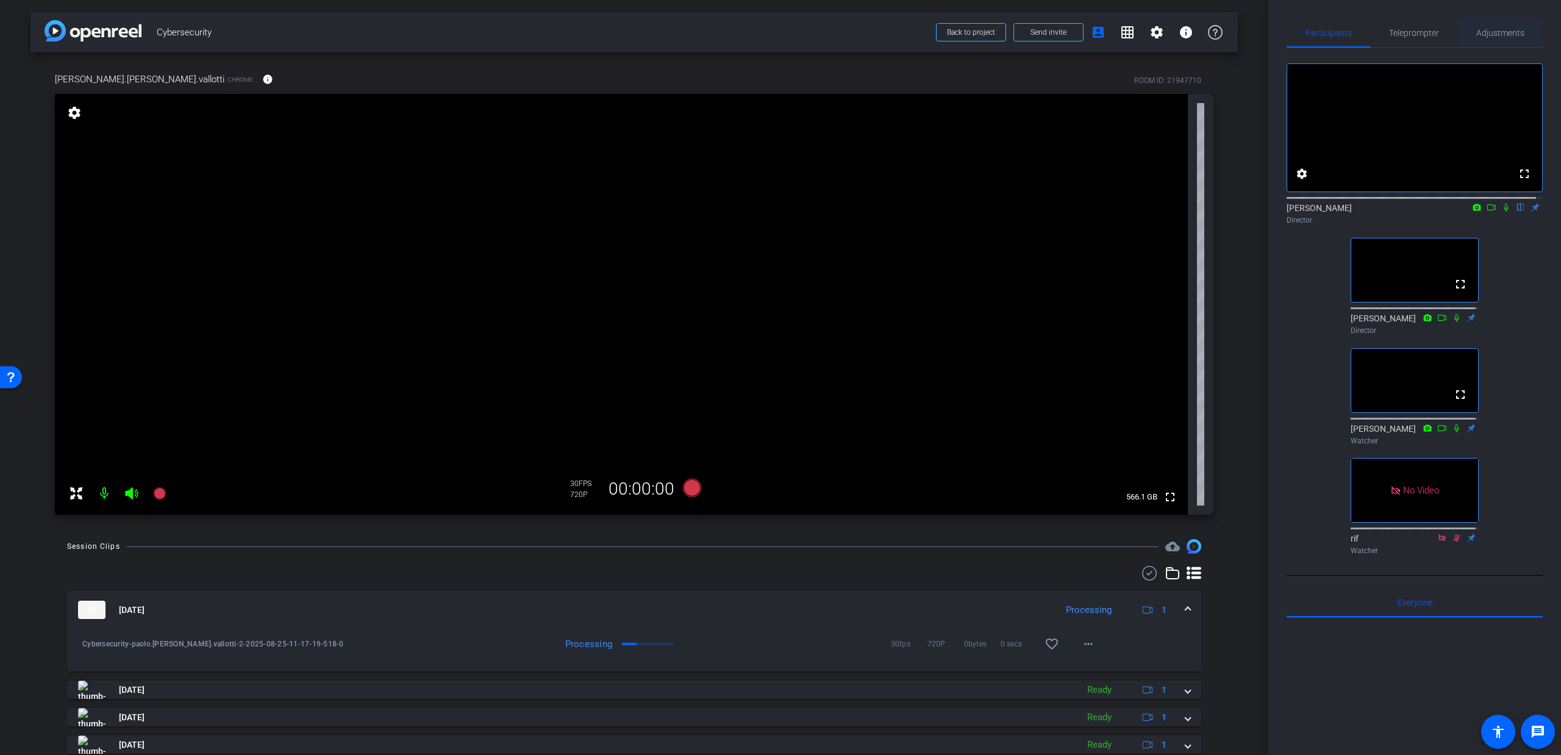
click at [1477, 29] on span "Adjustments" at bounding box center [1501, 33] width 48 height 9
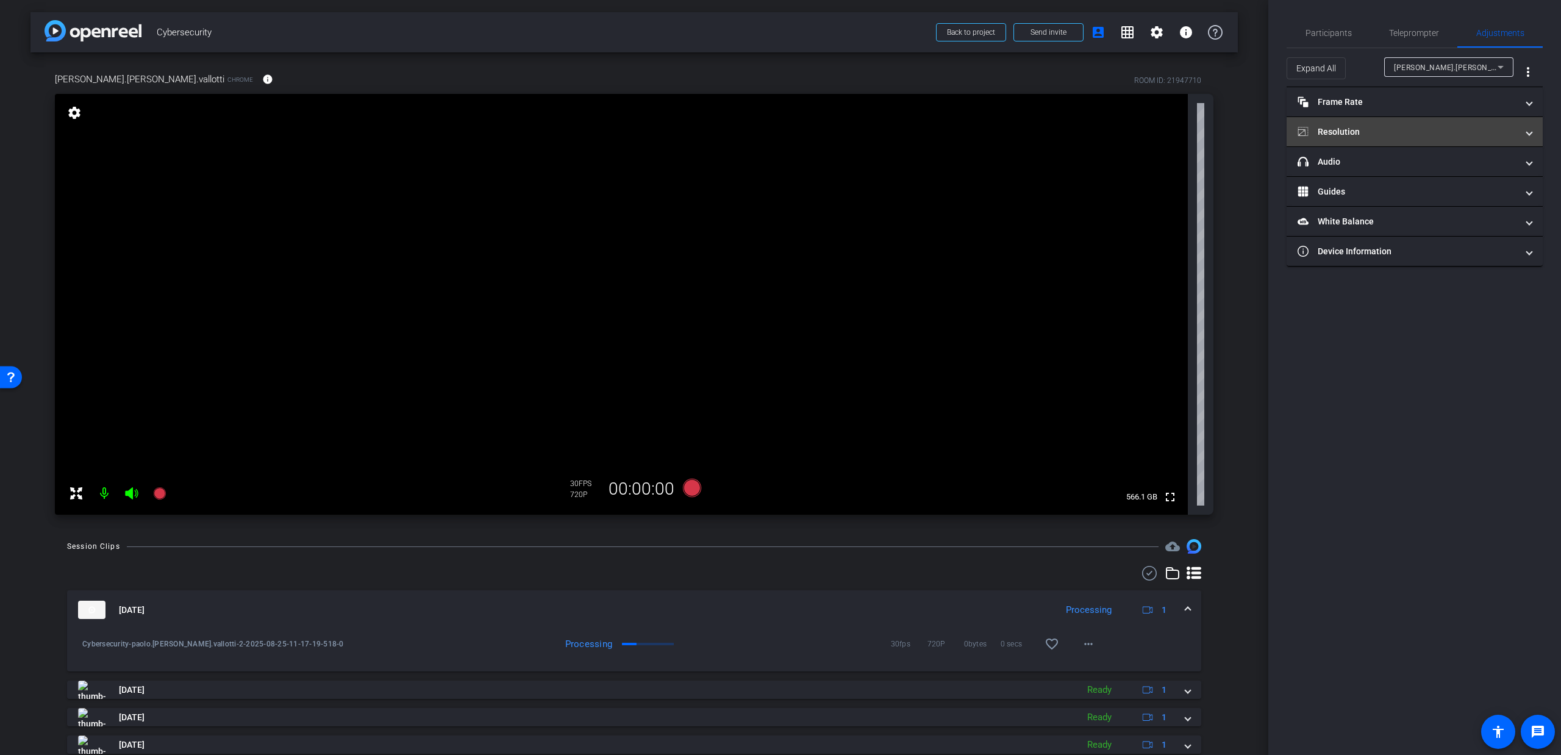
click at [1371, 123] on mat-expansion-panel-header "Resolution" at bounding box center [1415, 131] width 256 height 29
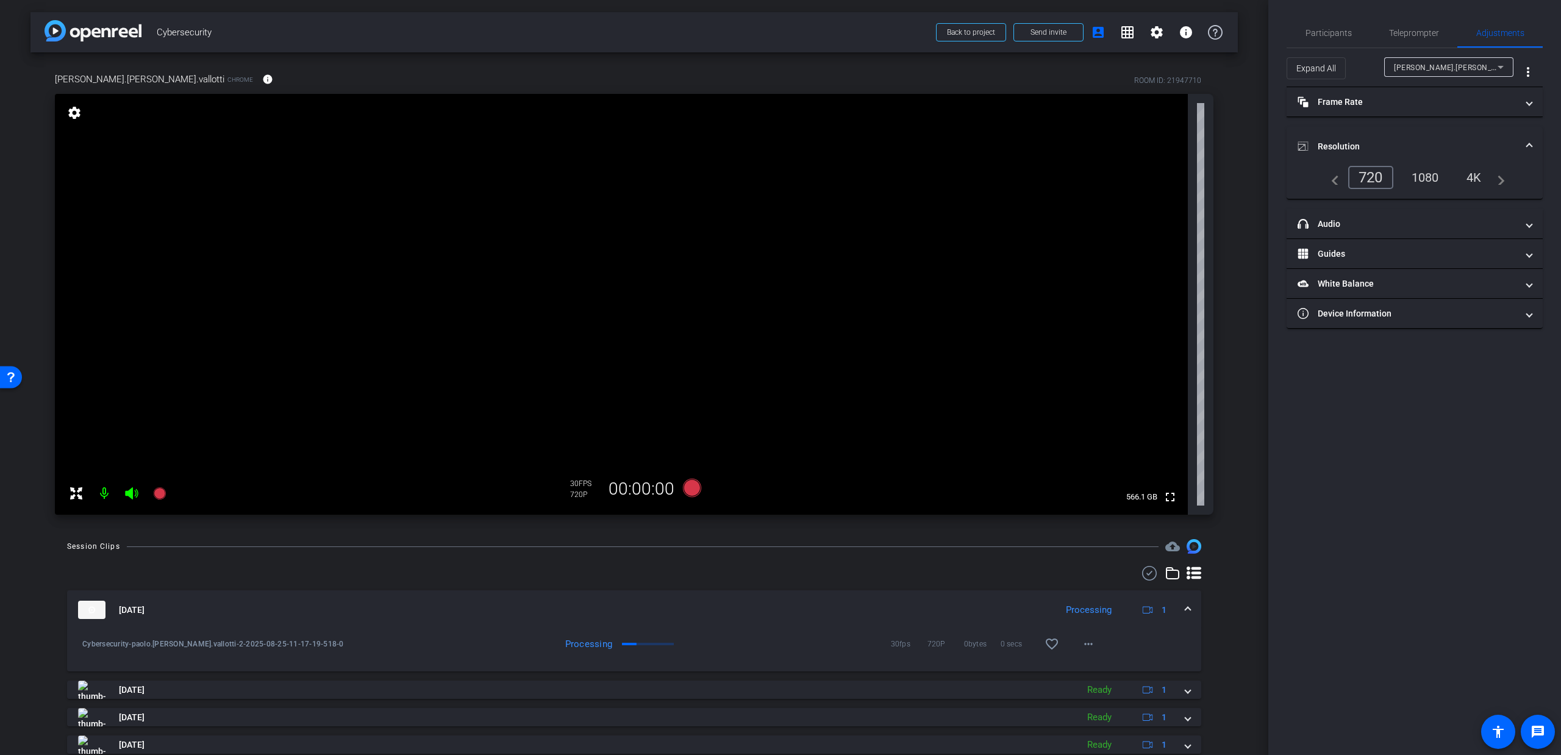
click at [1485, 177] on div "4K" at bounding box center [1475, 177] width 34 height 21
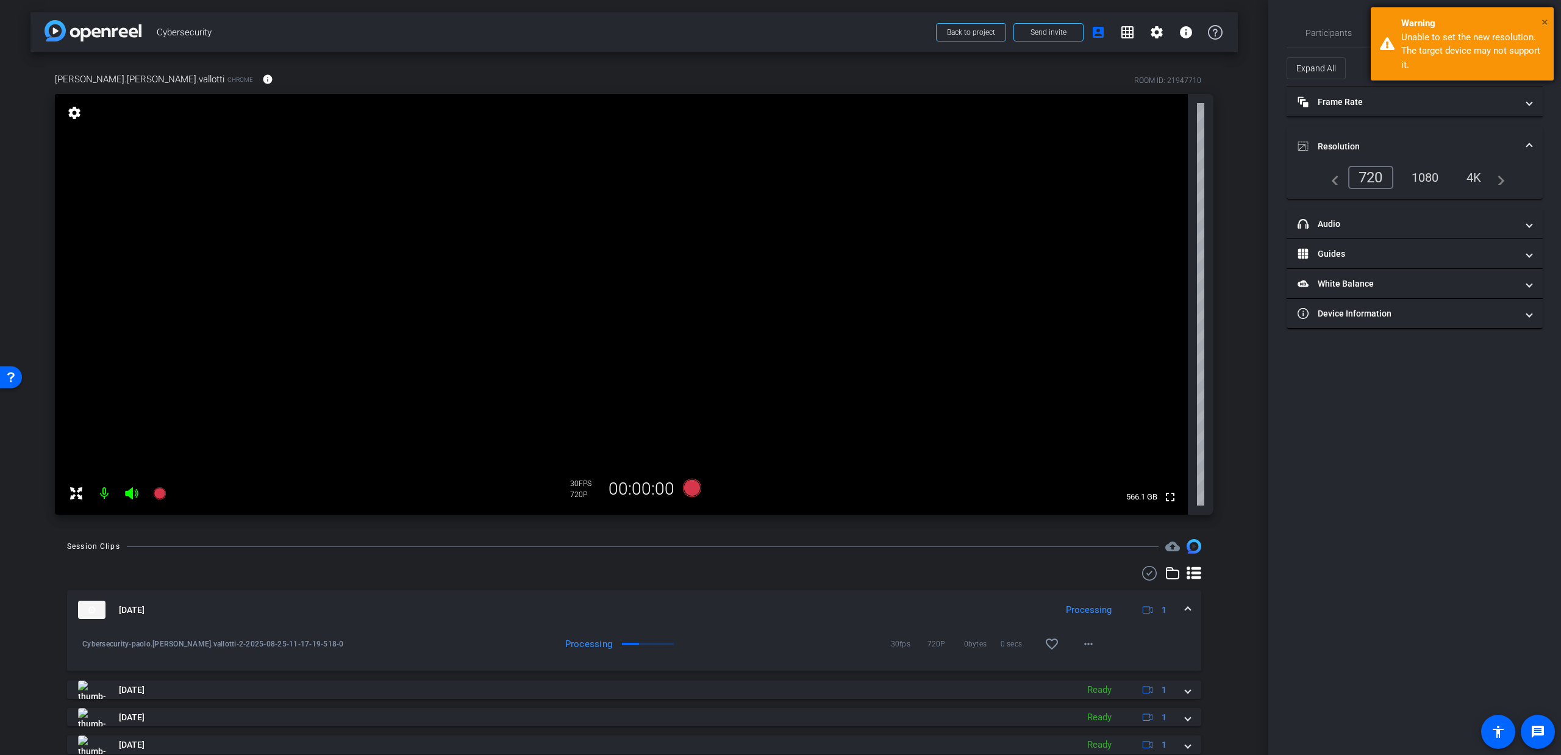
click at [1546, 20] on span "×" at bounding box center [1545, 22] width 7 height 15
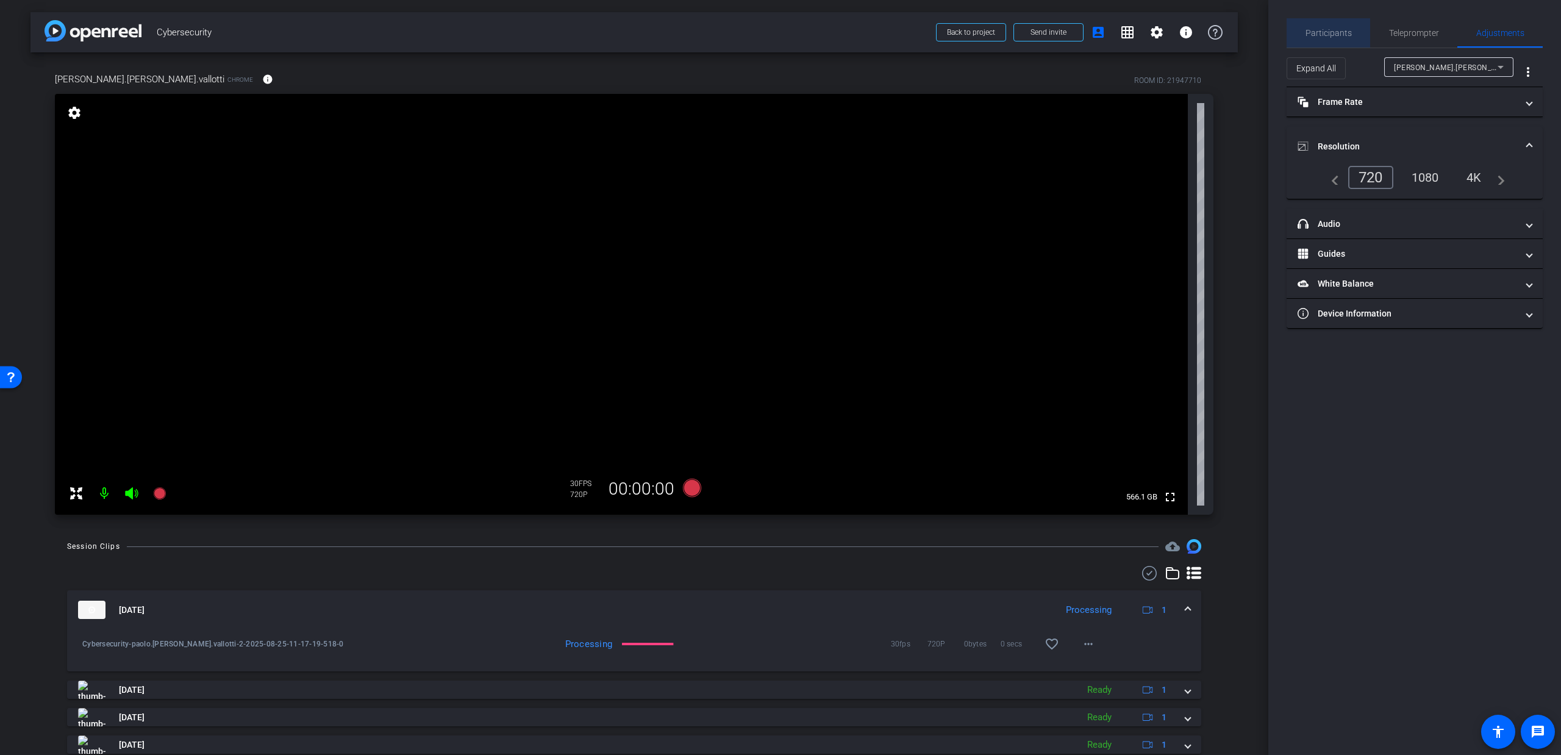
click at [1341, 35] on span "Participants" at bounding box center [1329, 33] width 46 height 9
